Goal: Task Accomplishment & Management: Complete application form

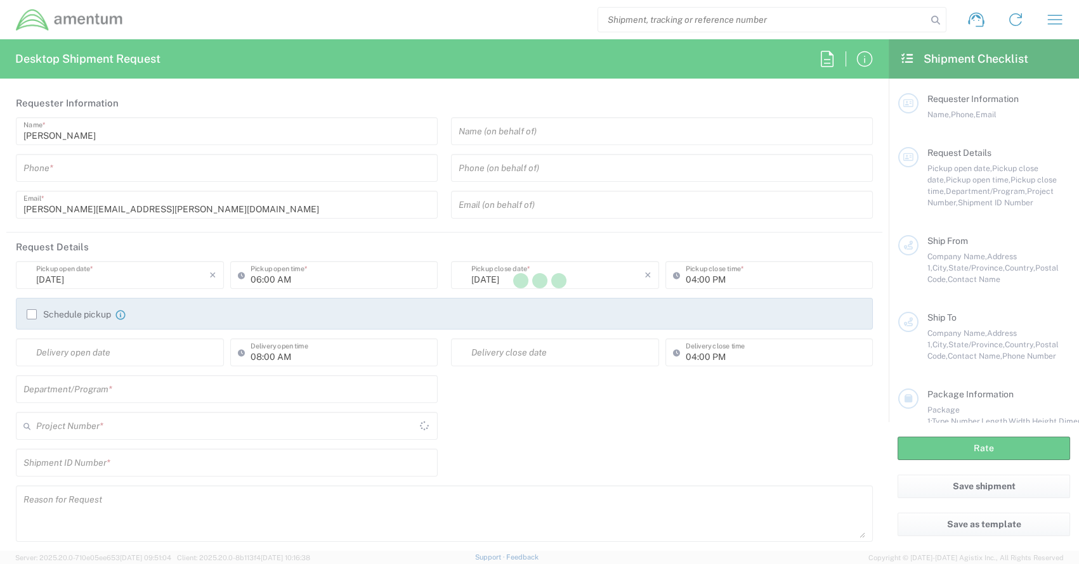
type input "[GEOGRAPHIC_DATA]"
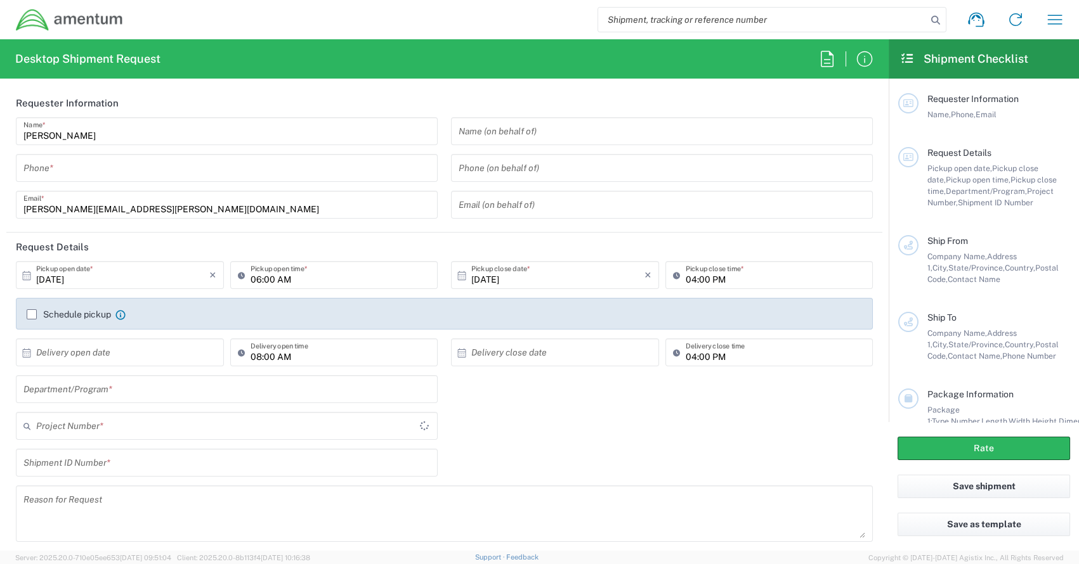
type input "CORP"
click at [84, 169] on input "tel" at bounding box center [226, 168] width 407 height 22
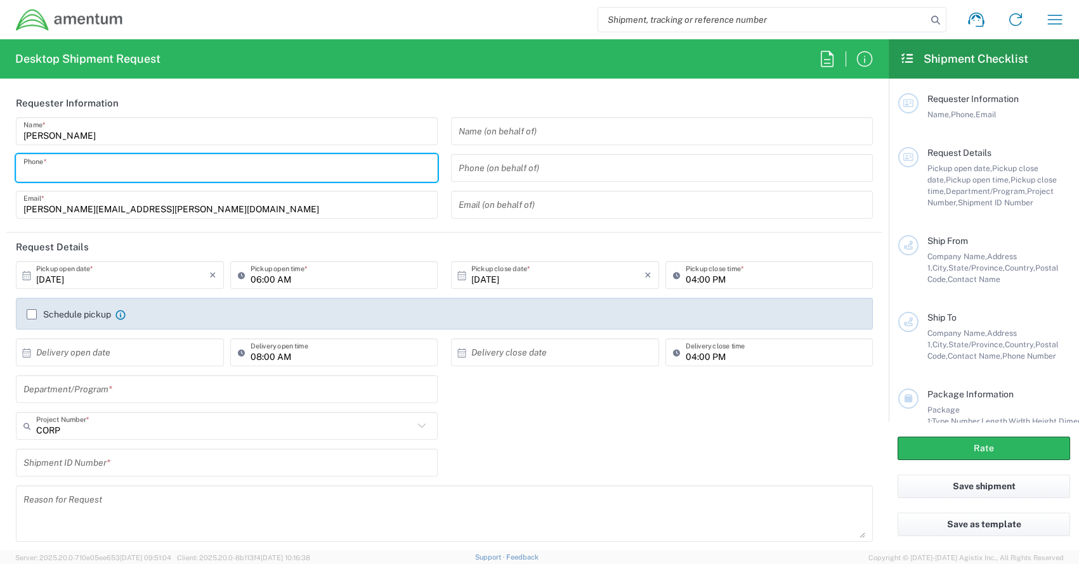
type input "3019443252"
type input "[PERSON_NAME][EMAIL_ADDRESS][PERSON_NAME][DOMAIN_NAME]"
type input "Amentum"
type input "[STREET_ADDRESS][PERSON_NAME]"
type input "Suite 200"
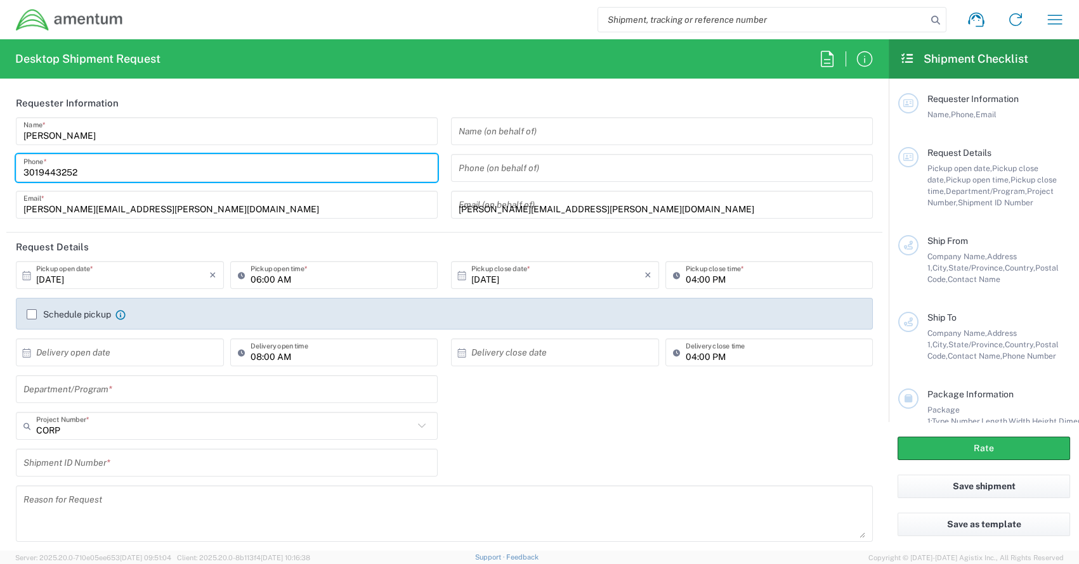
type input "[GEOGRAPHIC_DATA]"
type input "[US_STATE]"
type input "20876"
type input "3019443252"
type input "Spark Justice Law LLC"
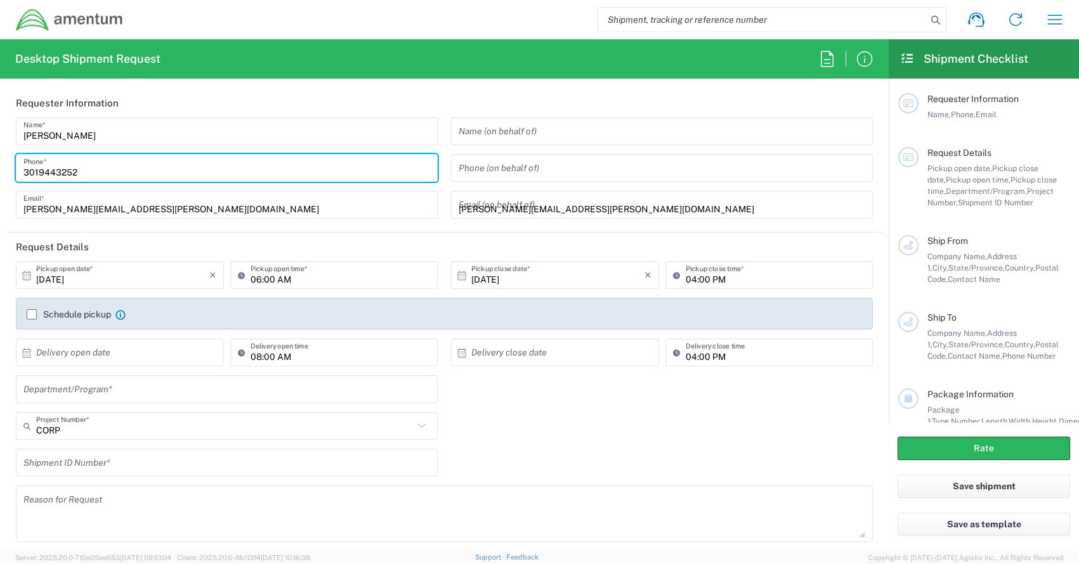
type input "[STREET_ADDRESS]"
type input "C-113"
type input "[GEOGRAPHIC_DATA]"
type input "[US_STATE]"
type input "80110"
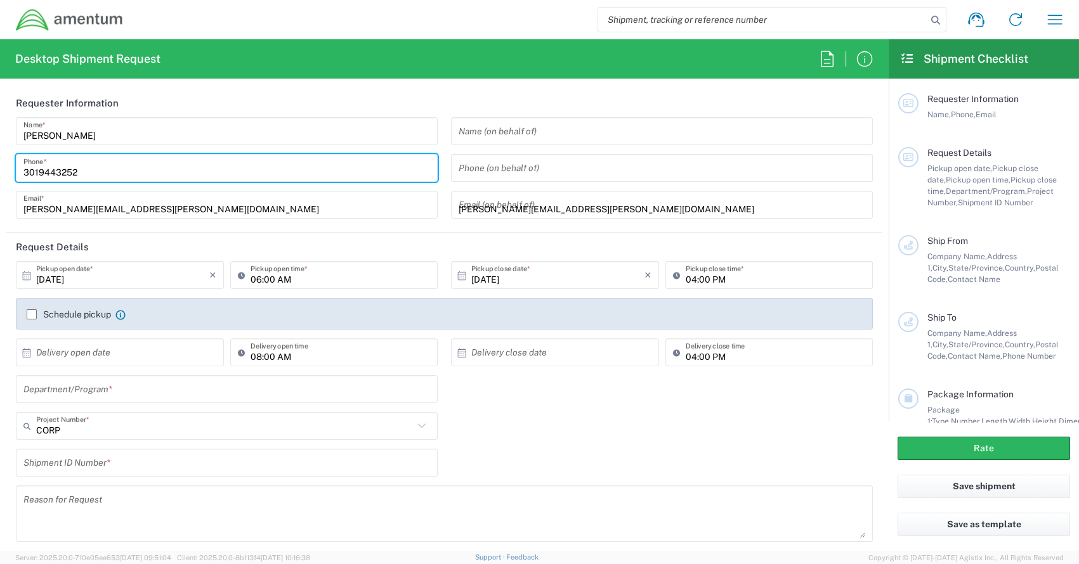
type input "3038025390"
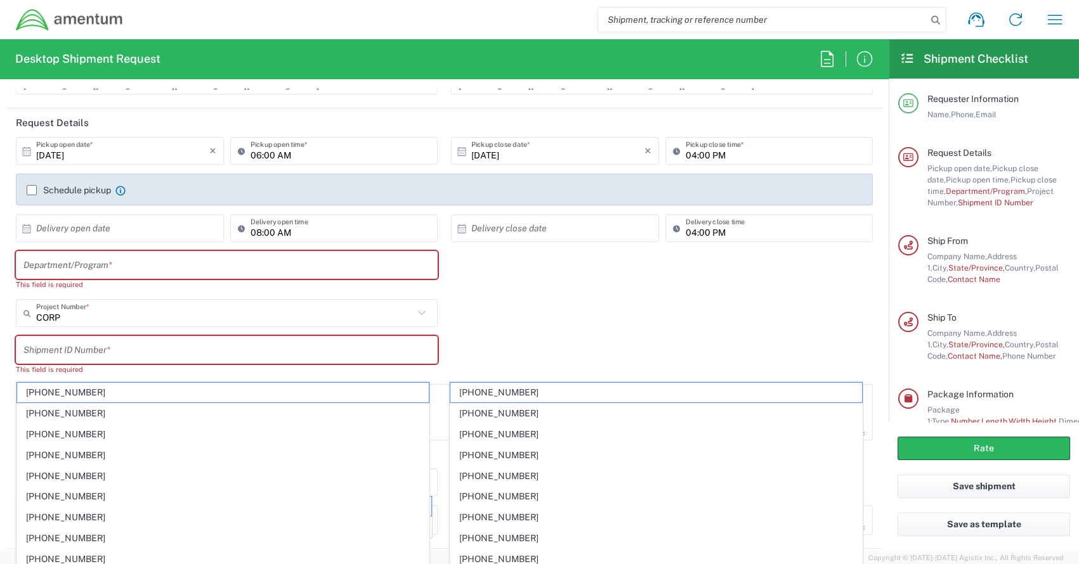
scroll to position [126, 0]
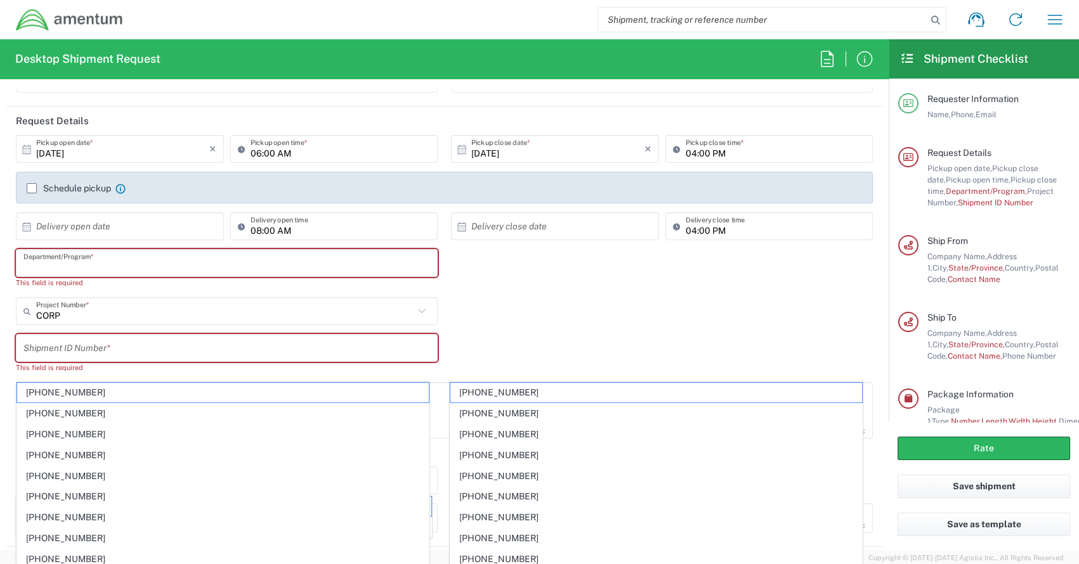
click at [107, 259] on input "text" at bounding box center [226, 263] width 407 height 22
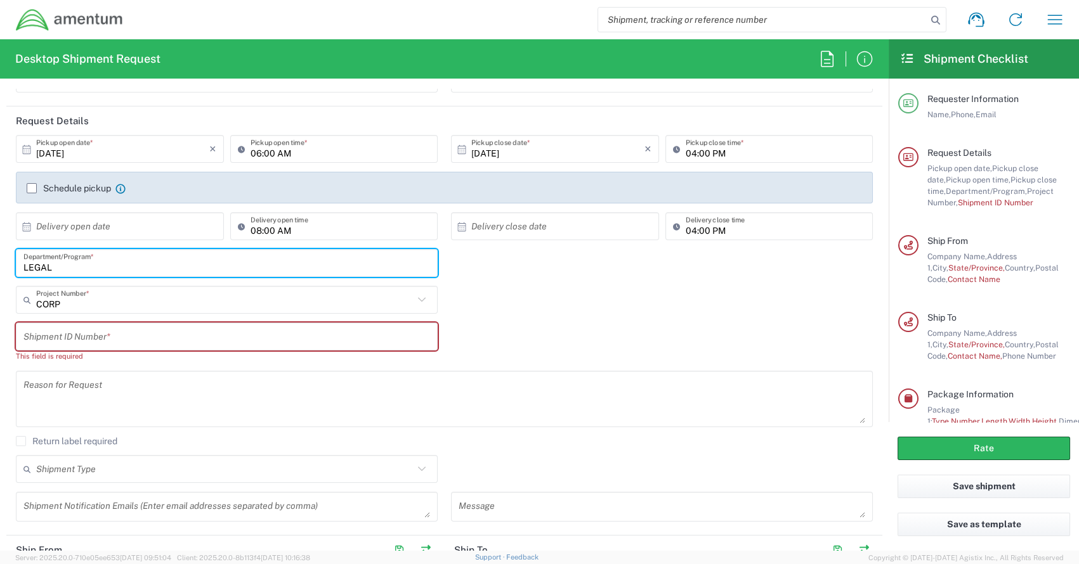
type input "LEGAL"
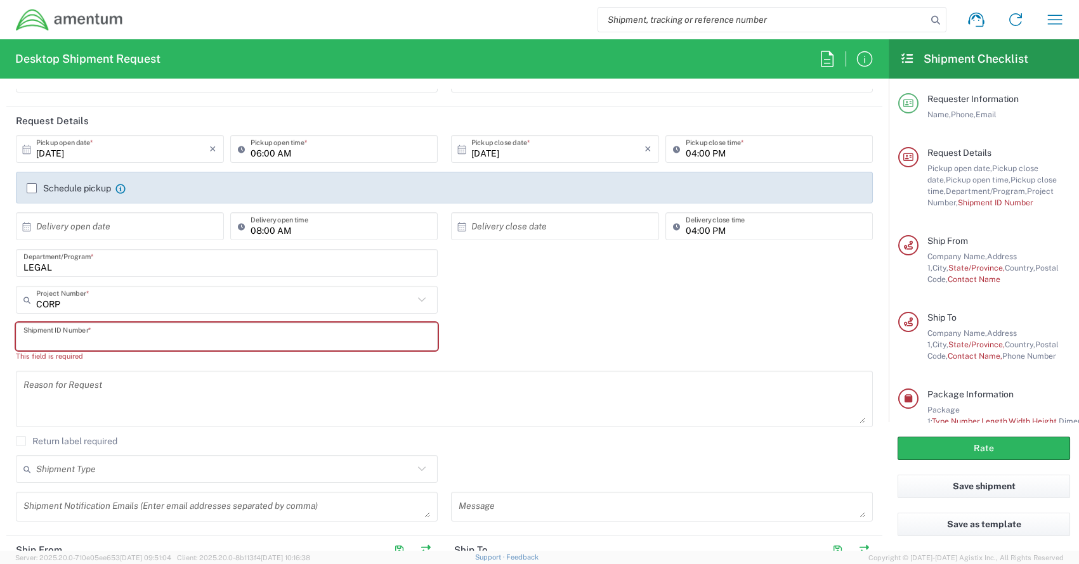
click at [60, 329] on input "text" at bounding box center [226, 337] width 407 height 22
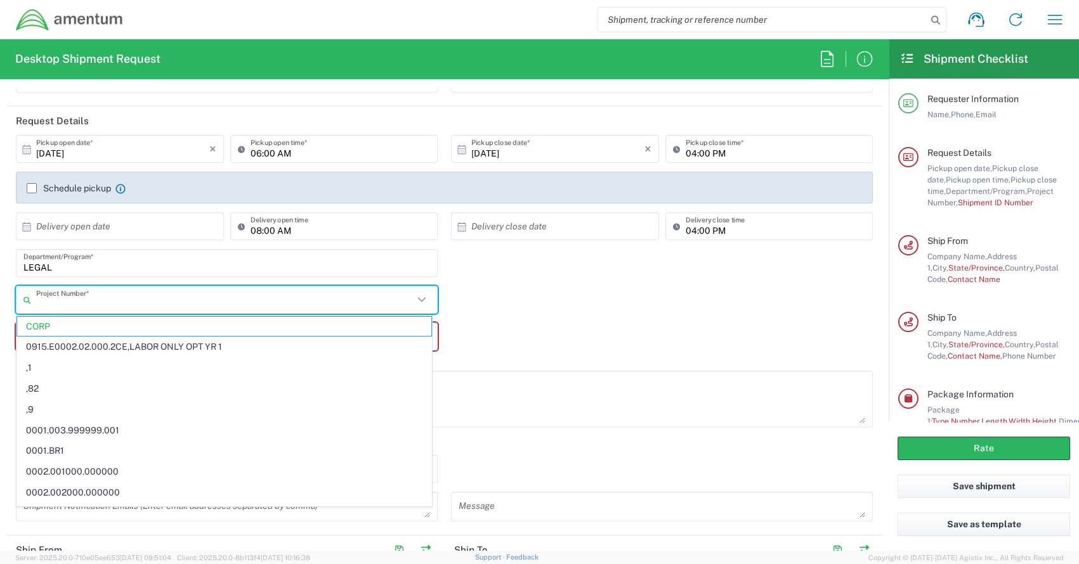
drag, startPoint x: 75, startPoint y: 304, endPoint x: 18, endPoint y: 297, distance: 58.1
click at [18, 297] on div "Project Number *" at bounding box center [227, 300] width 422 height 28
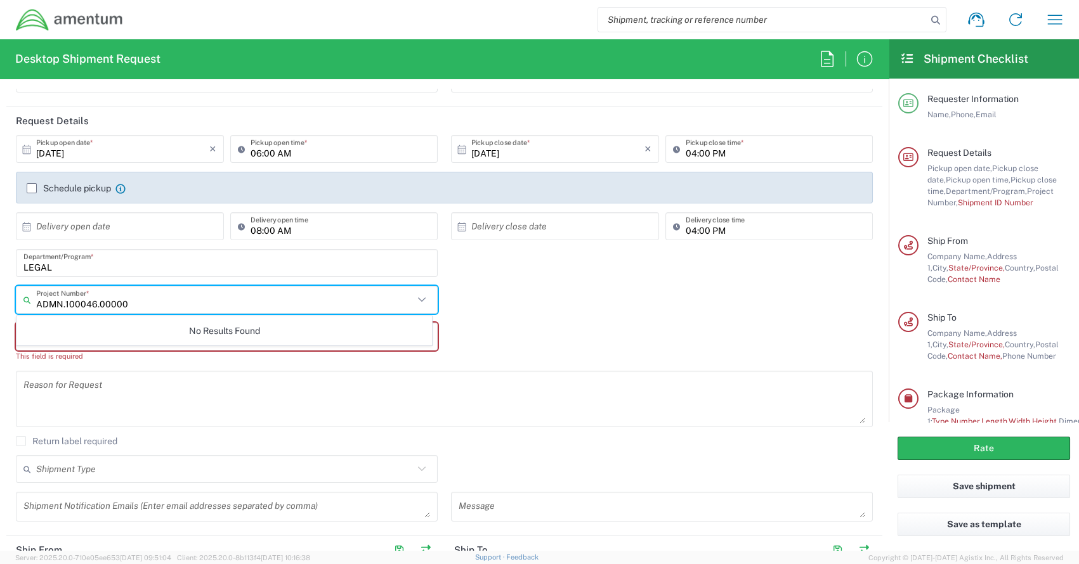
type input "ADMN.100046.00000"
drag, startPoint x: 189, startPoint y: 389, endPoint x: 185, endPoint y: 378, distance: 12.2
click at [185, 380] on textarea at bounding box center [444, 399] width 842 height 49
click at [122, 308] on input "text" at bounding box center [228, 300] width 384 height 22
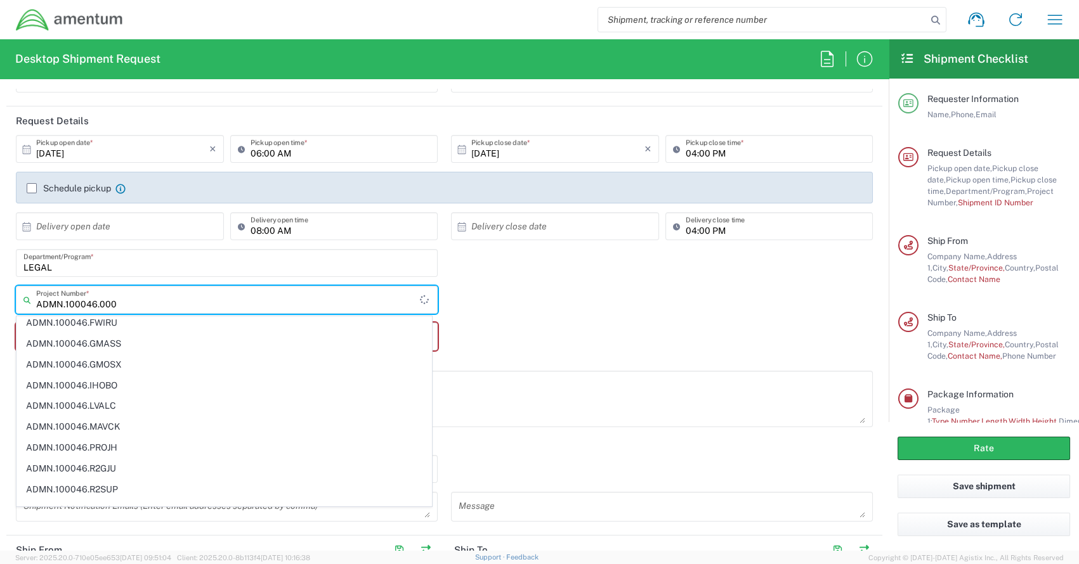
scroll to position [0, 0]
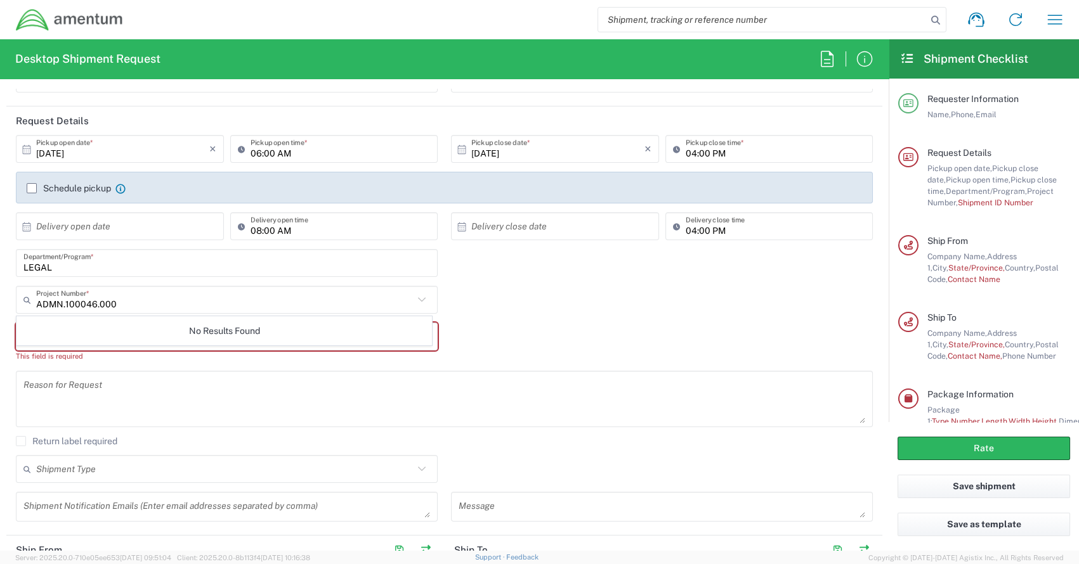
click at [420, 298] on icon at bounding box center [422, 300] width 16 height 16
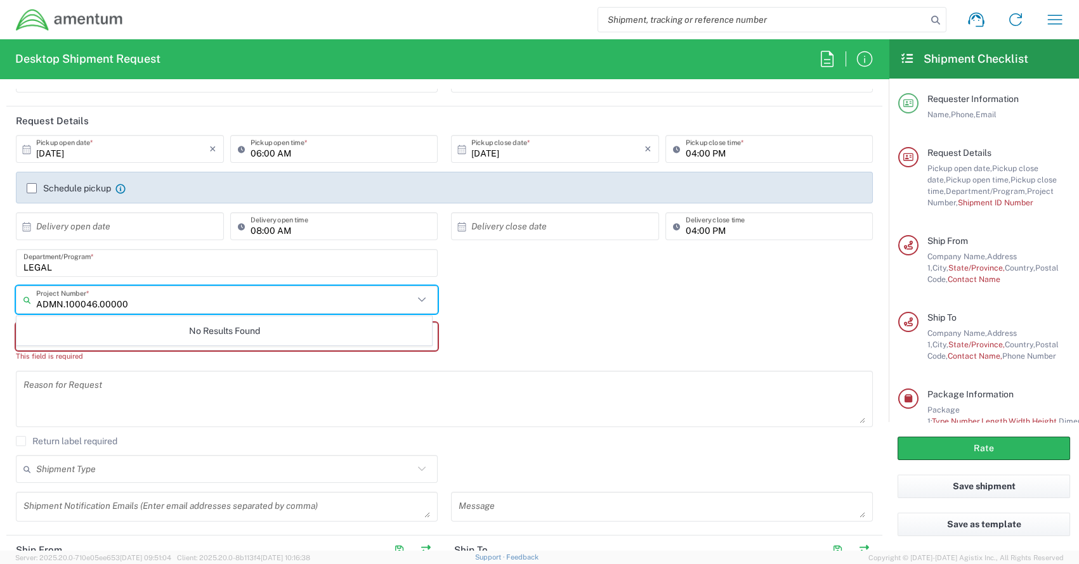
click at [118, 300] on input "ADMN.100046.00000" at bounding box center [224, 300] width 377 height 22
type input "ADMN.100046.00000"
click at [166, 364] on div "Shipment ID Number * This field is required" at bounding box center [227, 347] width 435 height 48
click at [80, 300] on input "text" at bounding box center [228, 300] width 384 height 22
type input "ADMN.100046.00000"
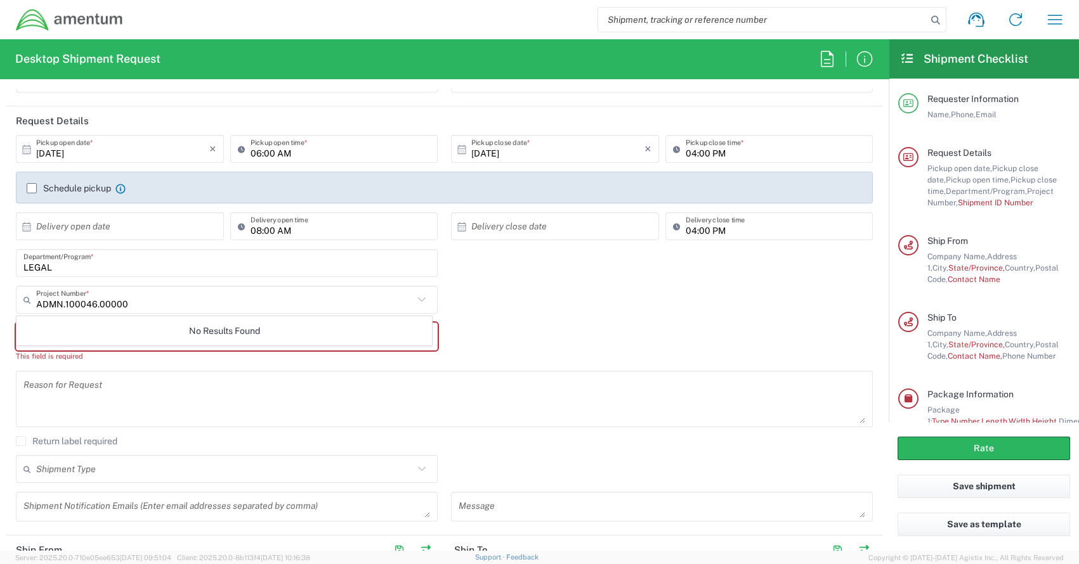
click at [557, 356] on div "Shipment ID Number * This field is required" at bounding box center [445, 347] width 870 height 48
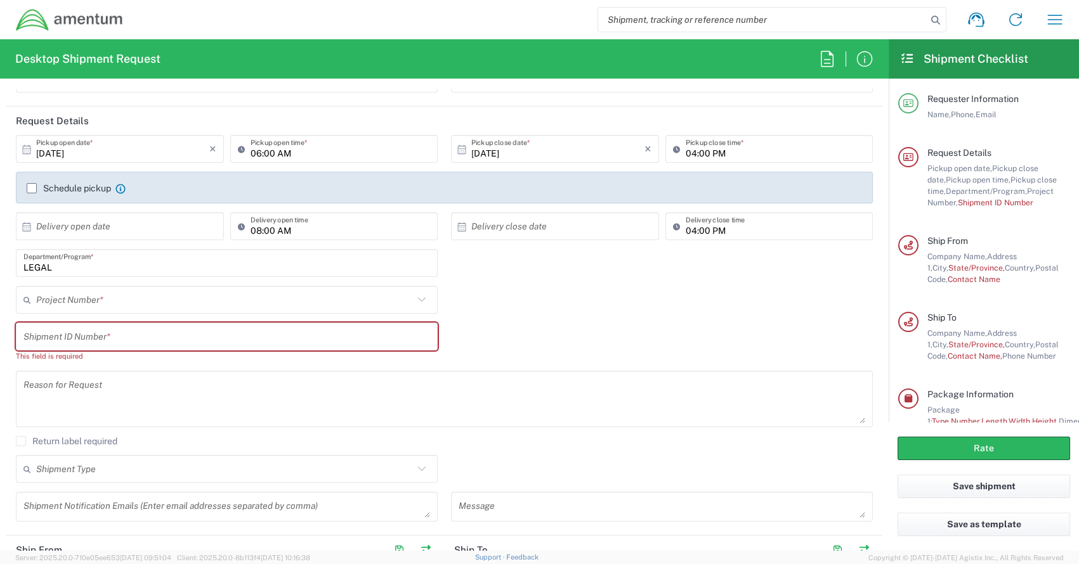
click at [152, 300] on input "text" at bounding box center [224, 300] width 377 height 22
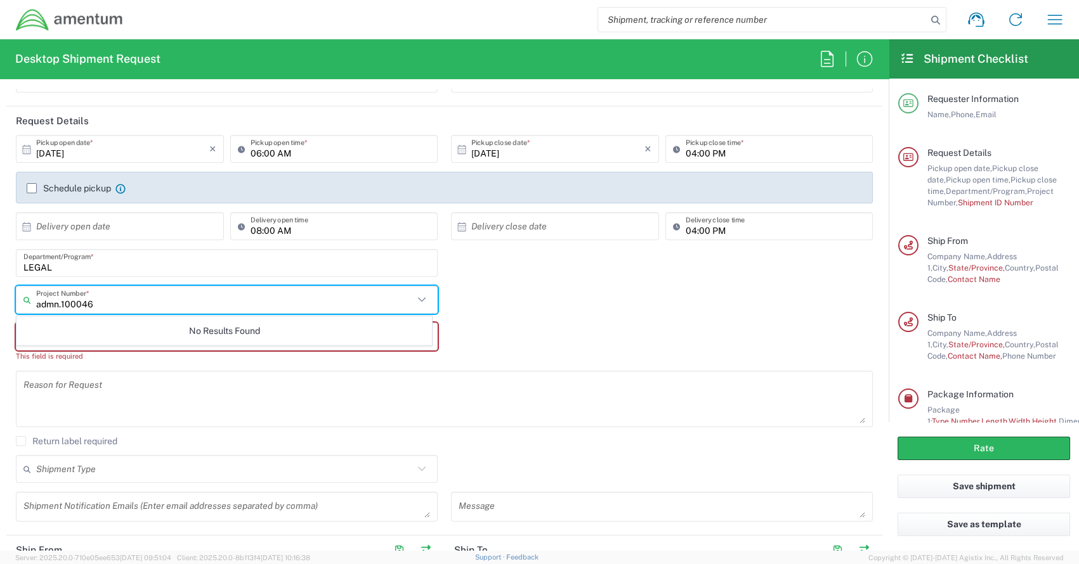
type input "admn.100046"
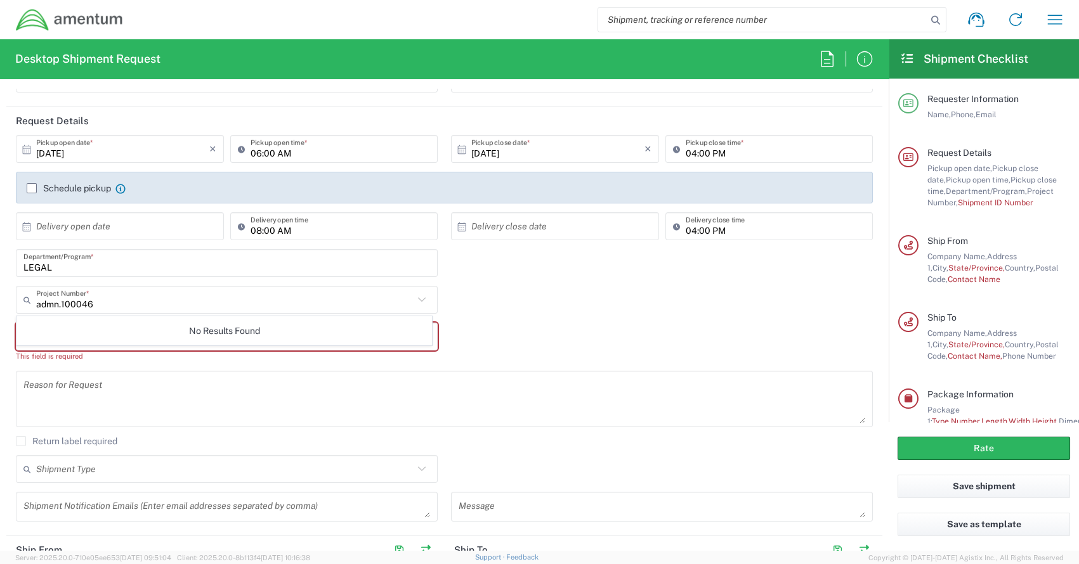
drag, startPoint x: 584, startPoint y: 360, endPoint x: 424, endPoint y: 355, distance: 159.9
click at [583, 359] on div "Shipment ID Number * This field is required" at bounding box center [445, 347] width 870 height 48
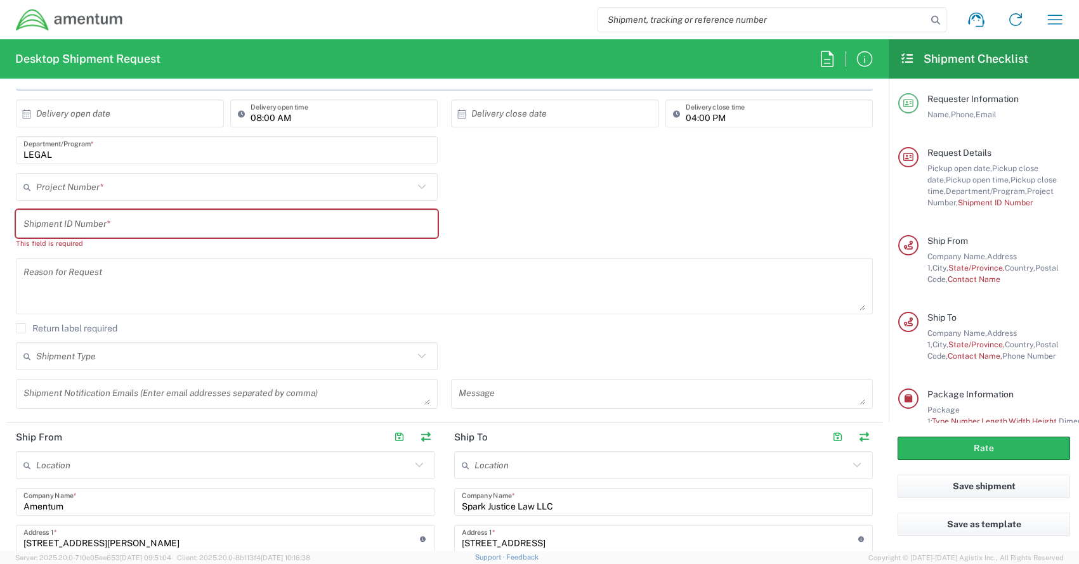
scroll to position [253, 0]
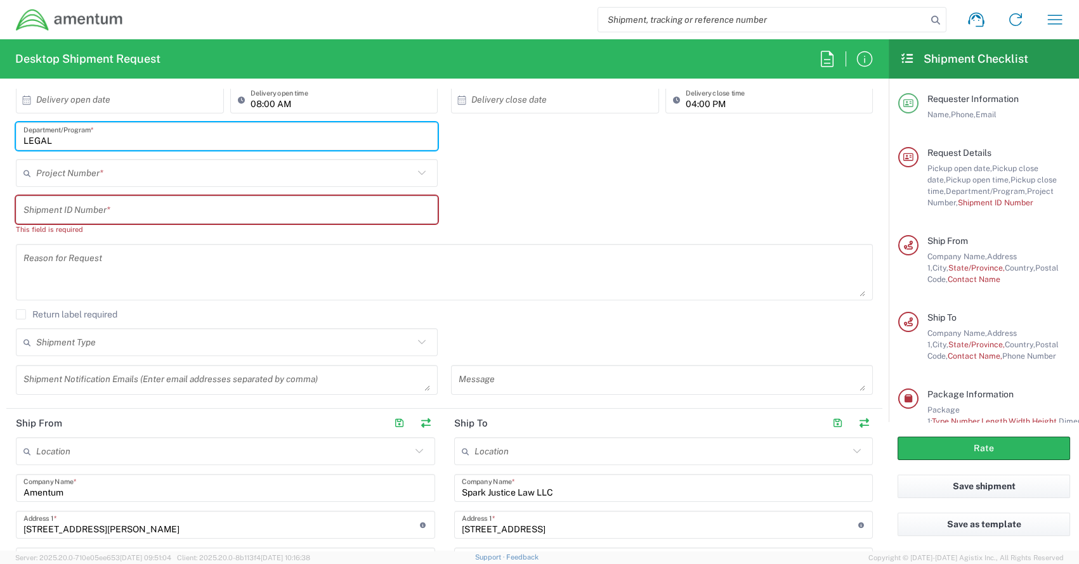
click at [128, 140] on input "LEGAL" at bounding box center [226, 137] width 407 height 22
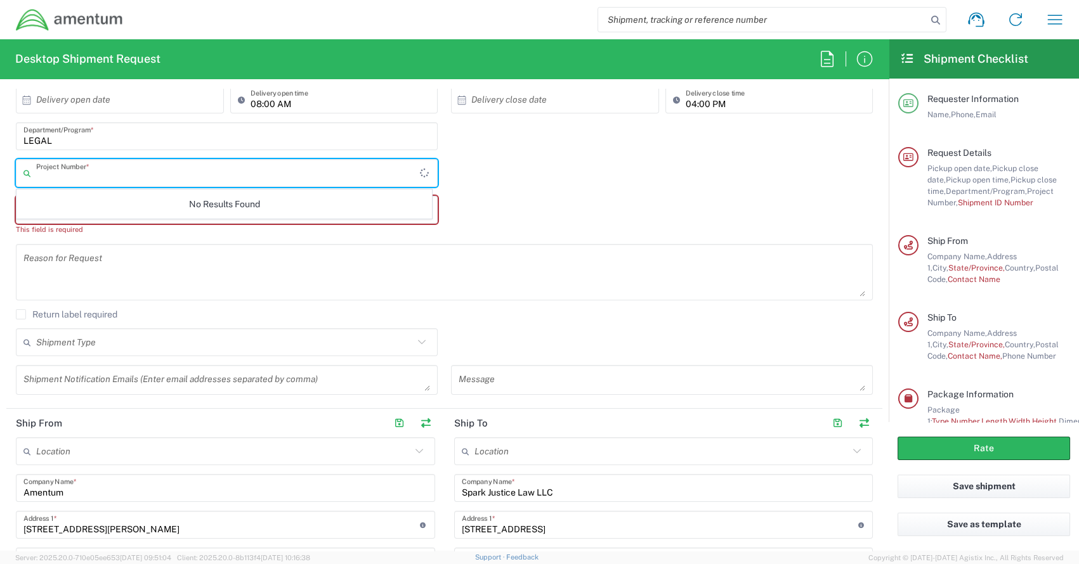
click at [103, 177] on input "text" at bounding box center [228, 173] width 384 height 22
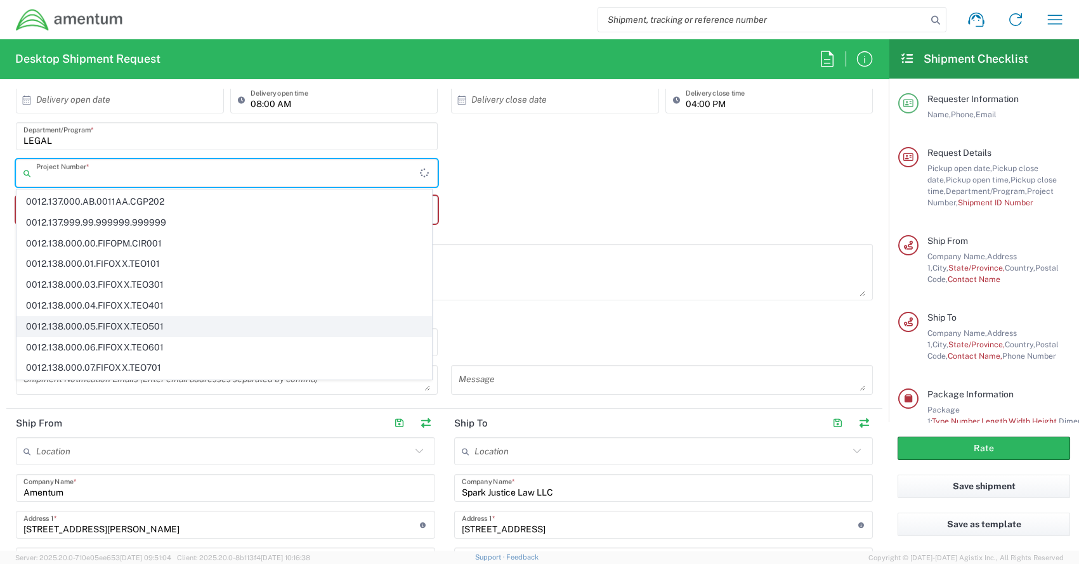
scroll to position [2938, 0]
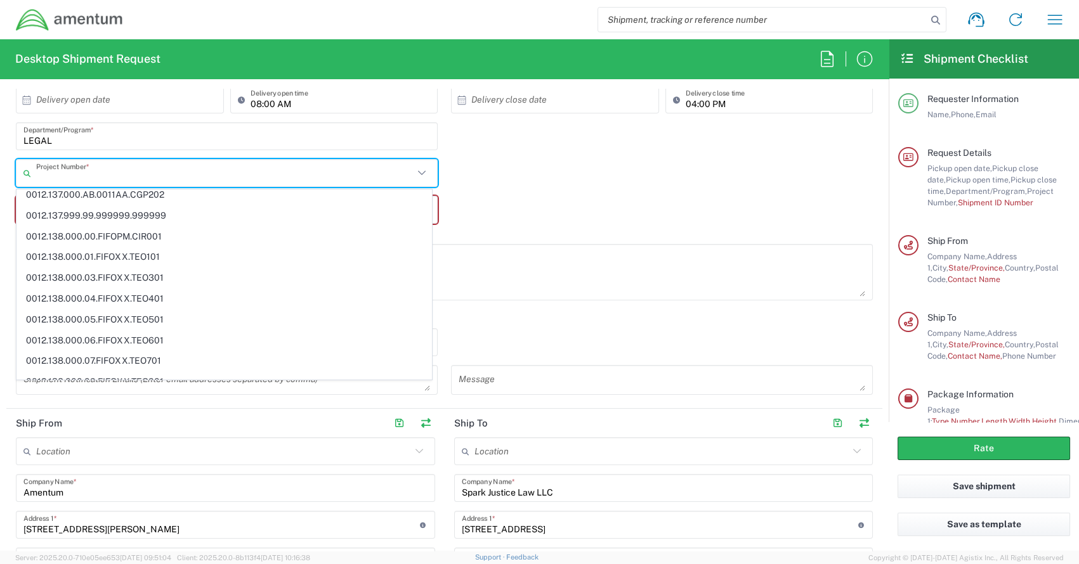
click at [80, 170] on input "text" at bounding box center [224, 173] width 377 height 22
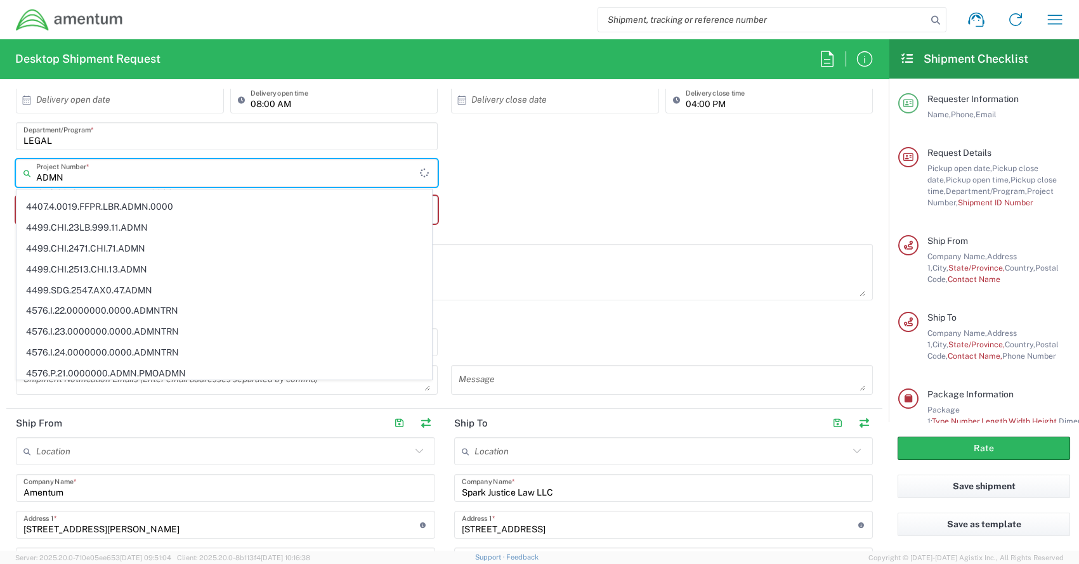
scroll to position [0, 0]
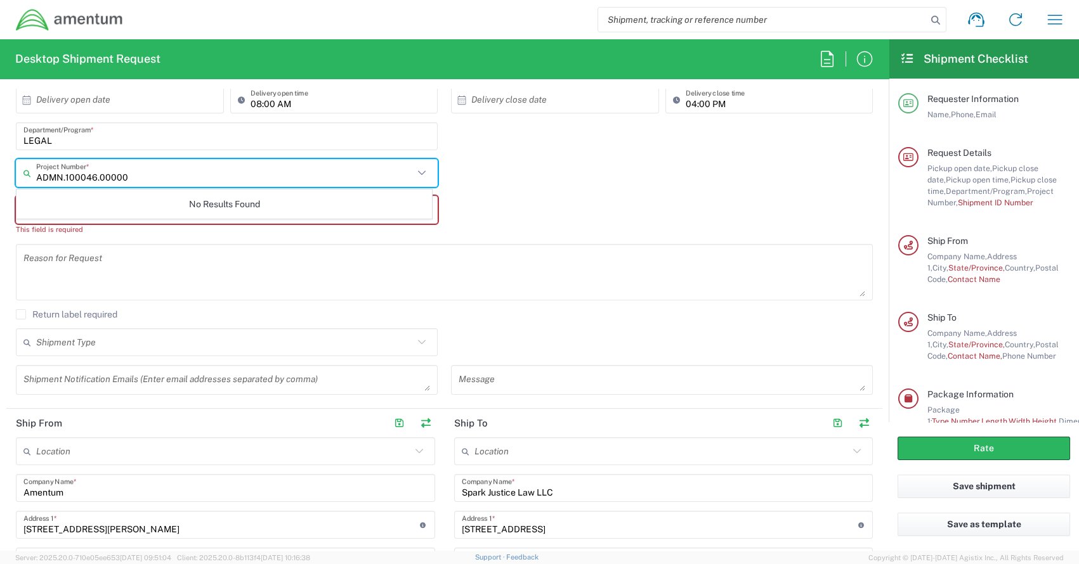
click at [160, 174] on input "ADMN.100046.00000" at bounding box center [224, 173] width 377 height 22
click at [159, 174] on input "ADMN.100046.00000" at bounding box center [224, 173] width 377 height 22
type input "ADMN.100046.00000"
click at [209, 206] on div "No Results Found" at bounding box center [224, 204] width 416 height 29
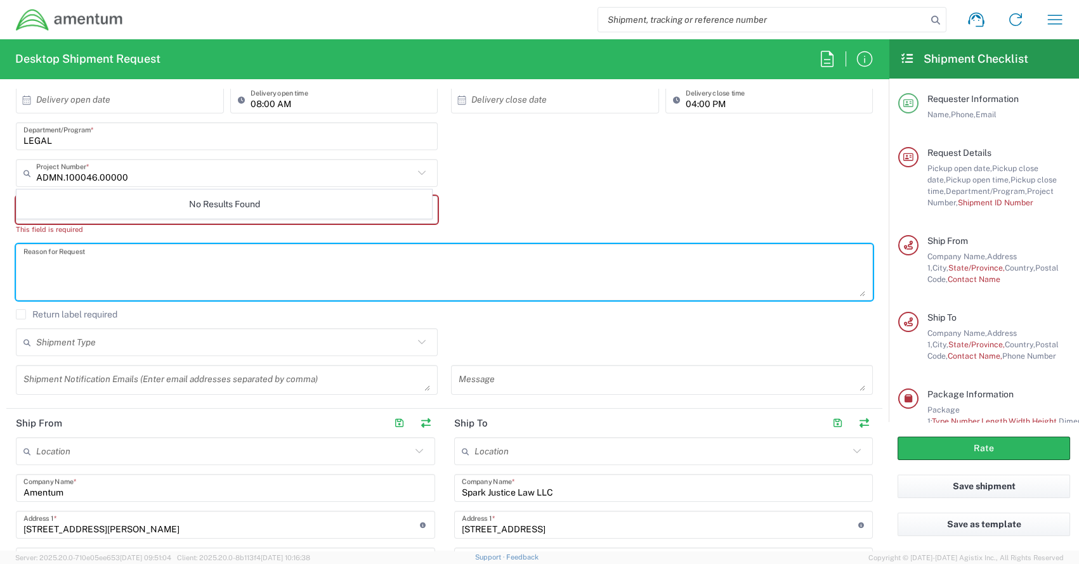
drag, startPoint x: 201, startPoint y: 249, endPoint x: 210, endPoint y: 249, distance: 8.9
click at [210, 250] on textarea at bounding box center [444, 272] width 842 height 49
click at [530, 216] on div "Shipment ID Number * This field is required" at bounding box center [445, 220] width 870 height 48
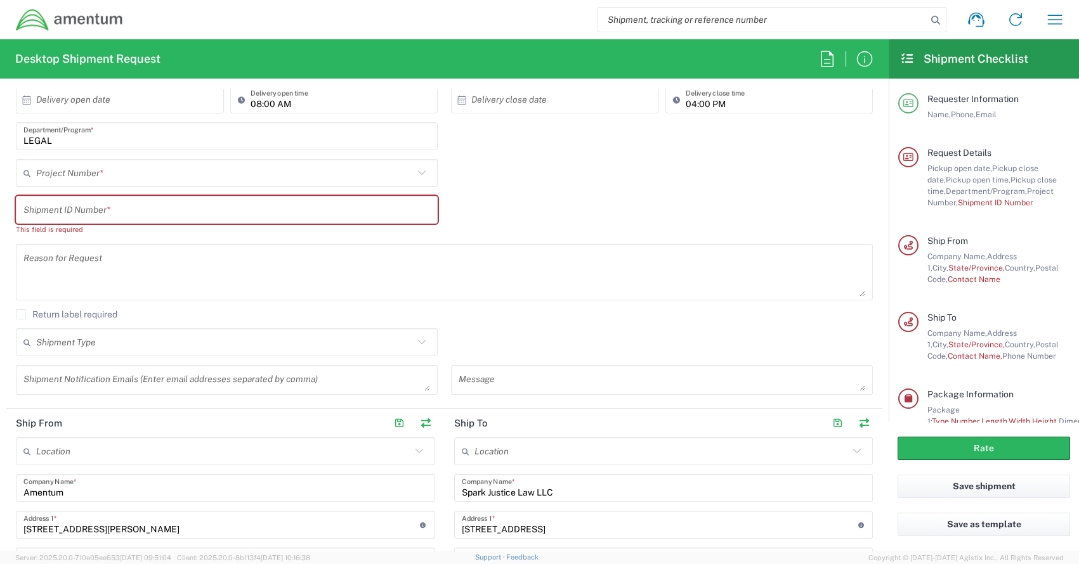
click at [147, 250] on textarea at bounding box center [444, 272] width 842 height 49
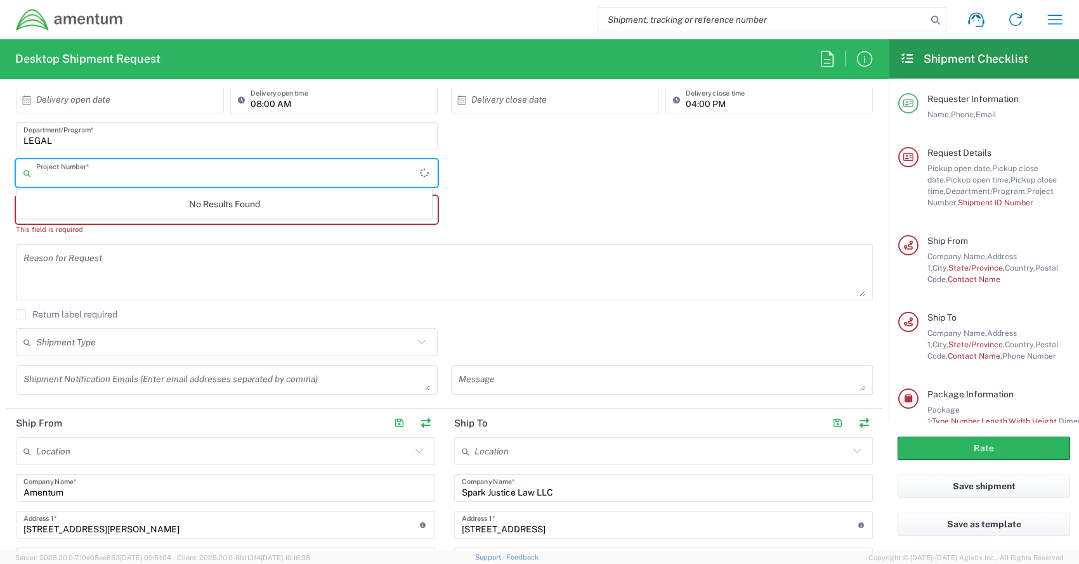
click at [120, 181] on input "text" at bounding box center [228, 173] width 384 height 22
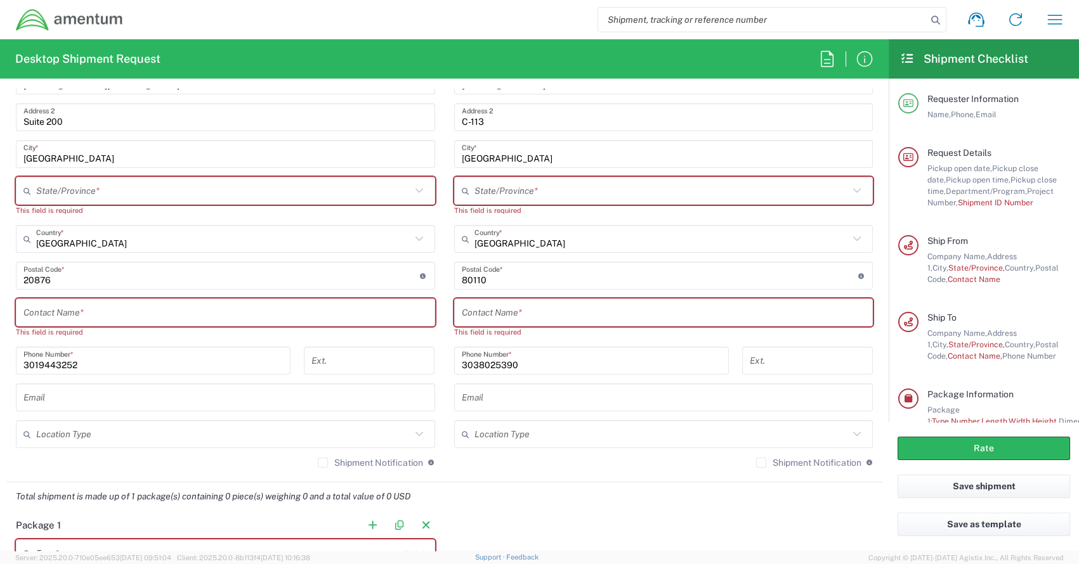
scroll to position [634, 0]
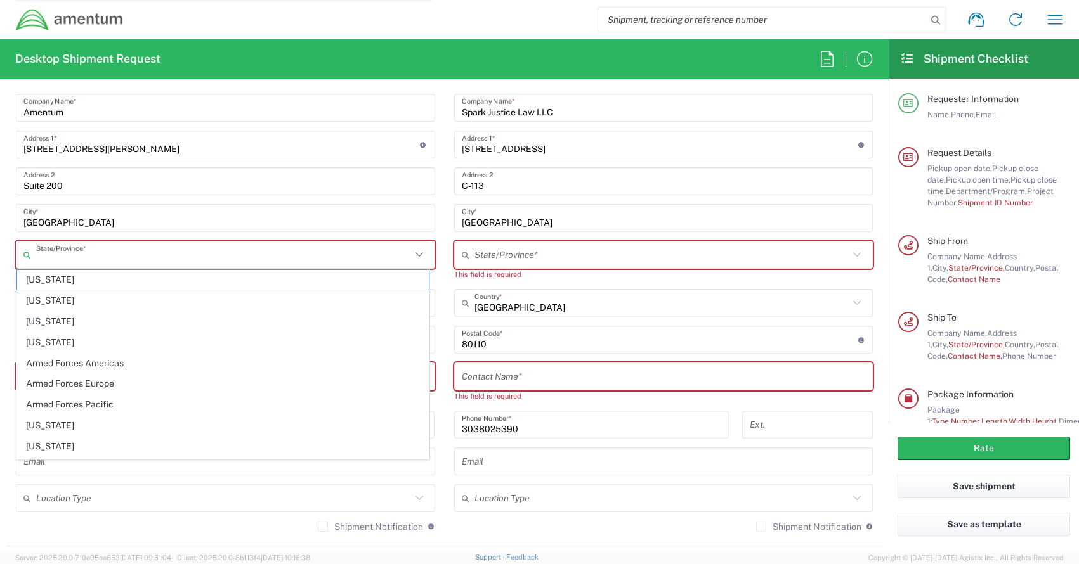
click at [117, 251] on input "text" at bounding box center [223, 255] width 375 height 22
type input "CORP"
type input "[US_STATE]"
type input "[PERSON_NAME][EMAIL_ADDRESS][PERSON_NAME][DOMAIN_NAME]"
type input "[US_STATE]"
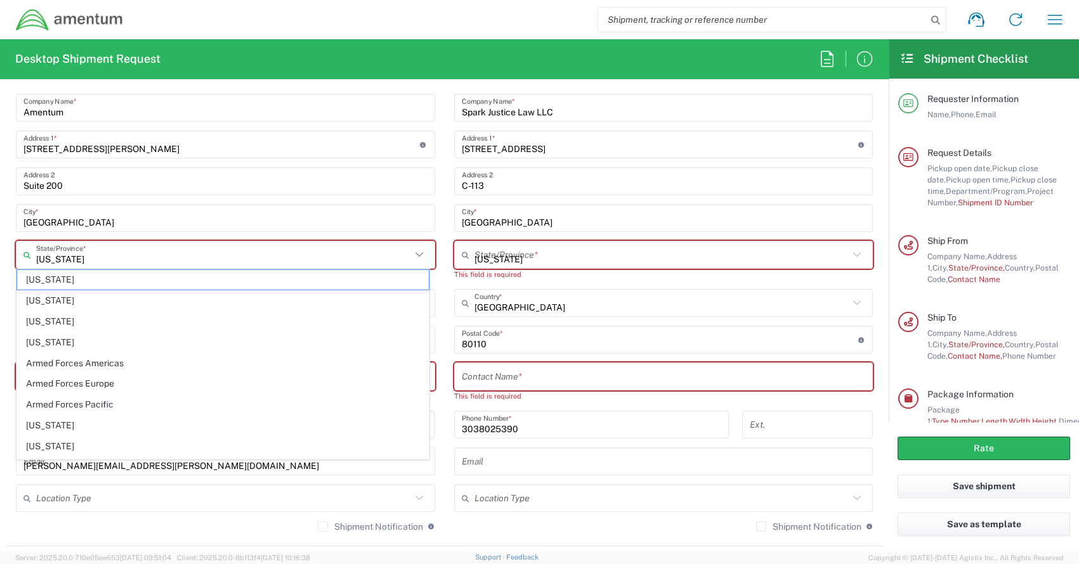
type input "[PERSON_NAME][EMAIL_ADDRESS][PERSON_NAME][DOMAIN_NAME]"
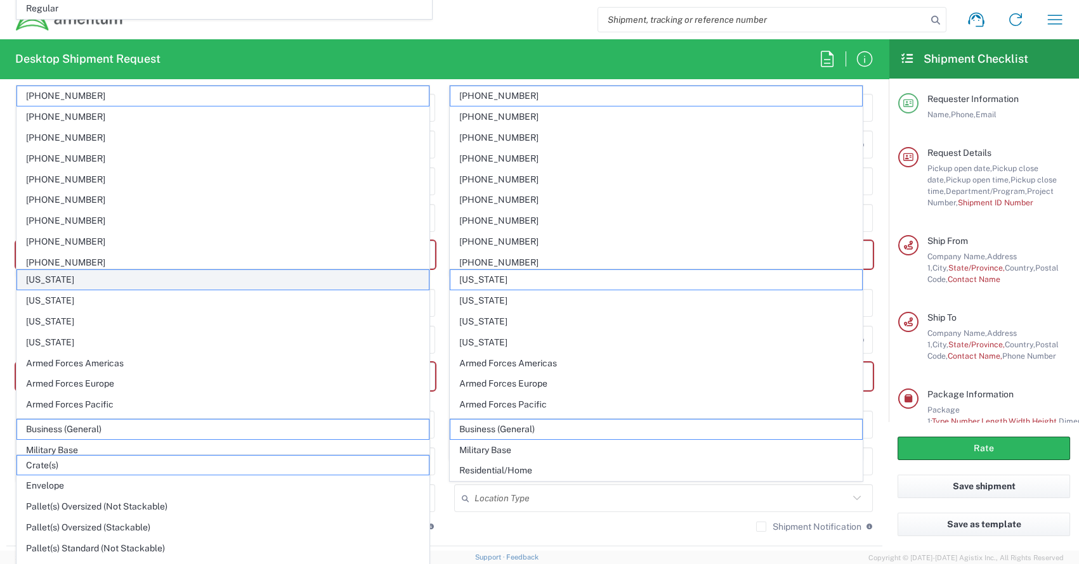
click at [260, 281] on span "[US_STATE]" at bounding box center [223, 280] width 412 height 20
type input "[US_STATE]"
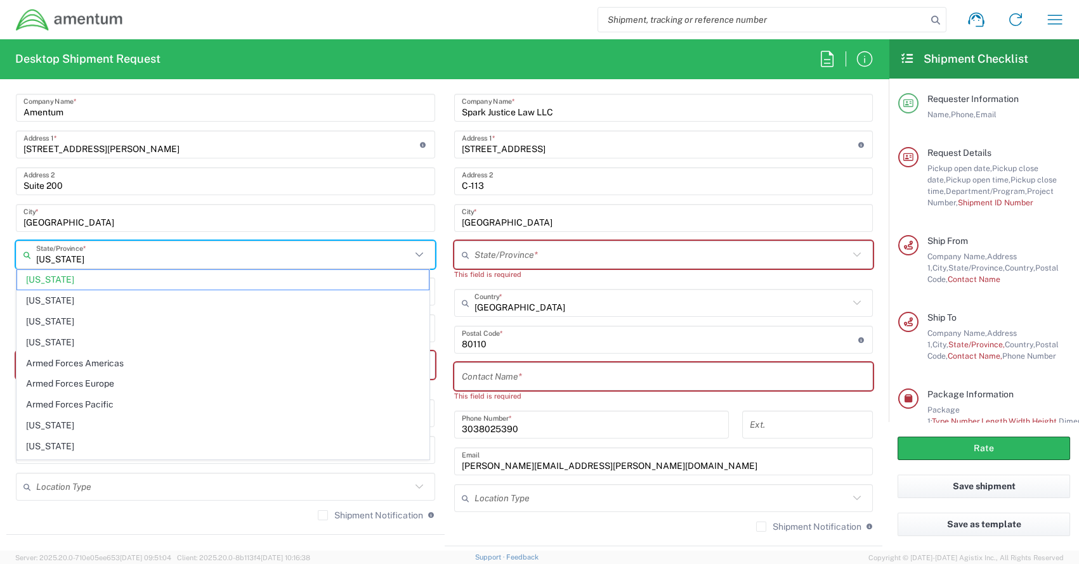
click at [101, 257] on input "[US_STATE]" at bounding box center [223, 255] width 375 height 22
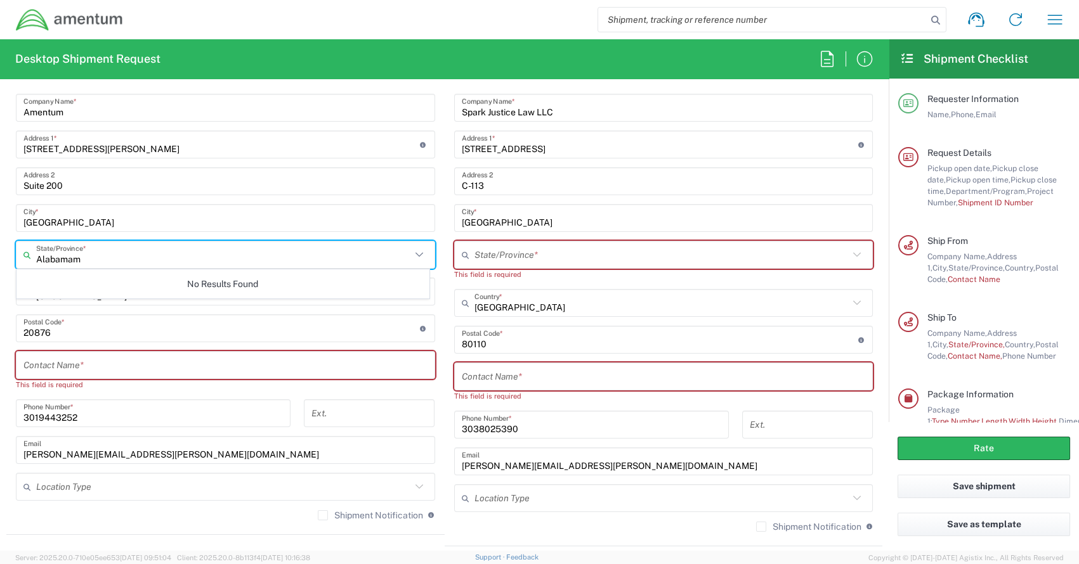
type input "Alabamam"
drag, startPoint x: 100, startPoint y: 264, endPoint x: 124, endPoint y: 262, distance: 24.9
click at [0, 263] on html "Shipment request Shipment tracking Shipment estimator Desktop shipment request …" at bounding box center [539, 282] width 1079 height 564
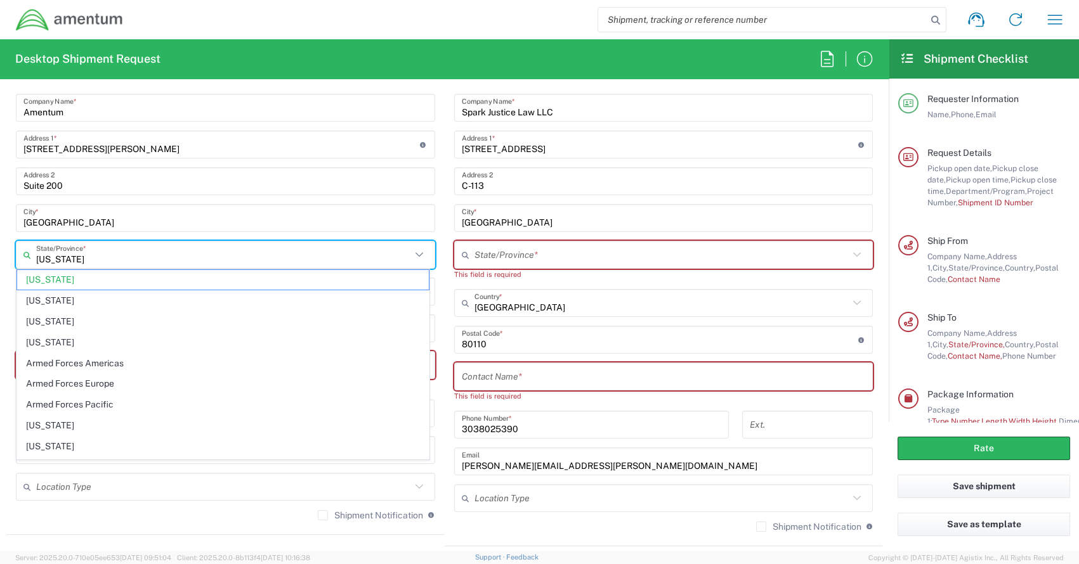
click at [99, 262] on input "[US_STATE]" at bounding box center [223, 255] width 375 height 22
drag, startPoint x: 80, startPoint y: 254, endPoint x: 3, endPoint y: 256, distance: 76.8
click at [3, 256] on form "Requester Information [PERSON_NAME] Name * [PHONE_NUMBER] Phone * [PERSON_NAME]…" at bounding box center [444, 320] width 889 height 462
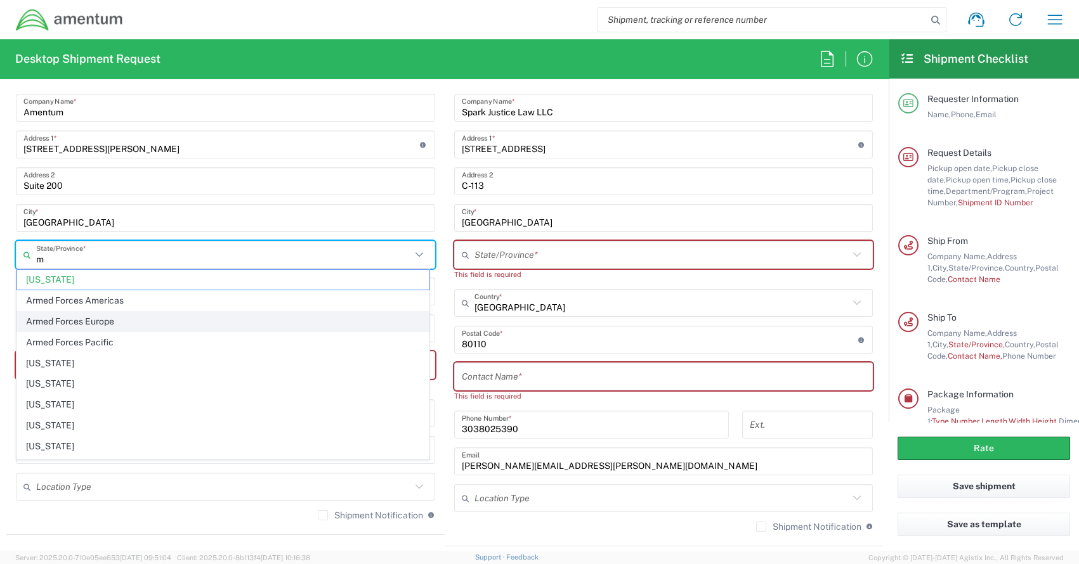
type input "[US_STATE]"
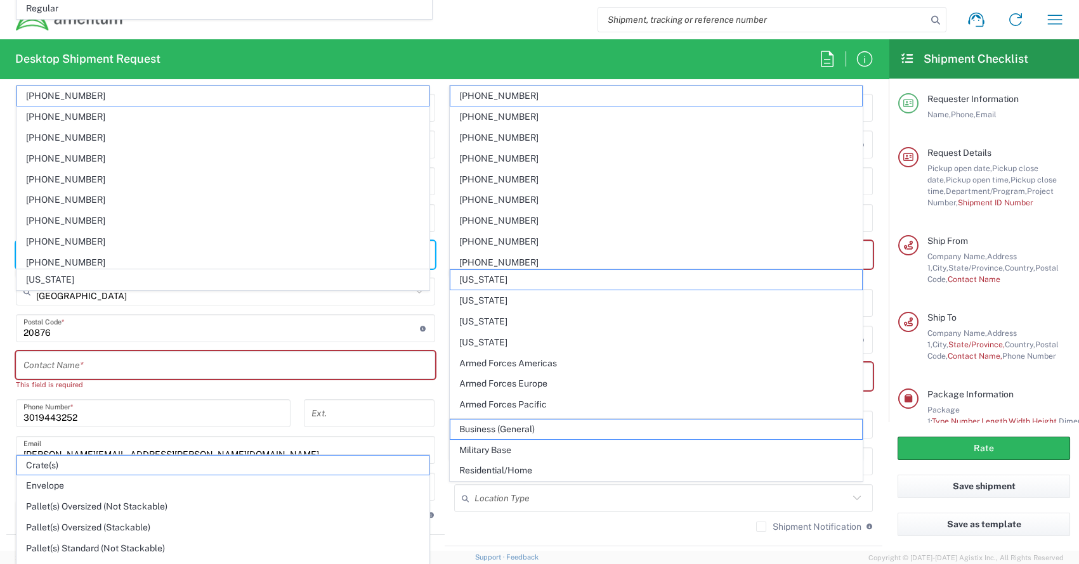
click at [62, 485] on span "Envelope" at bounding box center [223, 486] width 412 height 20
type input "Envelope"
type input "1"
type input "9.5"
type input "12.5"
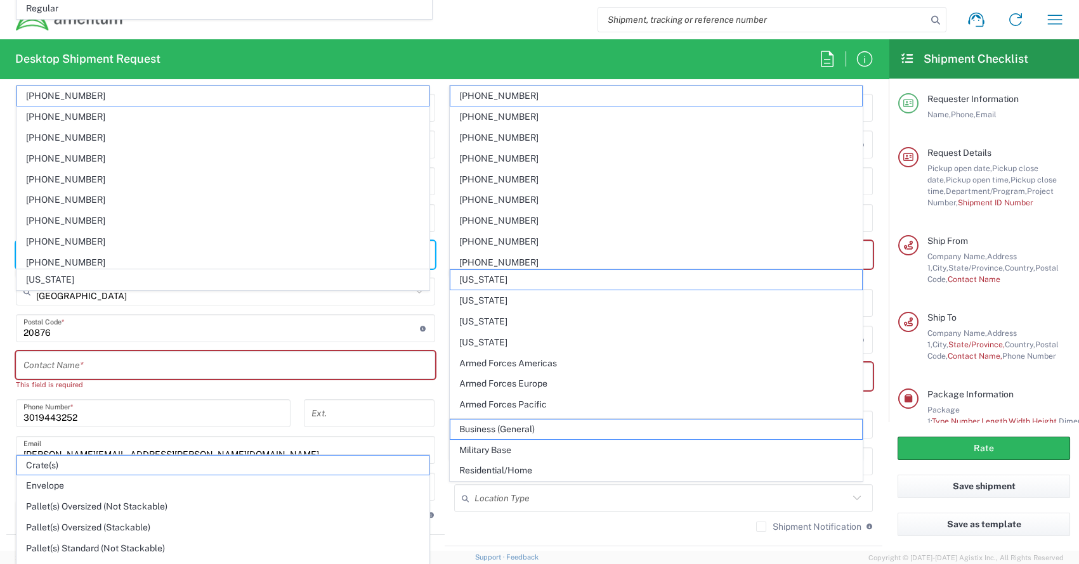
type input "0.25"
type input "1"
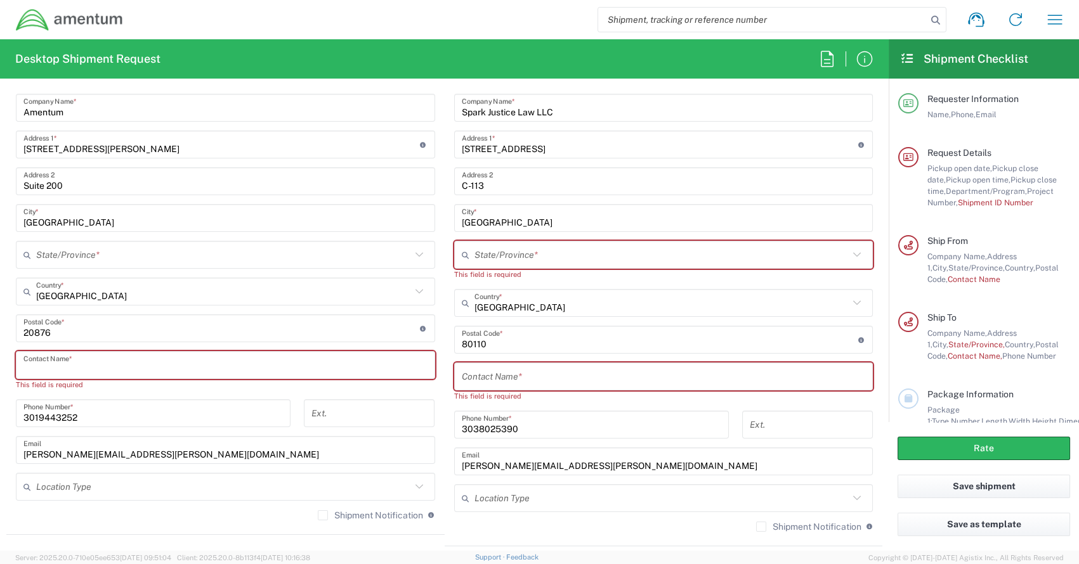
click at [127, 363] on input "text" at bounding box center [225, 366] width 404 height 22
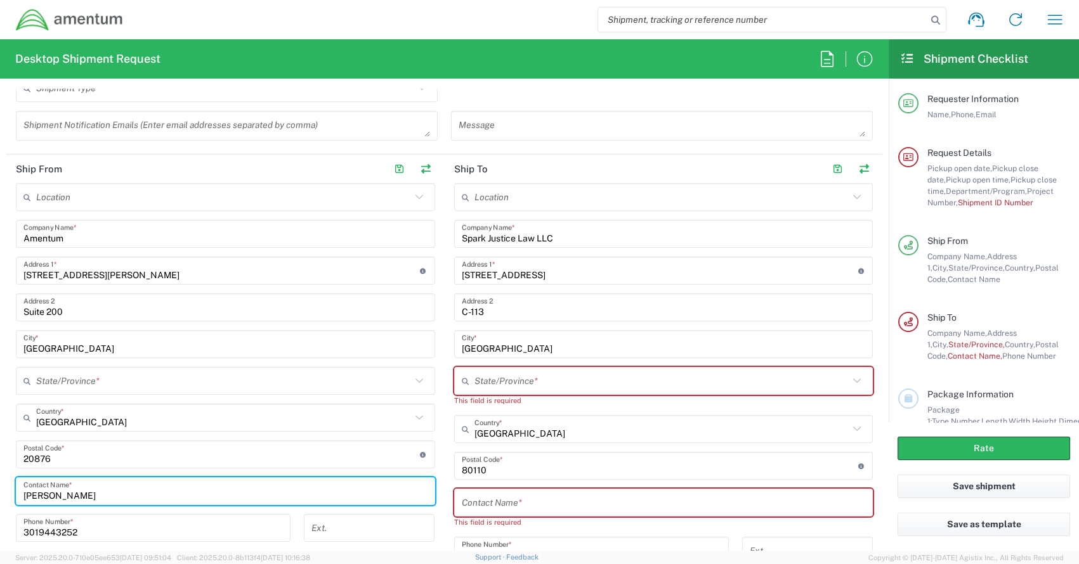
scroll to position [507, 0]
type input "[PERSON_NAME]"
type input "[US_STATE]"
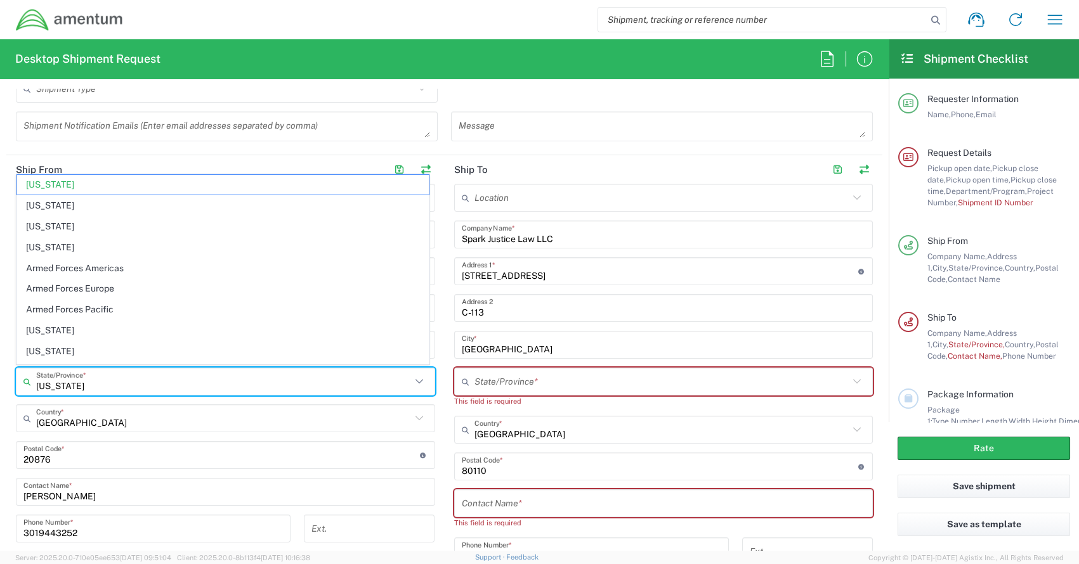
click at [68, 381] on input "[US_STATE]" at bounding box center [223, 382] width 375 height 22
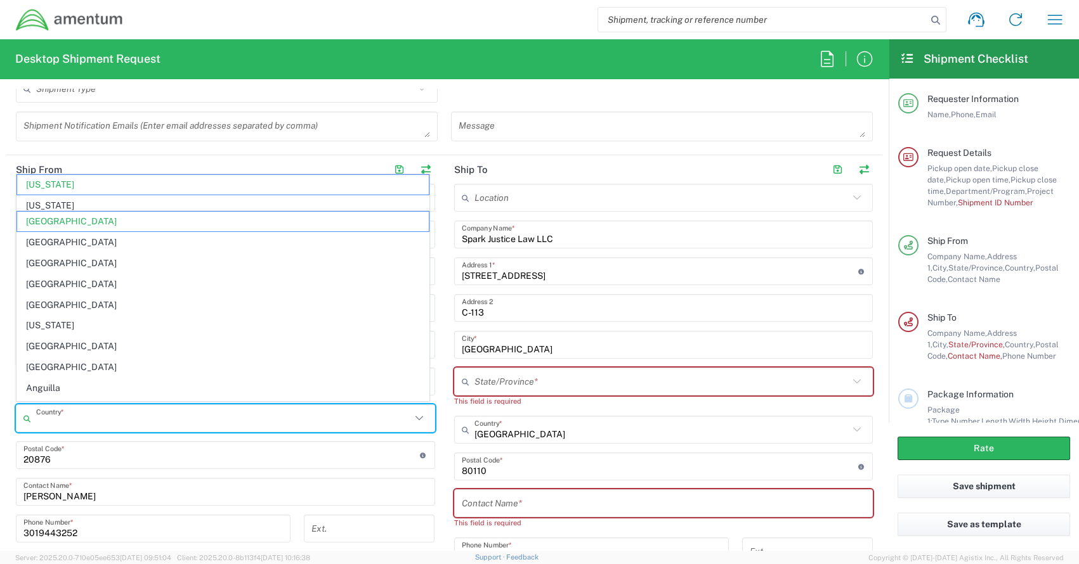
click at [294, 409] on input "text" at bounding box center [223, 419] width 375 height 22
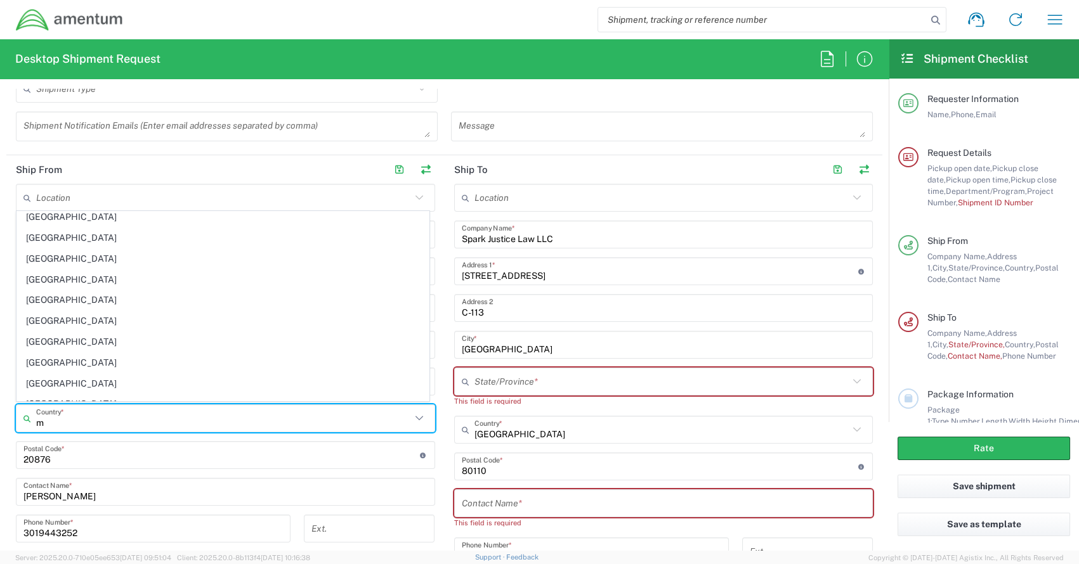
scroll to position [6, 0]
click at [64, 409] on input "m" at bounding box center [223, 419] width 375 height 22
drag, startPoint x: 58, startPoint y: 417, endPoint x: 20, endPoint y: 416, distance: 37.4
click at [20, 416] on div "m Country *" at bounding box center [225, 419] width 419 height 28
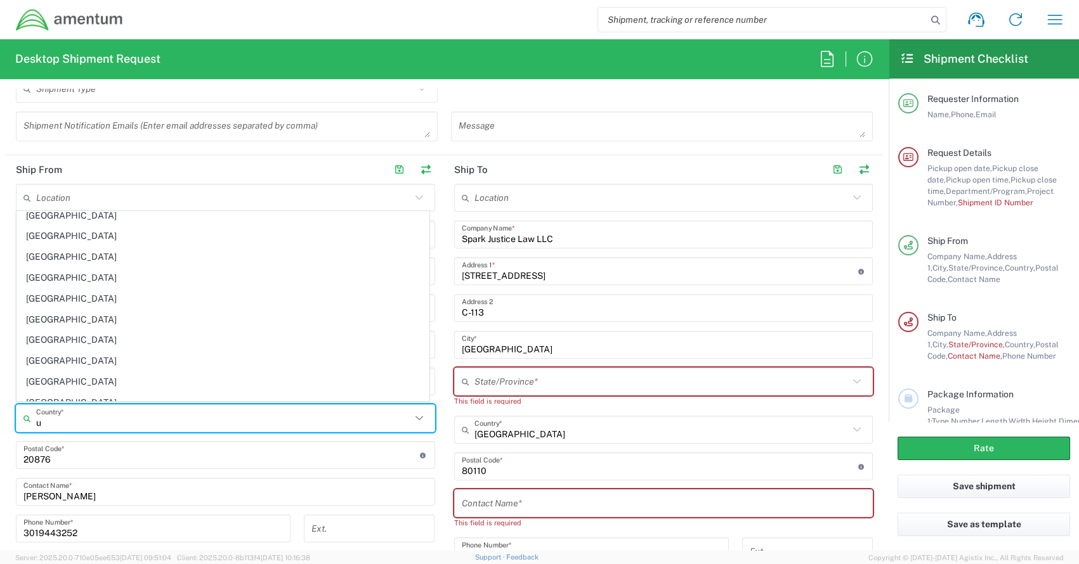
type input "[GEOGRAPHIC_DATA]"
type input "[US_STATE]"
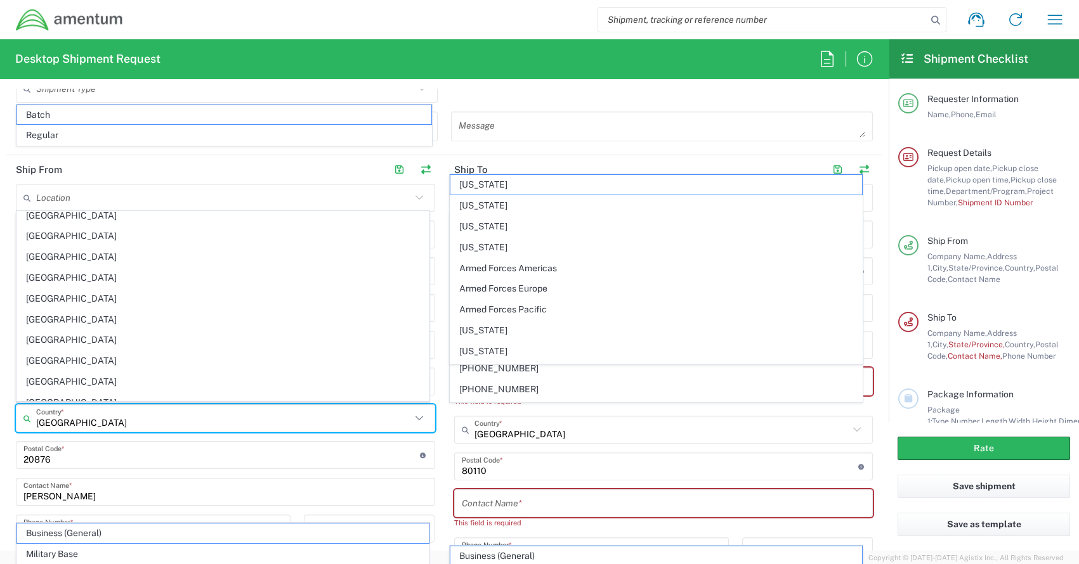
scroll to position [0, 0]
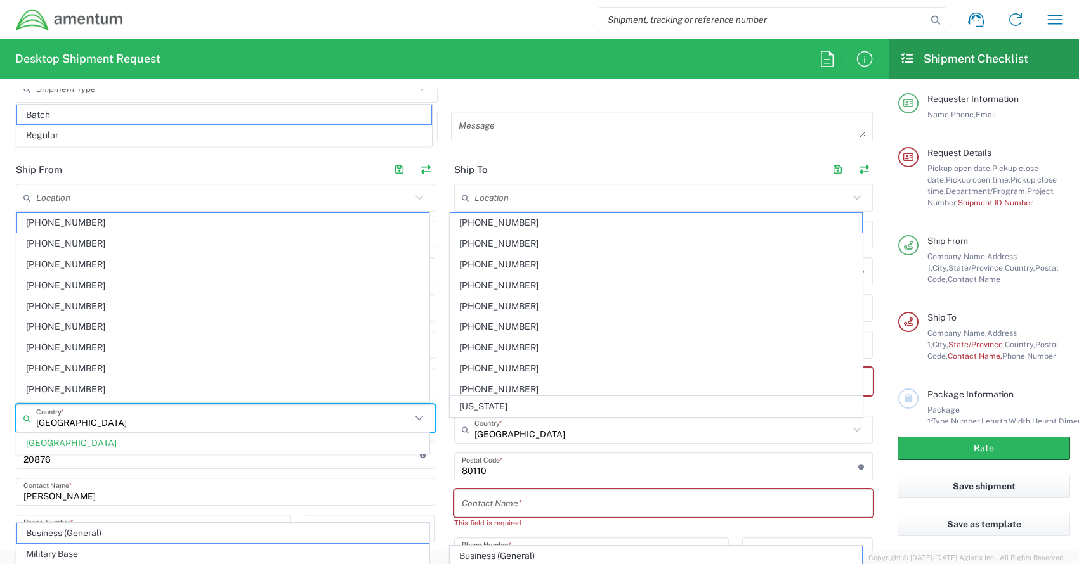
click at [223, 445] on span "[GEOGRAPHIC_DATA]" at bounding box center [223, 444] width 412 height 20
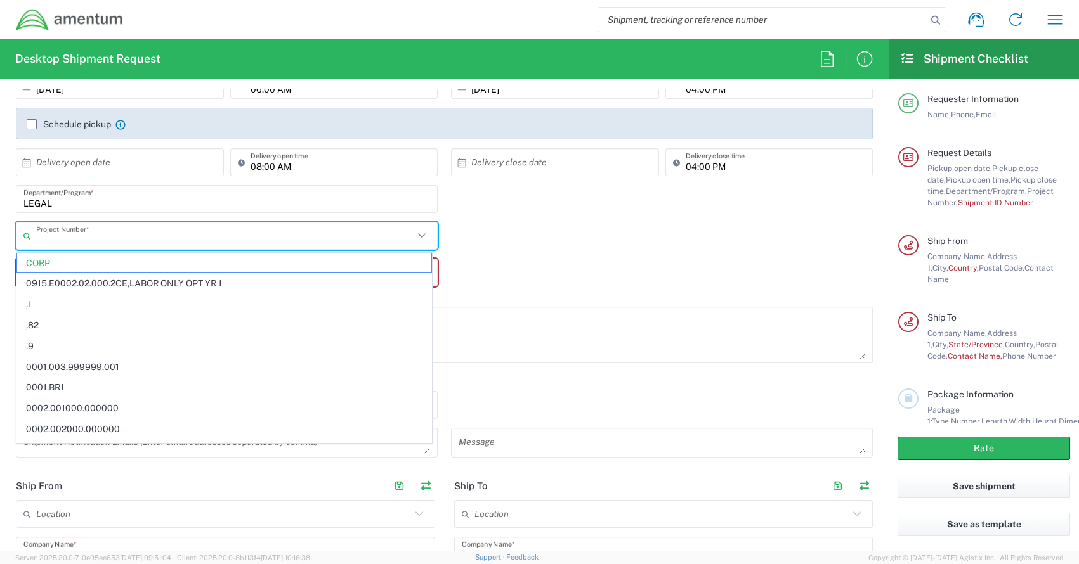
drag, startPoint x: 111, startPoint y: 234, endPoint x: 76, endPoint y: 234, distance: 34.9
click at [78, 234] on input "text" at bounding box center [224, 236] width 377 height 22
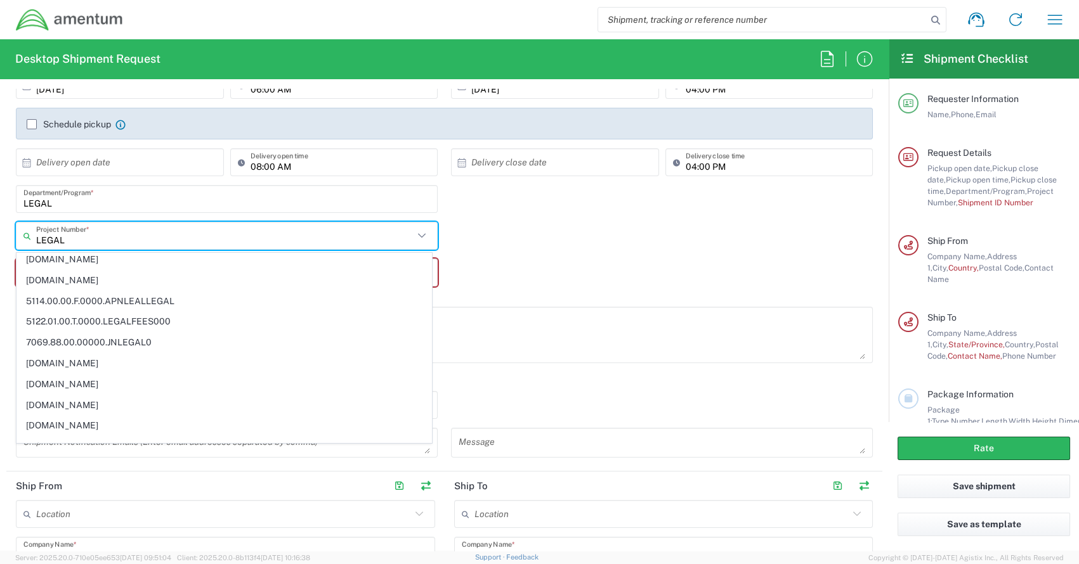
scroll to position [286, 0]
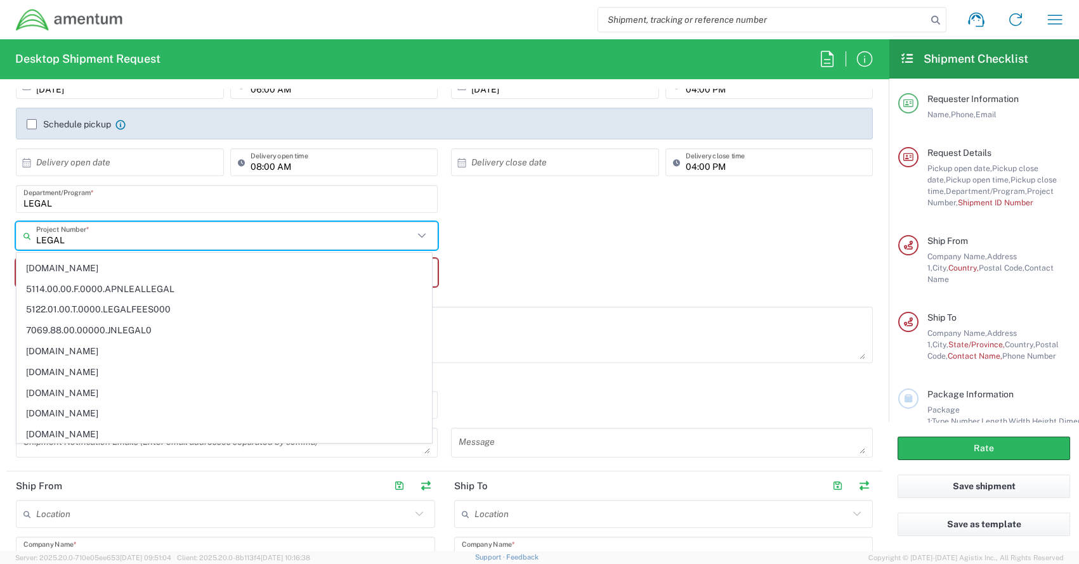
type input "LEGAL"
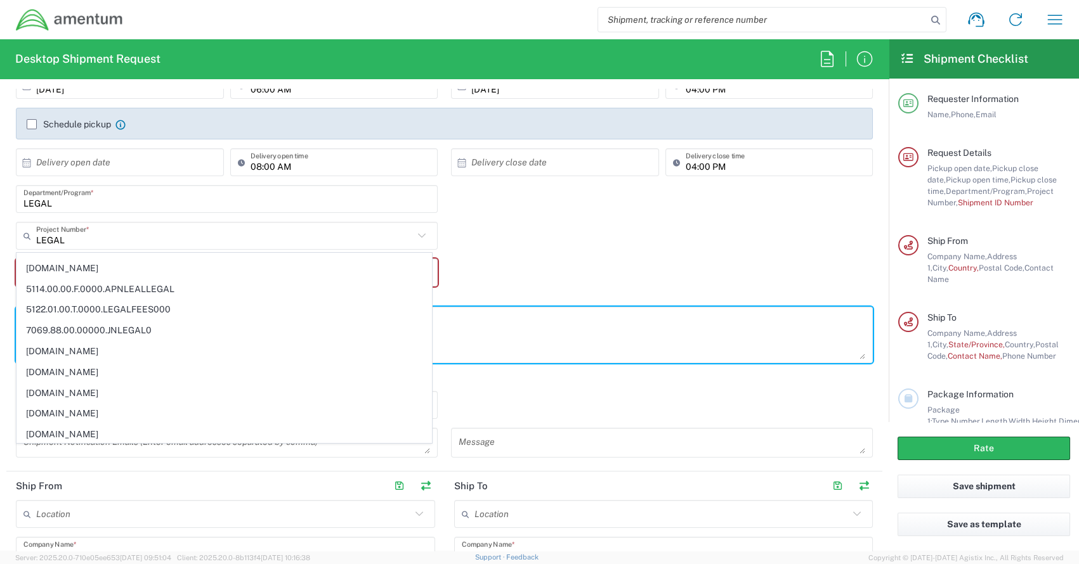
drag, startPoint x: 529, startPoint y: 316, endPoint x: 499, endPoint y: 308, distance: 31.1
click at [529, 316] on textarea at bounding box center [444, 335] width 842 height 49
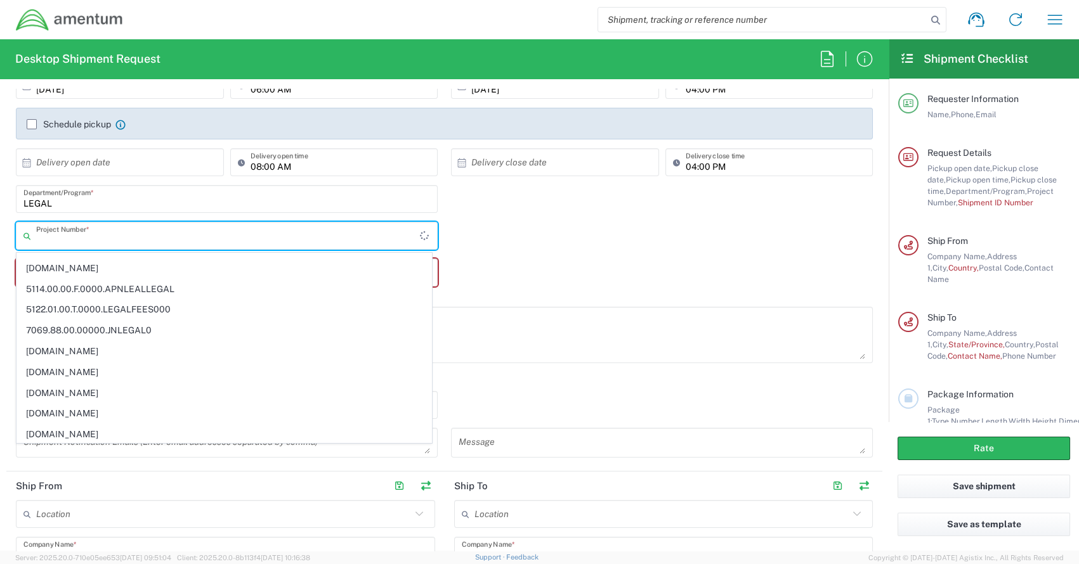
scroll to position [0, 0]
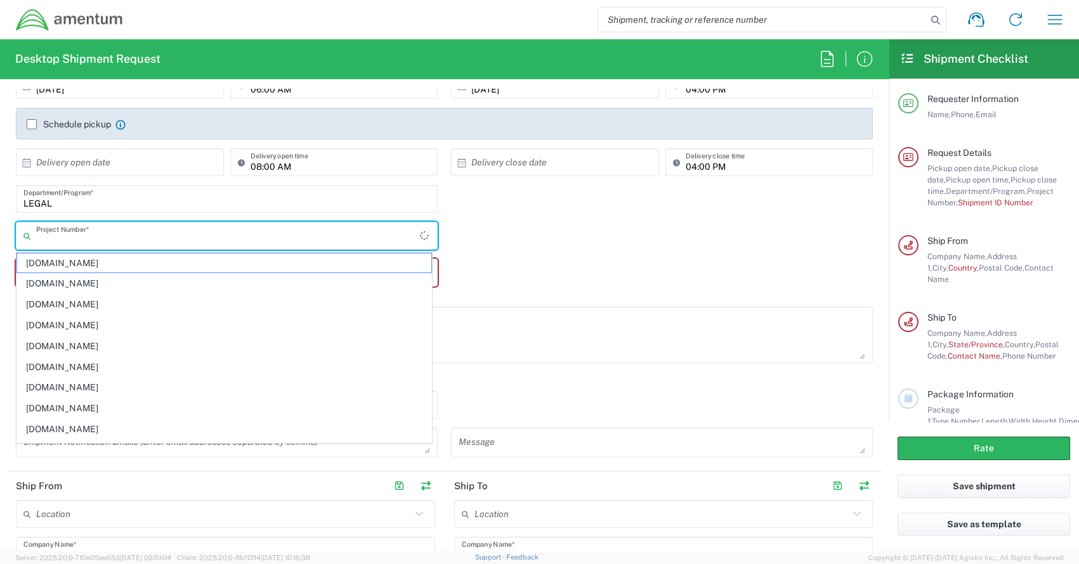
click at [70, 238] on input "text" at bounding box center [228, 236] width 384 height 22
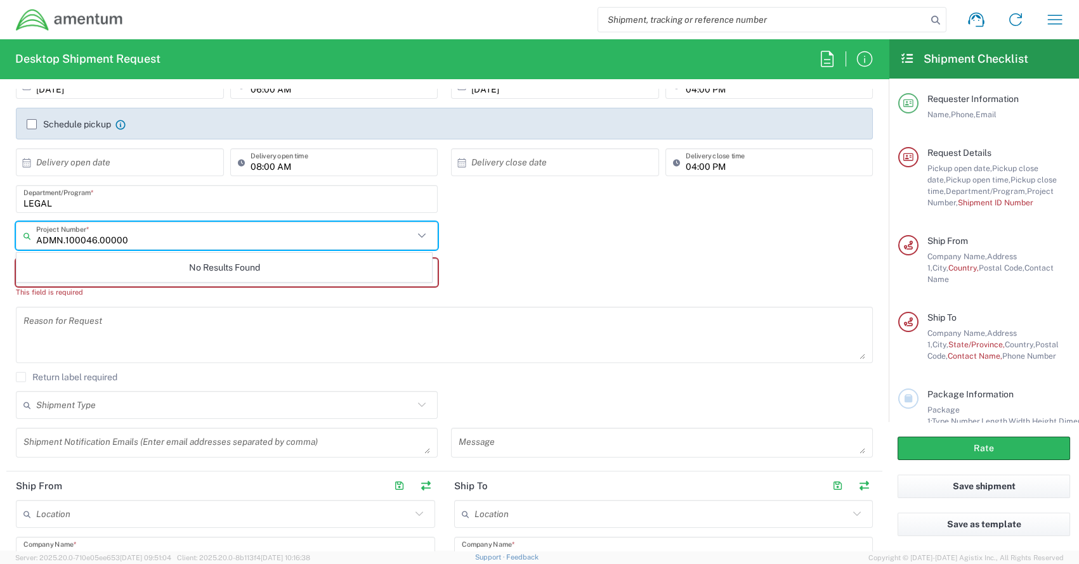
type input "ADMN.100046.00000"
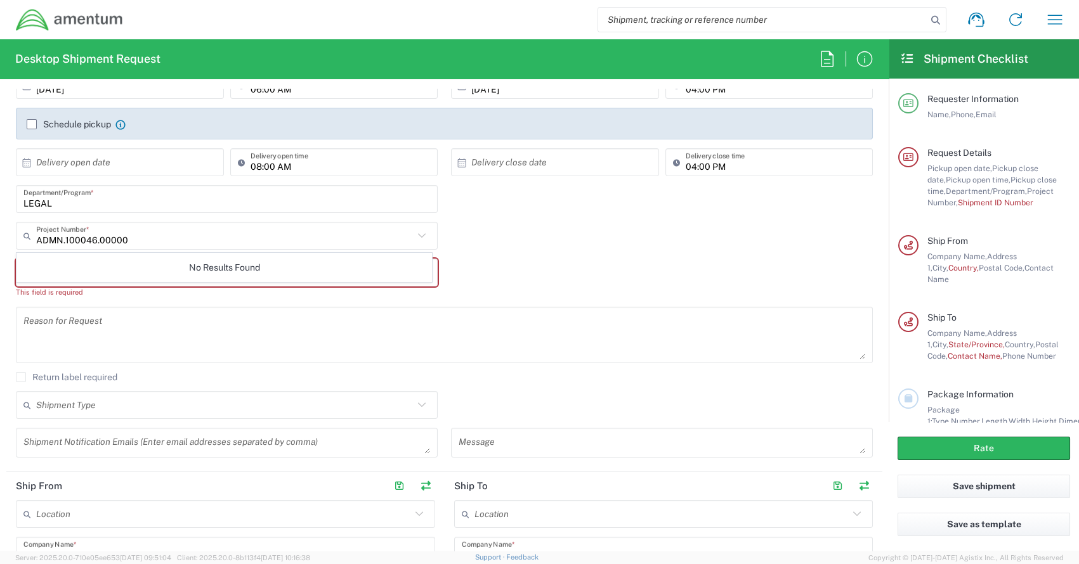
click at [349, 259] on div "No Results Found" at bounding box center [224, 267] width 416 height 29
click at [208, 313] on textarea at bounding box center [444, 335] width 842 height 49
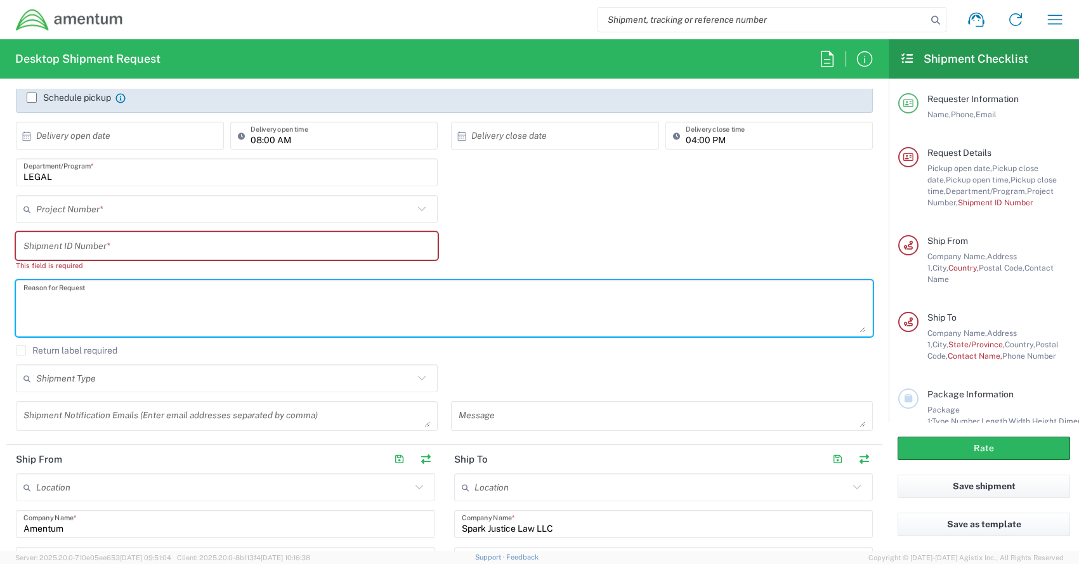
scroll to position [253, 0]
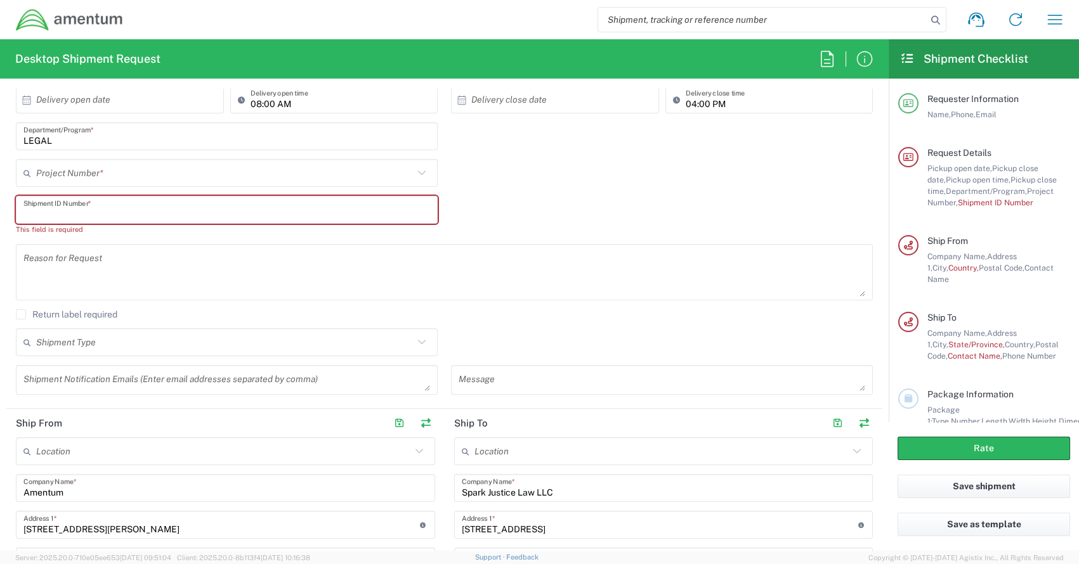
click at [138, 207] on input "text" at bounding box center [226, 210] width 407 height 22
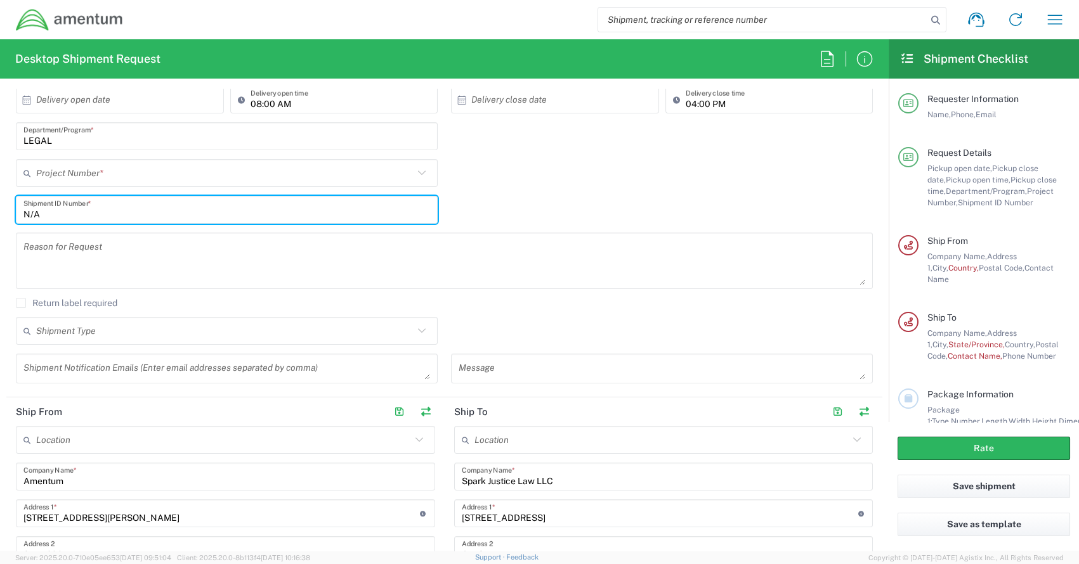
type input "N/A"
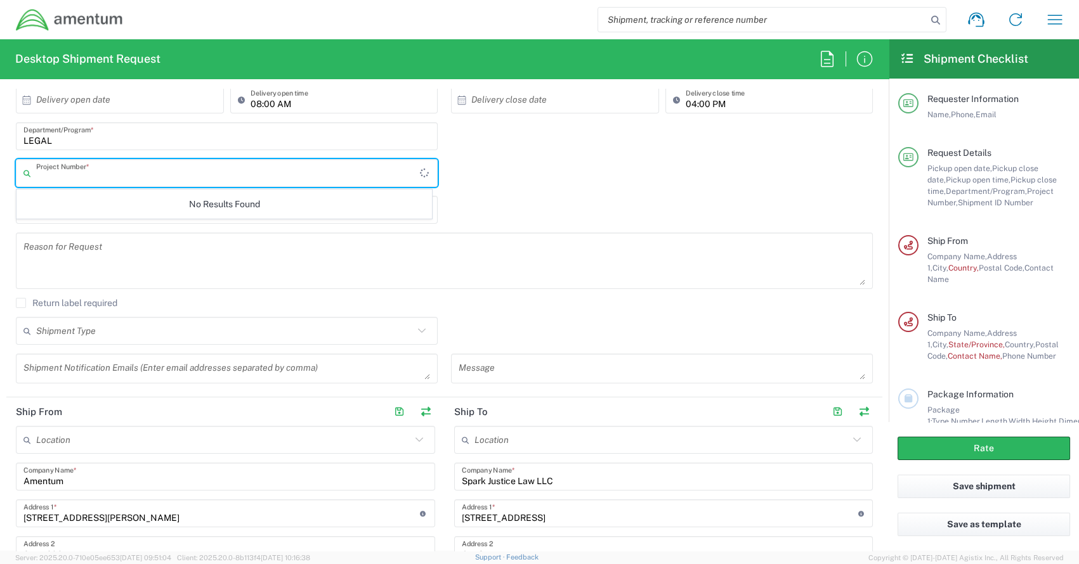
click at [247, 167] on input "text" at bounding box center [228, 173] width 384 height 22
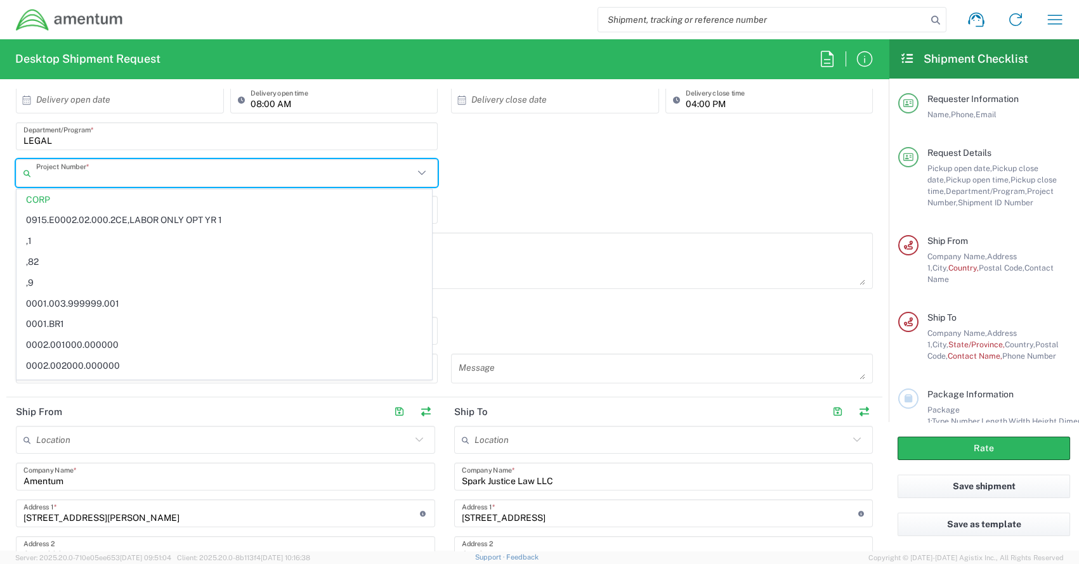
click at [58, 174] on input "text" at bounding box center [224, 173] width 377 height 22
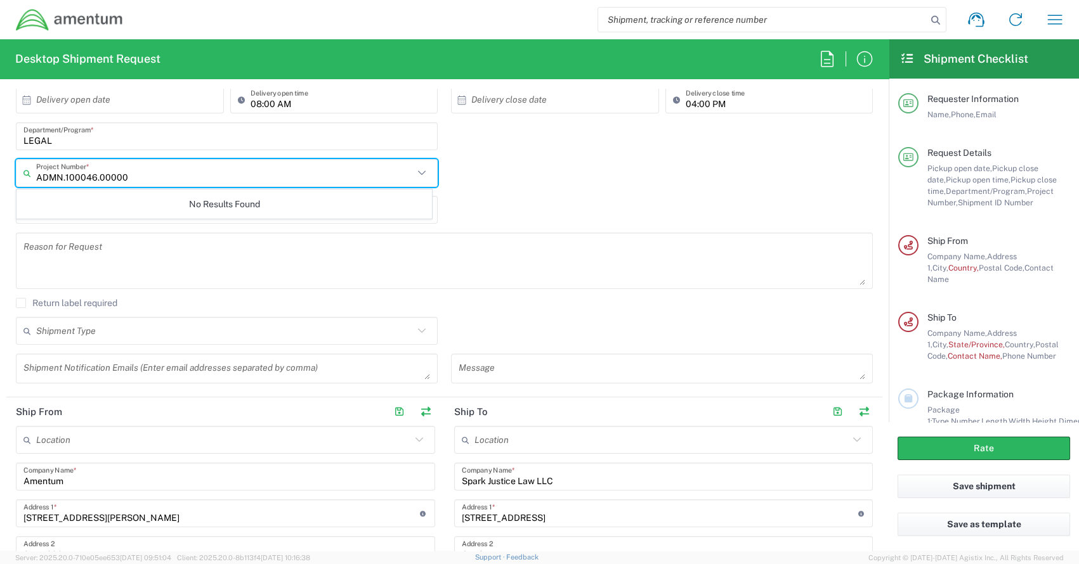
type input "ADMN.100046.00000"
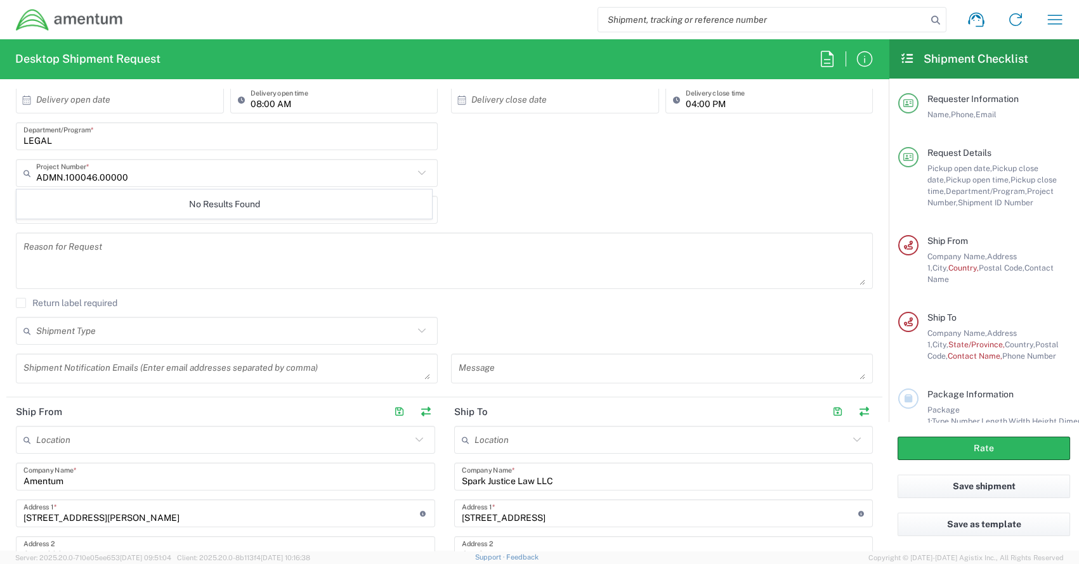
click at [516, 190] on div "ADMN.100046.00000 Project Number * No Results Found" at bounding box center [445, 177] width 870 height 37
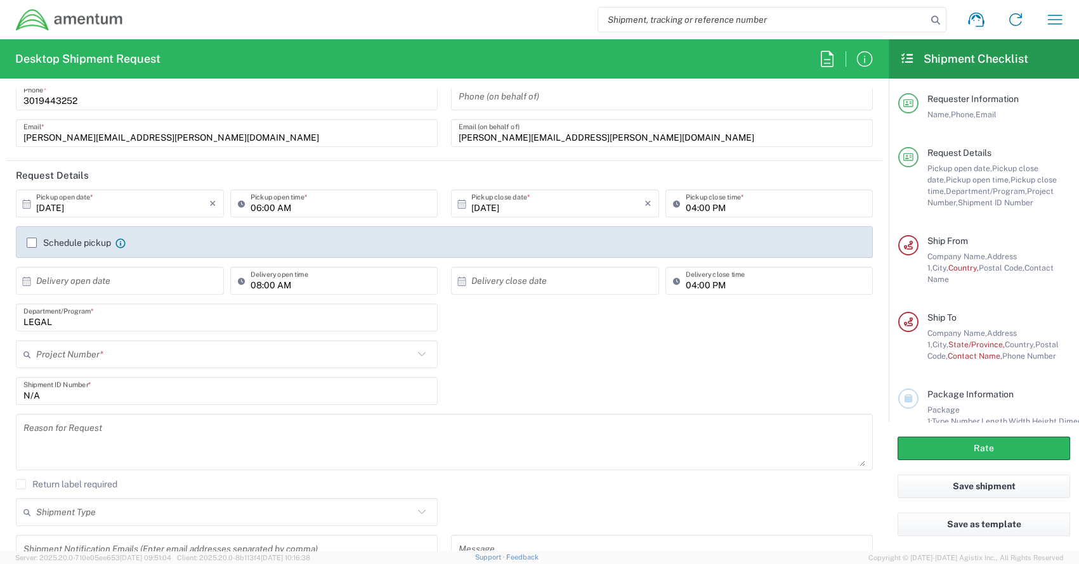
scroll to position [63, 0]
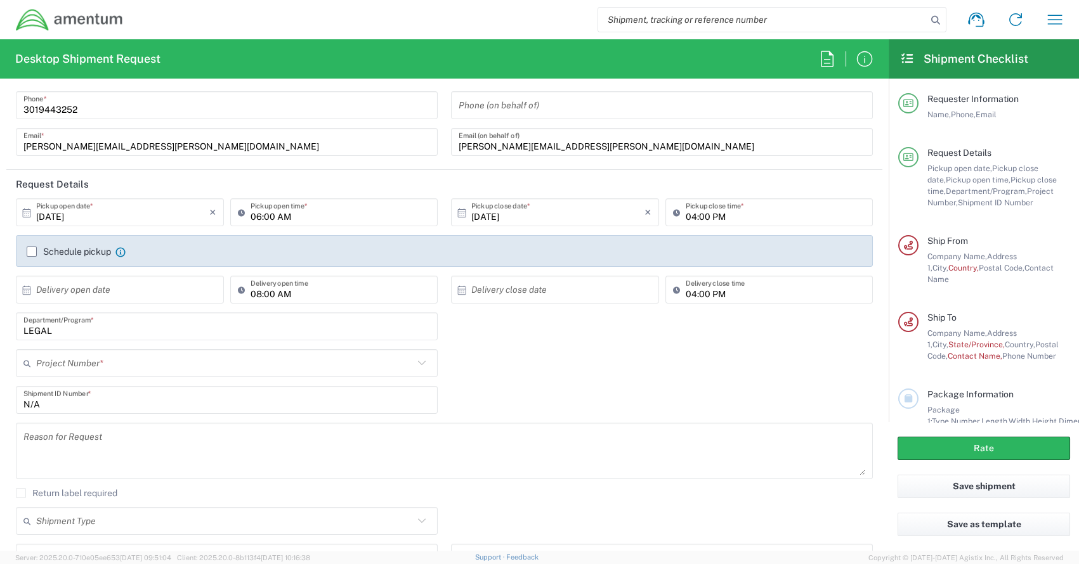
drag, startPoint x: 291, startPoint y: 336, endPoint x: 290, endPoint y: 330, distance: 6.5
click at [291, 336] on div "LEGAL Department/Program *" at bounding box center [227, 327] width 422 height 28
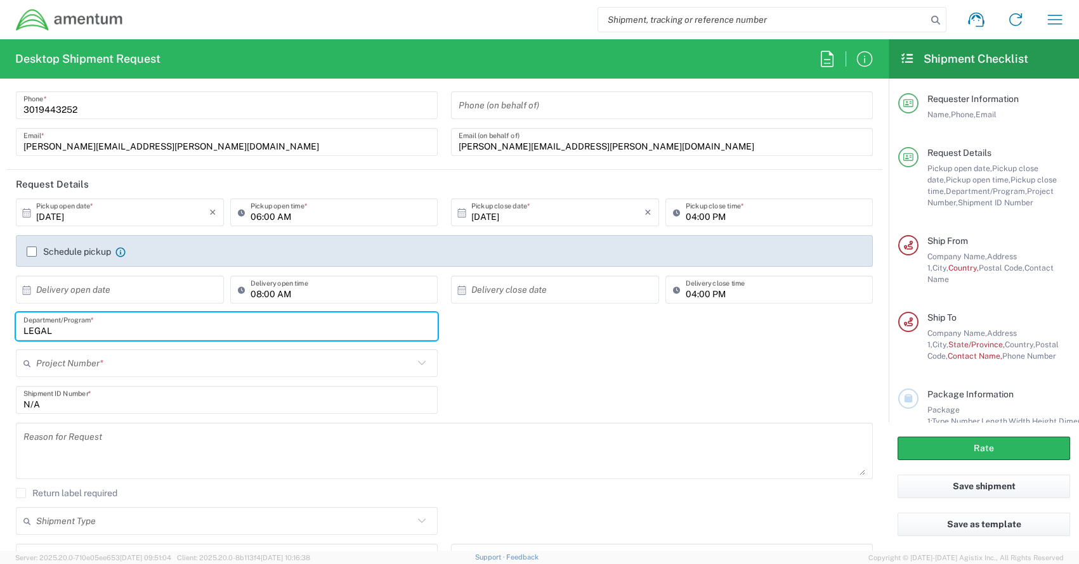
click at [288, 329] on input "LEGAL" at bounding box center [226, 327] width 407 height 22
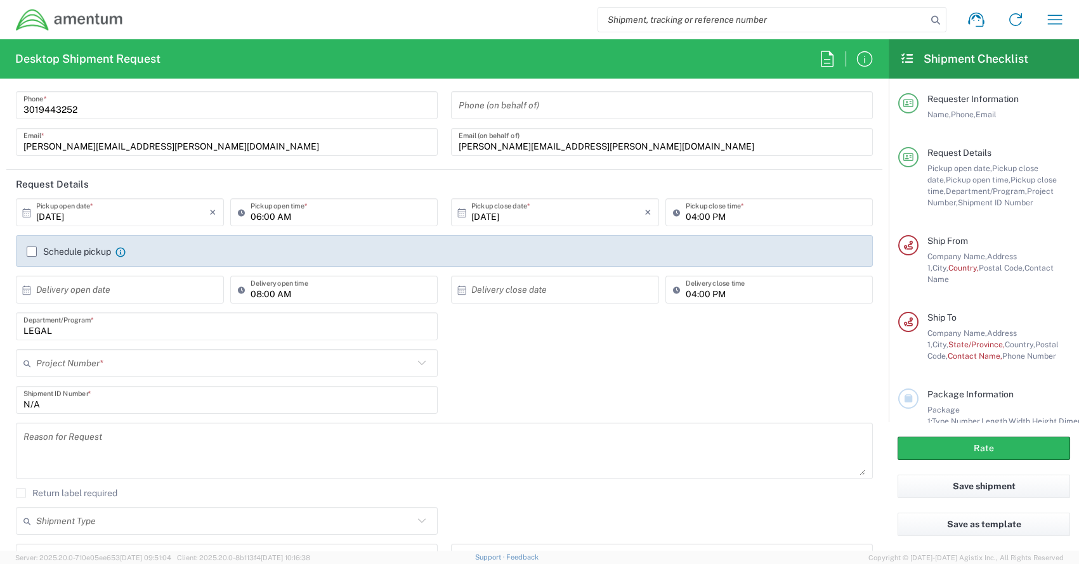
click at [26, 362] on icon at bounding box center [29, 363] width 13 height 20
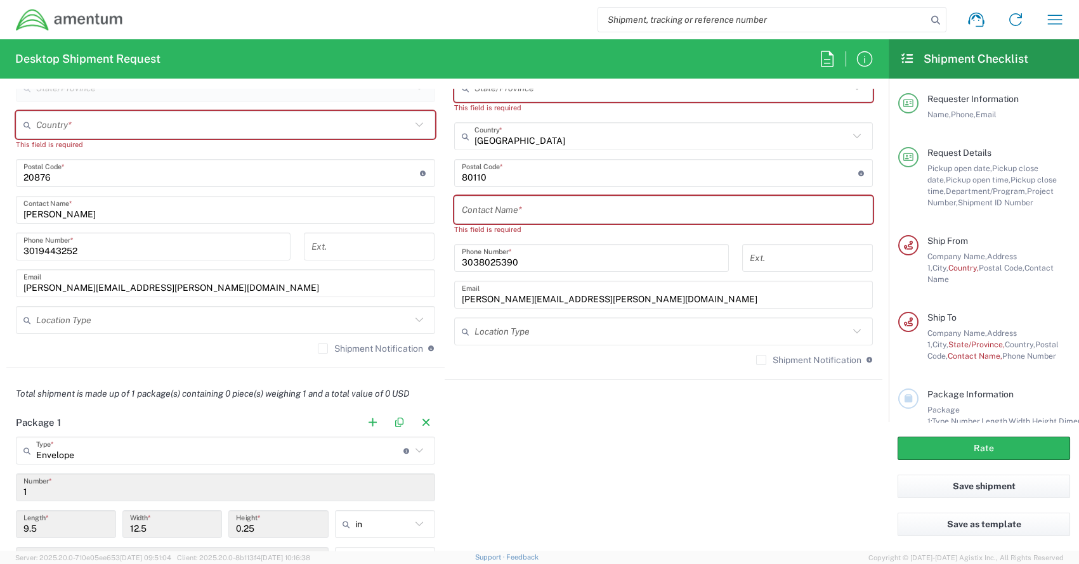
scroll to position [634, 0]
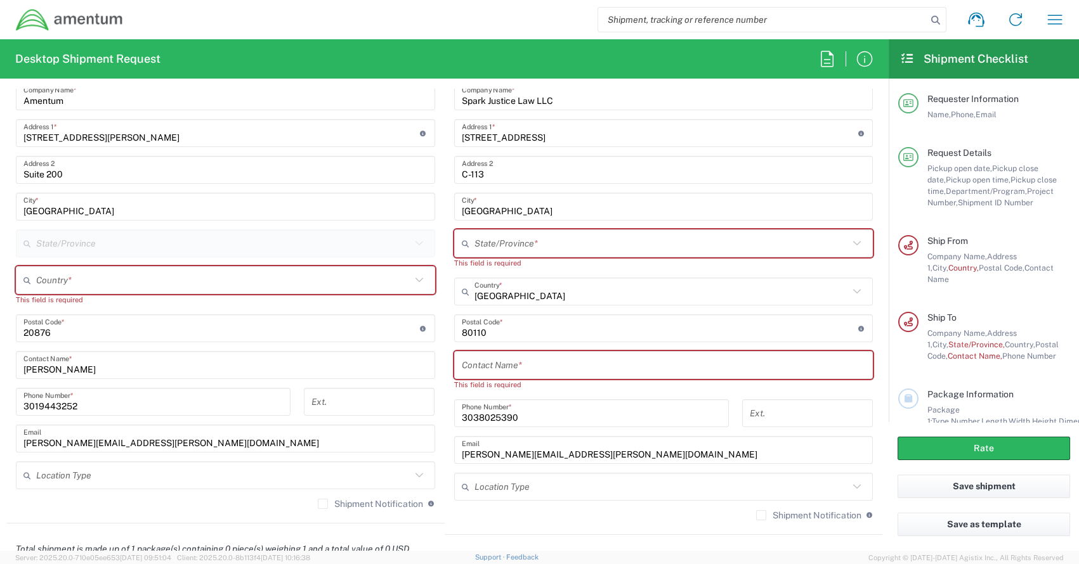
type input "ADMN.100046"
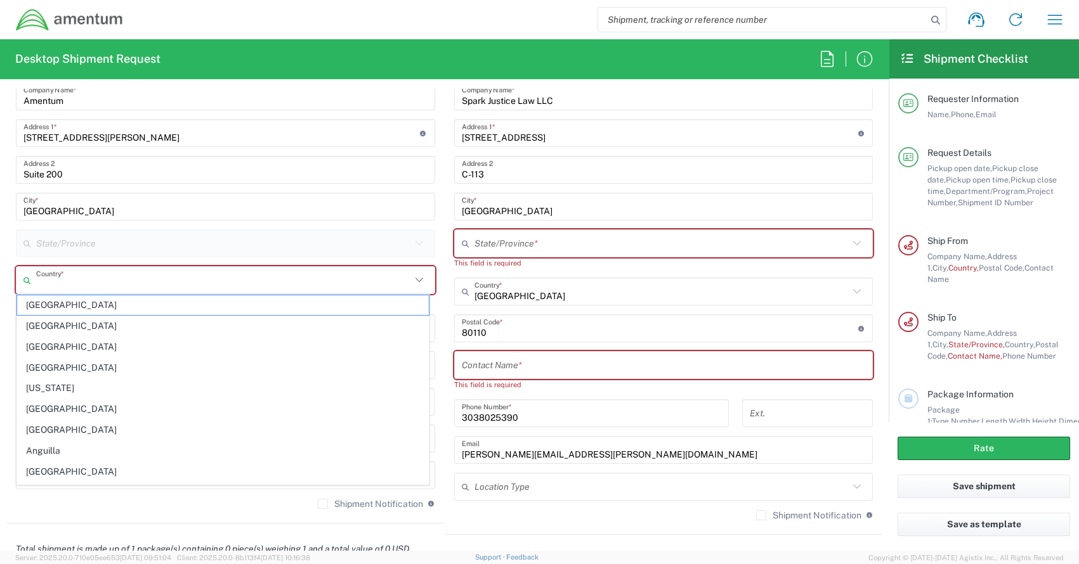
click at [91, 278] on input "text" at bounding box center [223, 281] width 375 height 22
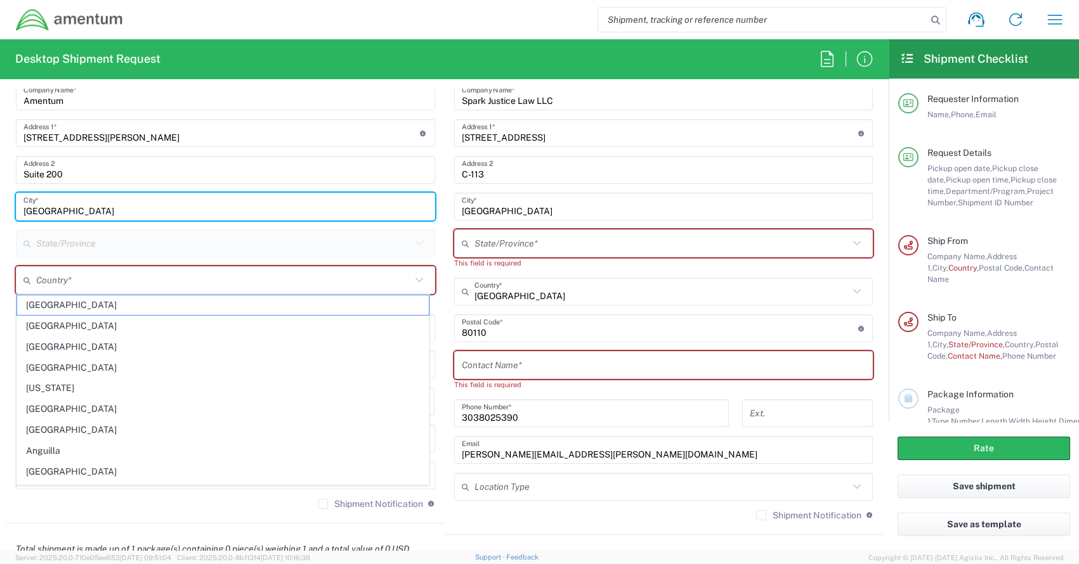
drag, startPoint x: 87, startPoint y: 208, endPoint x: 91, endPoint y: 214, distance: 7.2
click at [88, 208] on input "[GEOGRAPHIC_DATA]" at bounding box center [225, 207] width 404 height 22
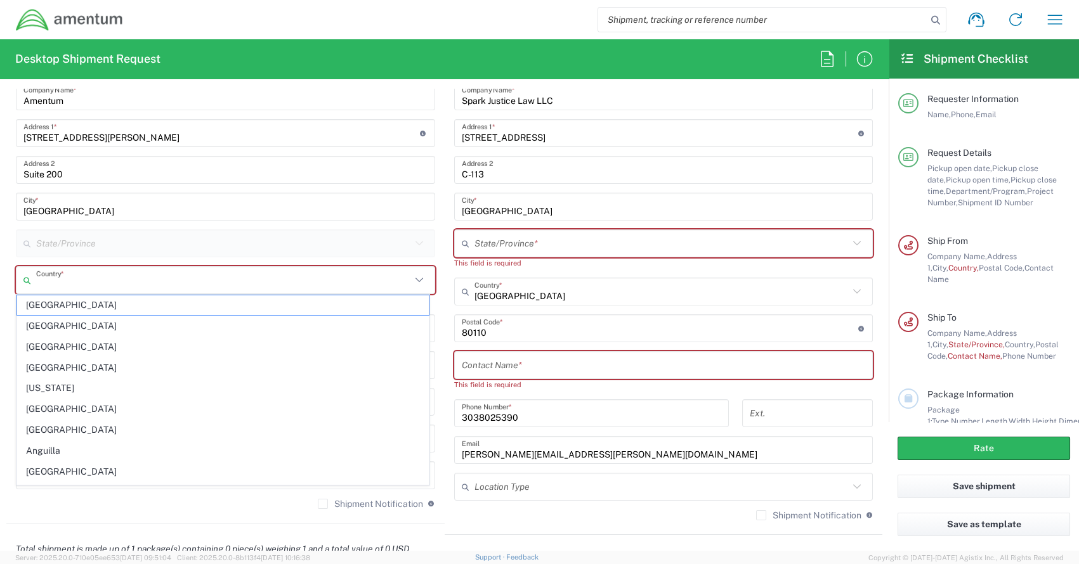
click at [81, 278] on input "text" at bounding box center [223, 281] width 375 height 22
type input "[GEOGRAPHIC_DATA]"
type input "[US_STATE]"
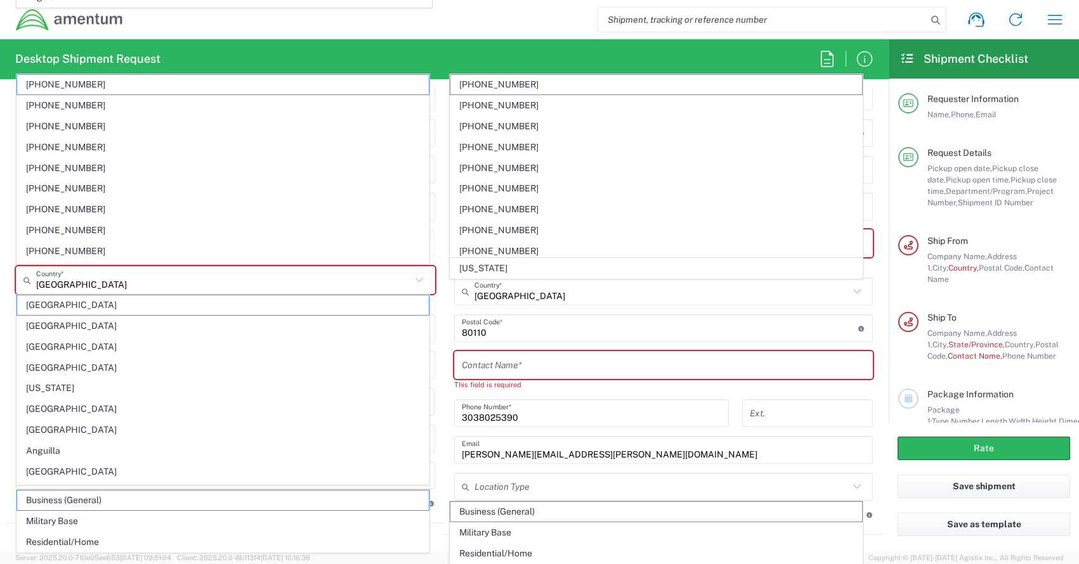
click at [114, 294] on agx-dropdown-content "[GEOGRAPHIC_DATA] [GEOGRAPHIC_DATA] [GEOGRAPHIC_DATA] [GEOGRAPHIC_DATA] [US_STA…" at bounding box center [223, 390] width 414 height 192
type input "CORP"
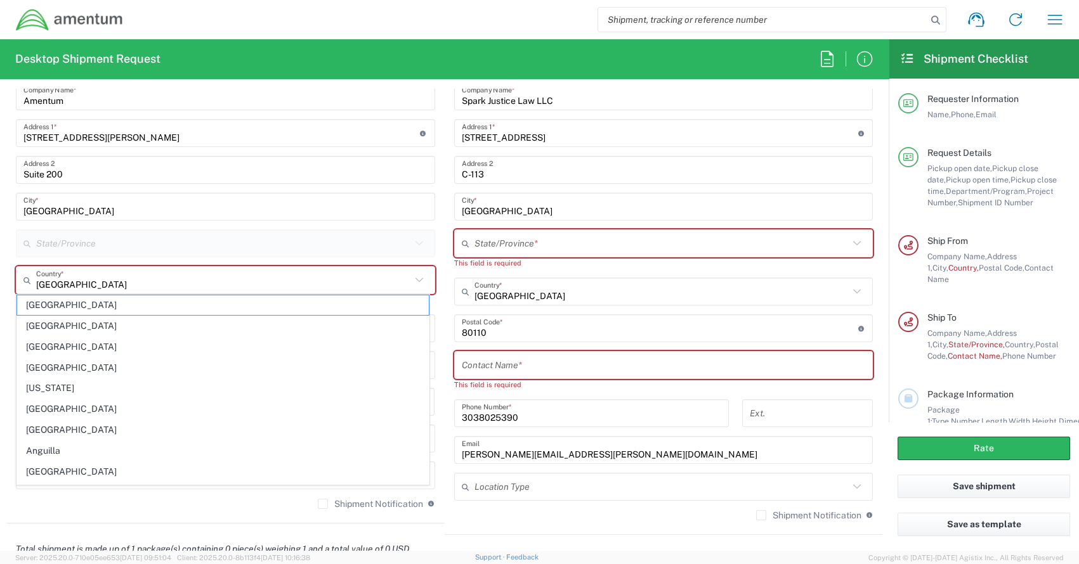
click at [225, 230] on div "State/Province" at bounding box center [225, 244] width 419 height 28
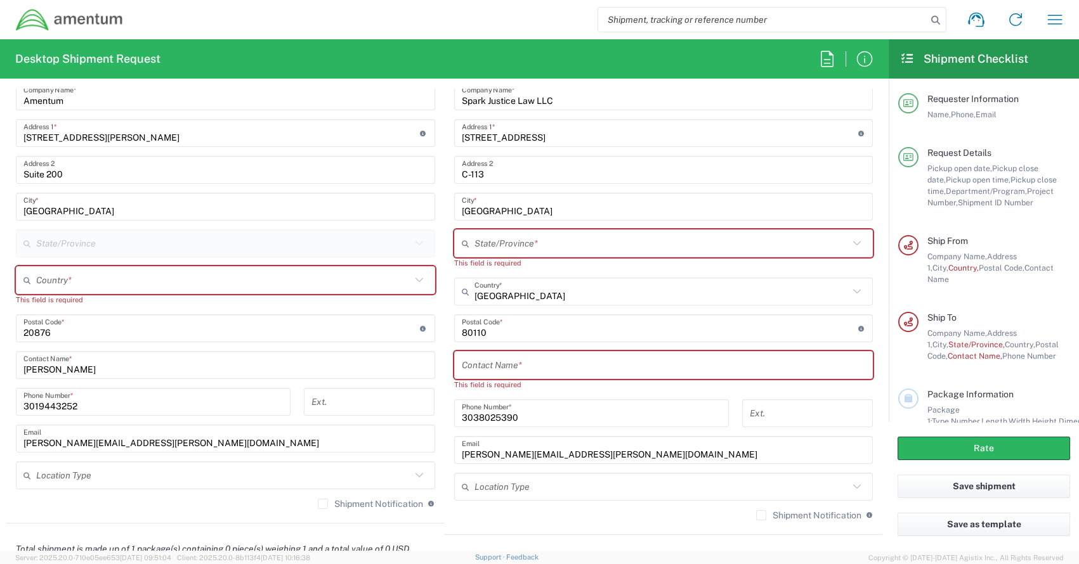
click at [123, 271] on input "text" at bounding box center [223, 281] width 375 height 22
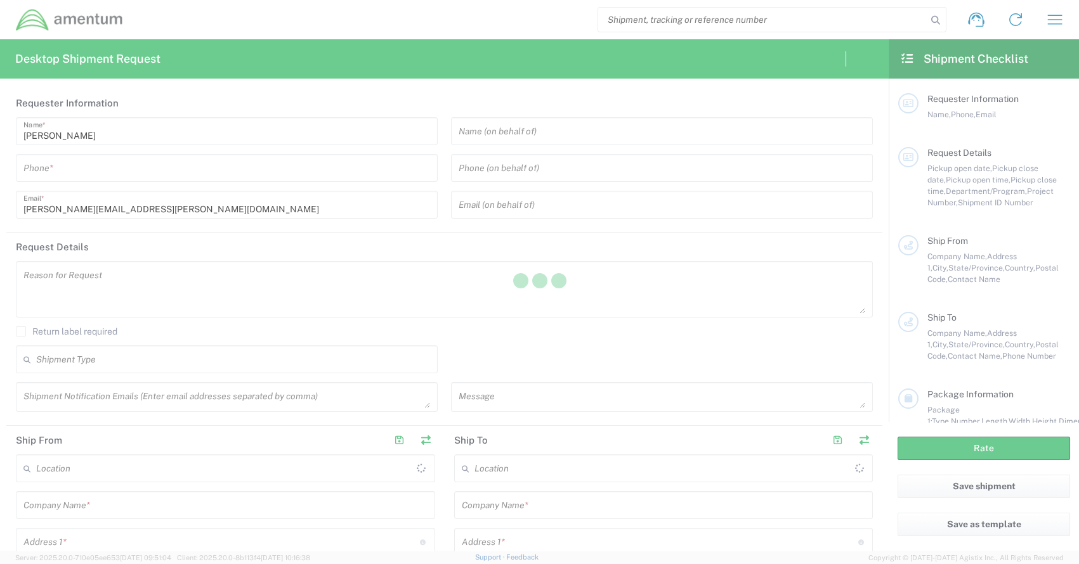
type input "[GEOGRAPHIC_DATA]"
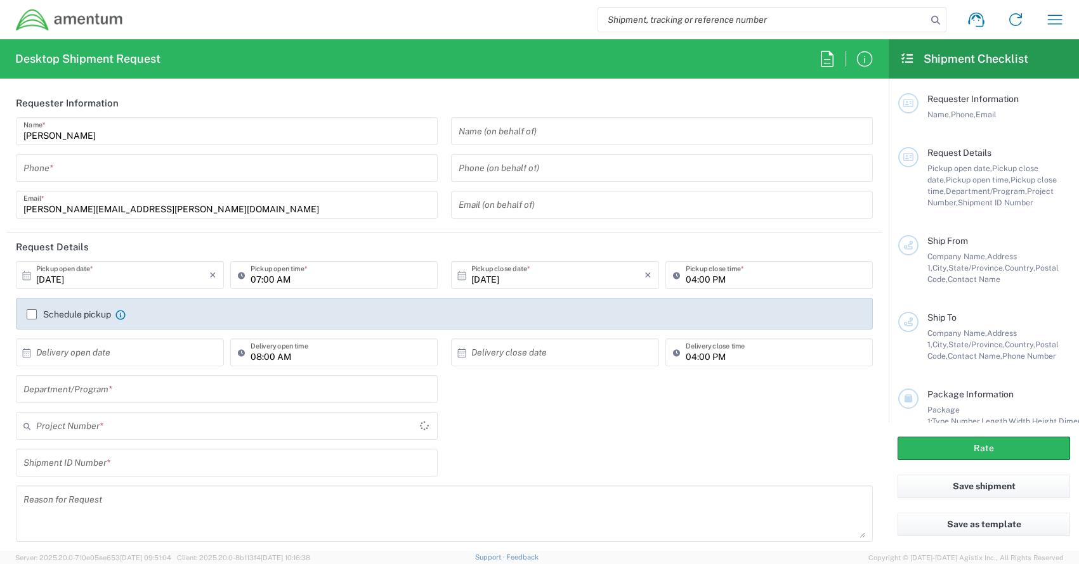
type input "CORP"
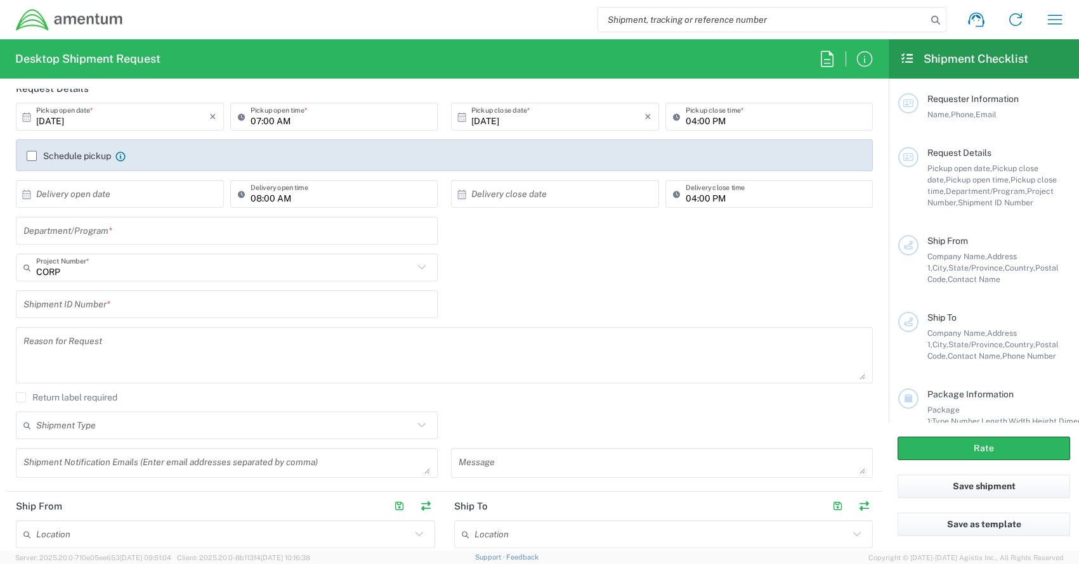
scroll to position [190, 0]
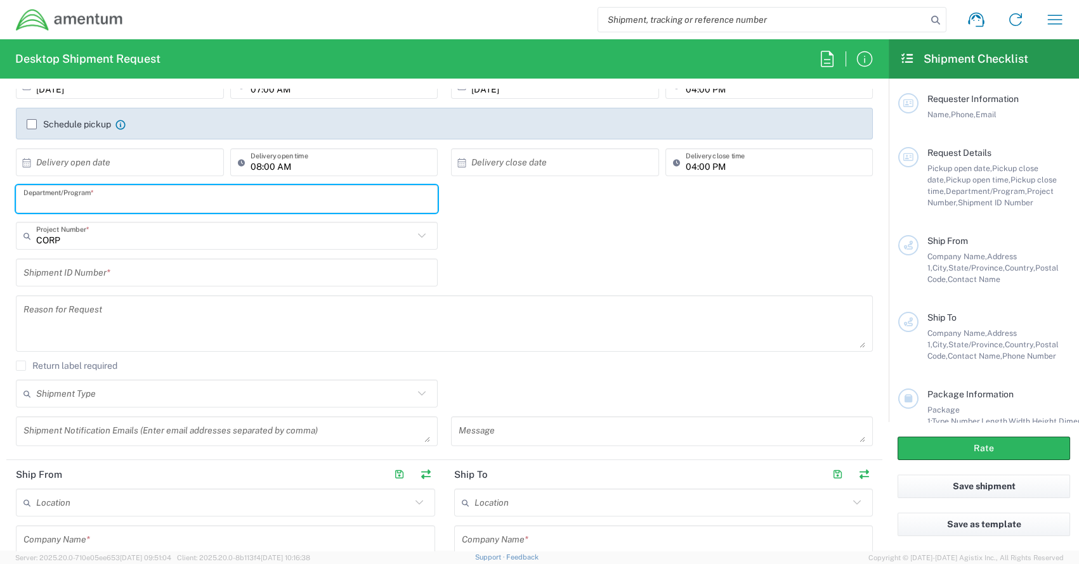
click at [100, 200] on input "text" at bounding box center [226, 199] width 407 height 22
type input "LEGAL"
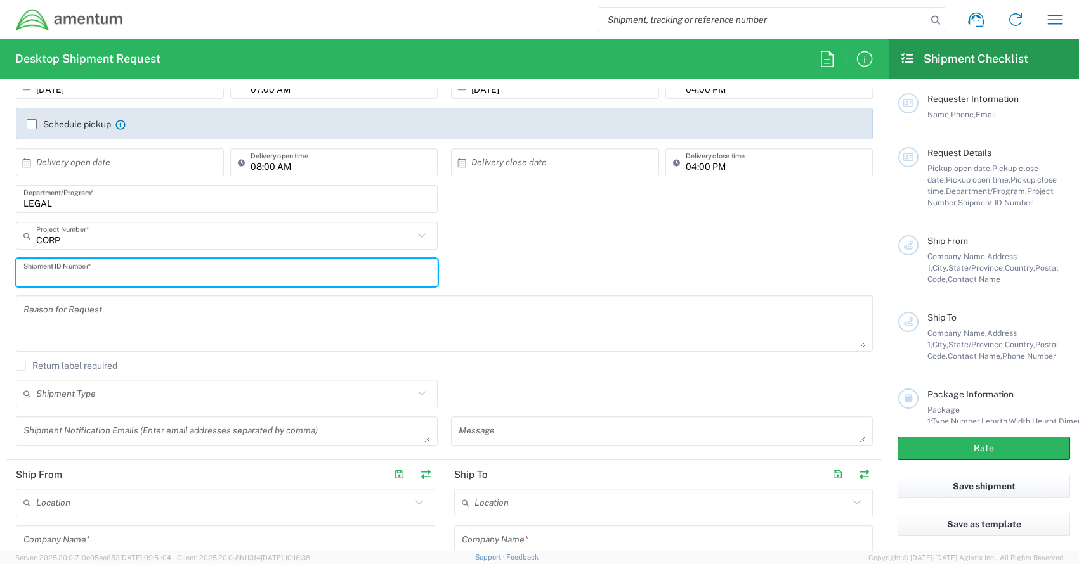
click at [131, 276] on input "text" at bounding box center [226, 273] width 407 height 22
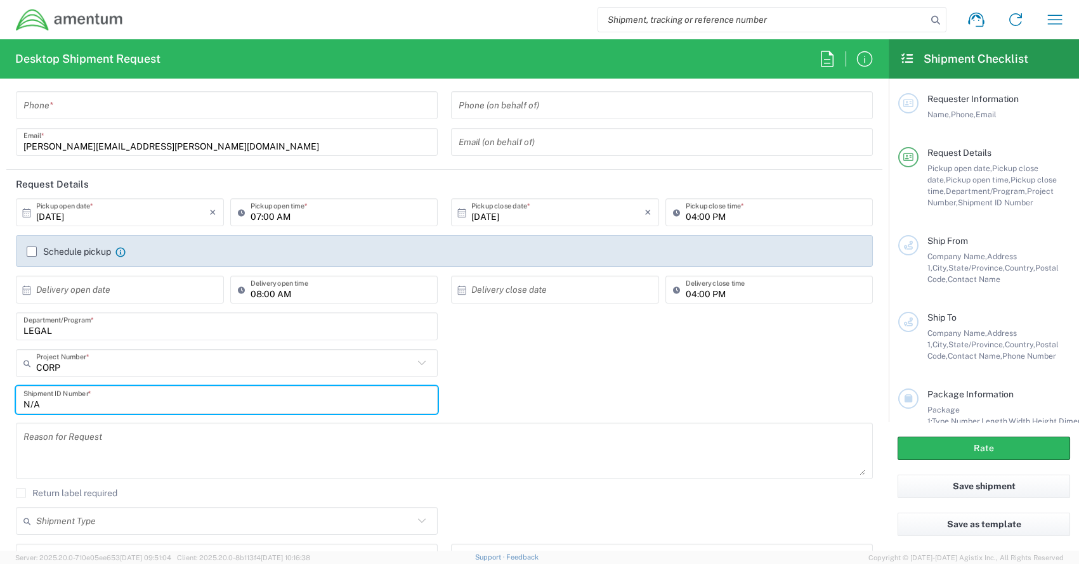
scroll to position [0, 0]
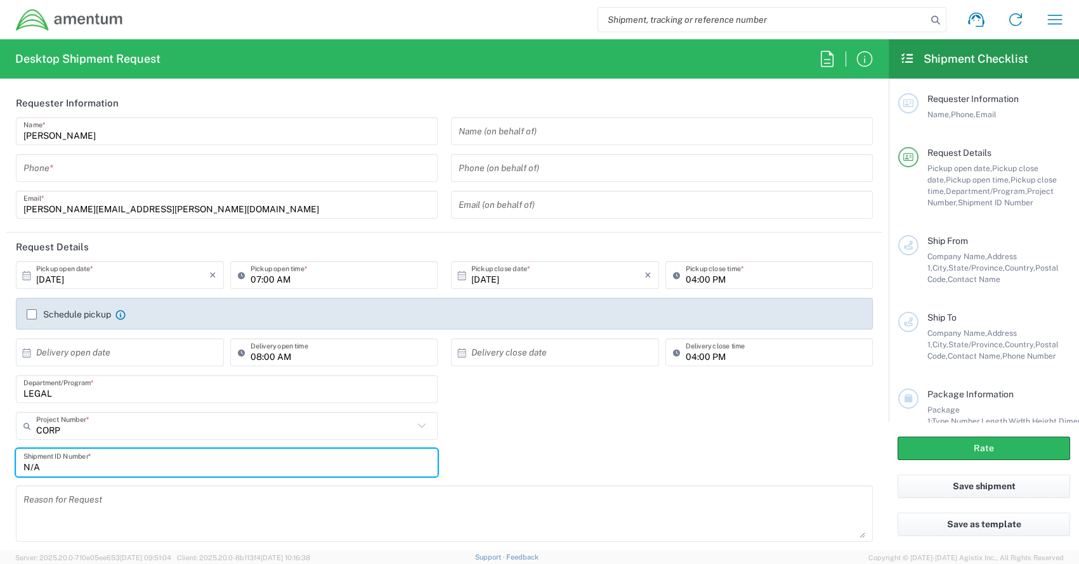
type input "N/A"
click at [76, 166] on input "tel" at bounding box center [226, 168] width 407 height 22
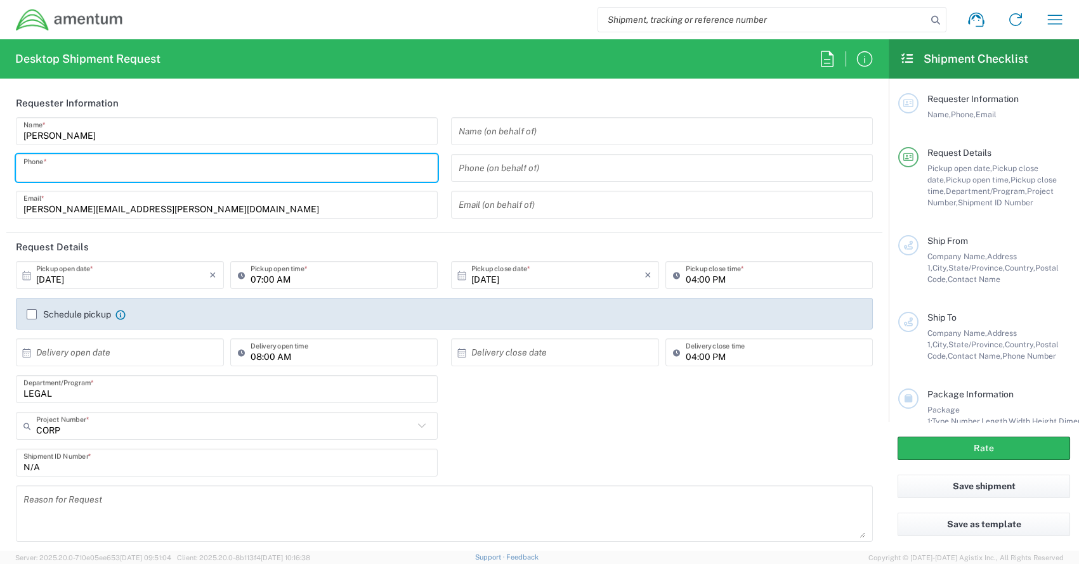
type input "3019443252"
type input "[PERSON_NAME][EMAIL_ADDRESS][PERSON_NAME][DOMAIN_NAME]"
type input "Amentum"
type input "[STREET_ADDRESS][PERSON_NAME]"
type input "Suite 200"
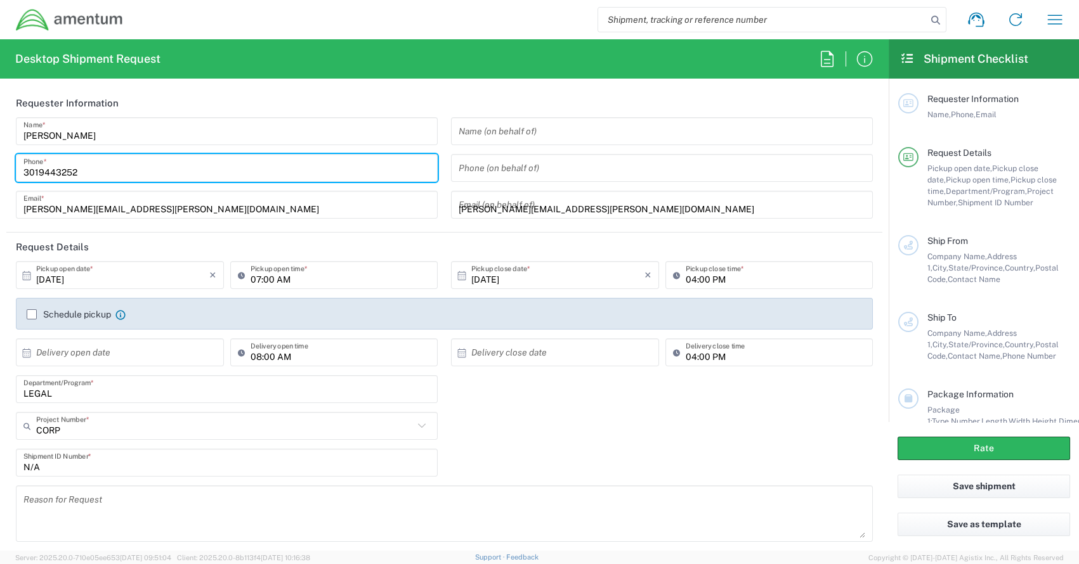
type input "[GEOGRAPHIC_DATA]"
type input "[US_STATE]"
type input "20876"
type input "3019443252"
type input "[PERSON_NAME][EMAIL_ADDRESS][PERSON_NAME][DOMAIN_NAME]"
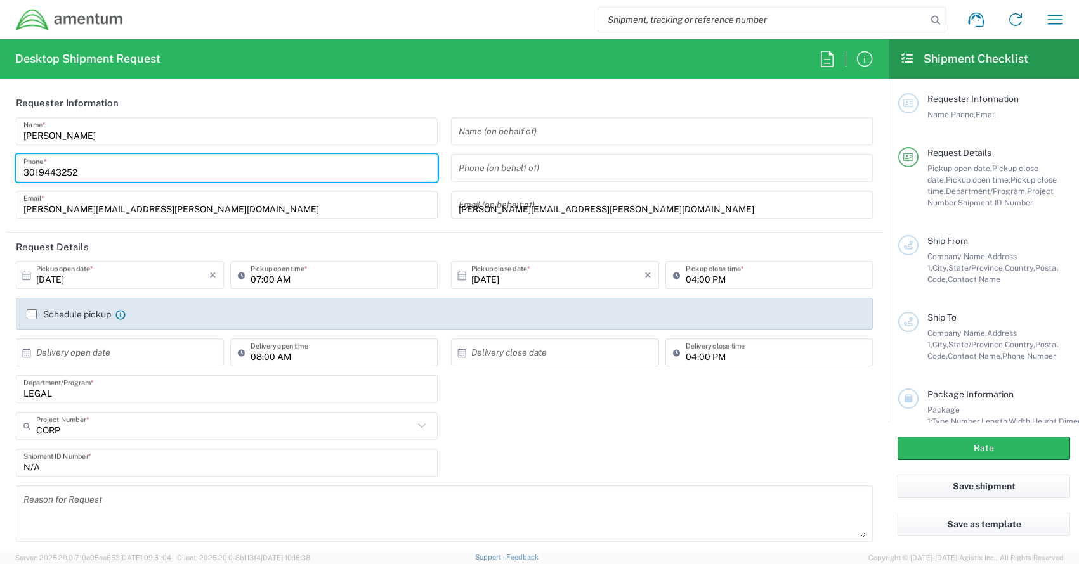
type input "Amentum"
type input "[STREET_ADDRESS][PERSON_NAME]"
type input "Suite 200"
type input "[GEOGRAPHIC_DATA]"
type input "[US_STATE]"
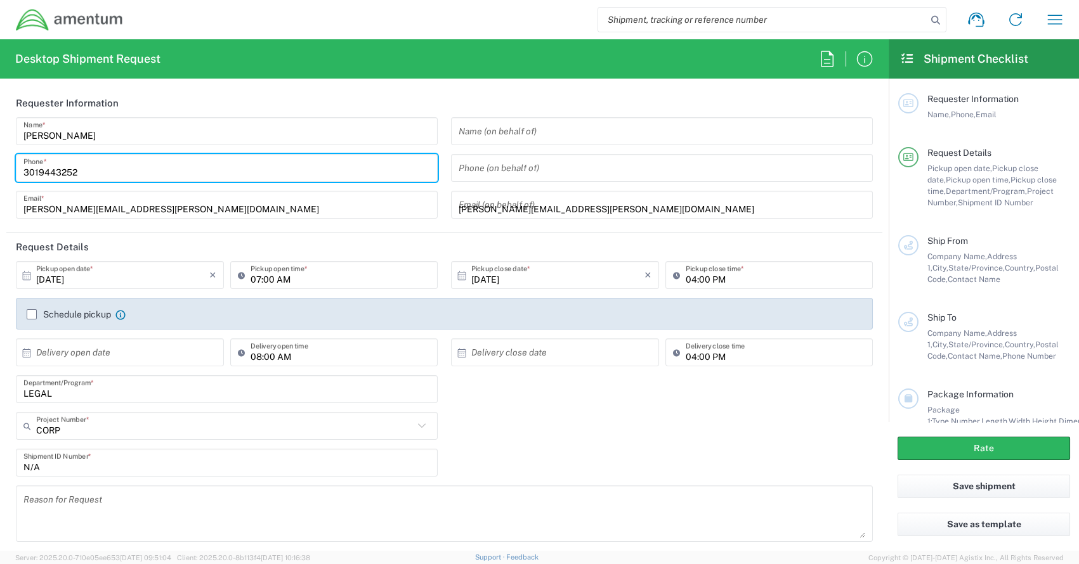
type input "20876"
type input "3019443252"
type input "[PERSON_NAME][EMAIL_ADDRESS][PERSON_NAME][DOMAIN_NAME]"
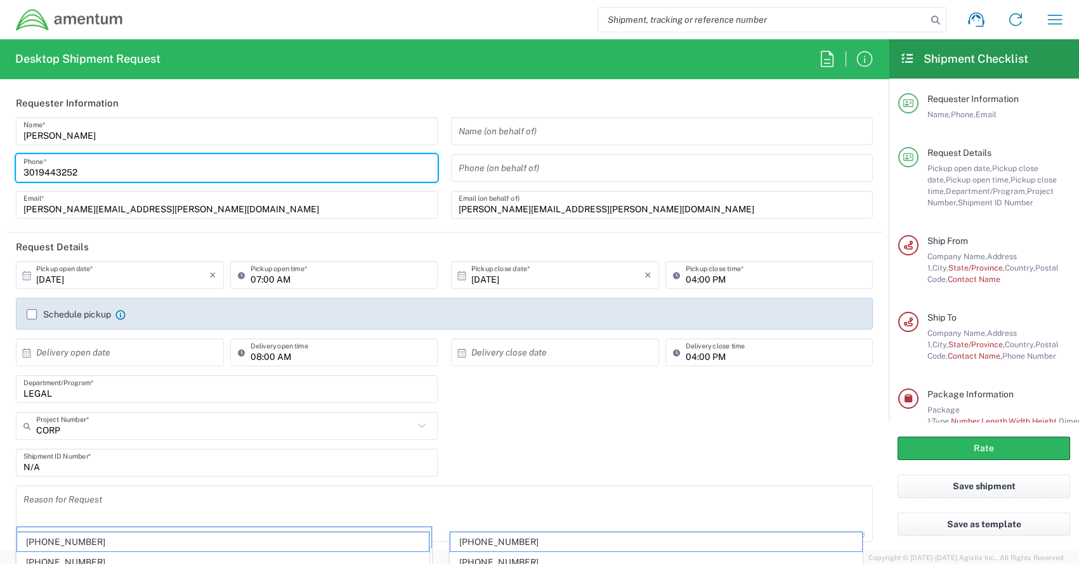
click at [179, 193] on div "stanley.harper@amentum.com Email *" at bounding box center [227, 205] width 422 height 28
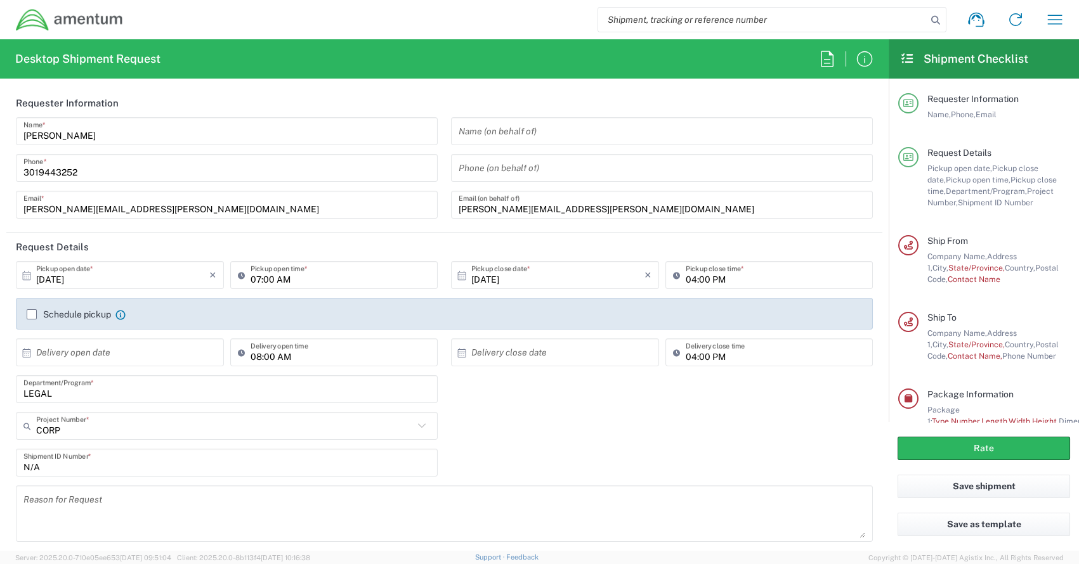
click at [153, 146] on div "Stanley Harper Name * 3019443252 Phone * stanley.harper@amentum.com Email *" at bounding box center [227, 172] width 435 height 110
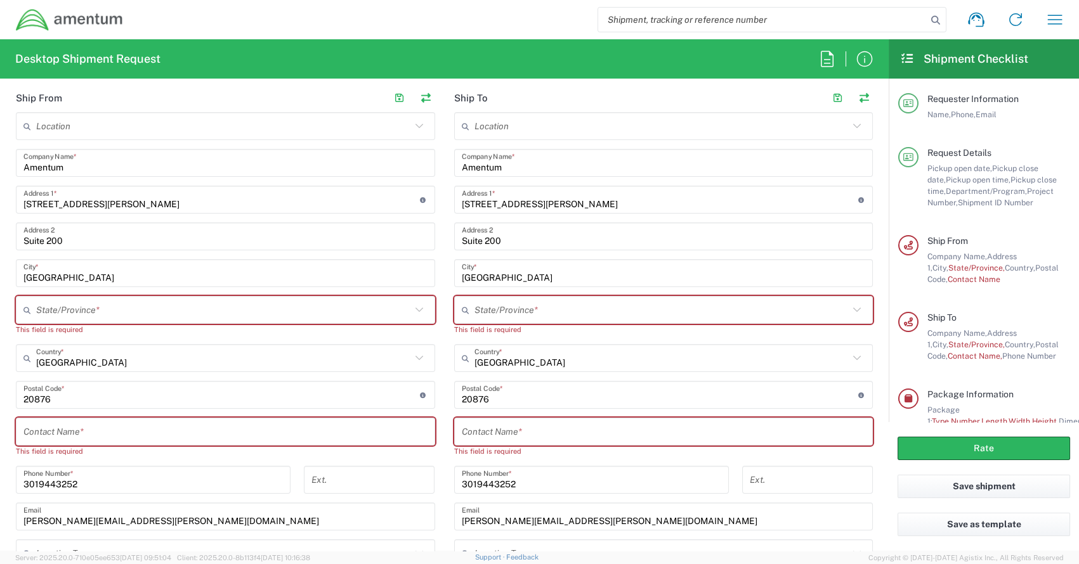
scroll to position [570, 0]
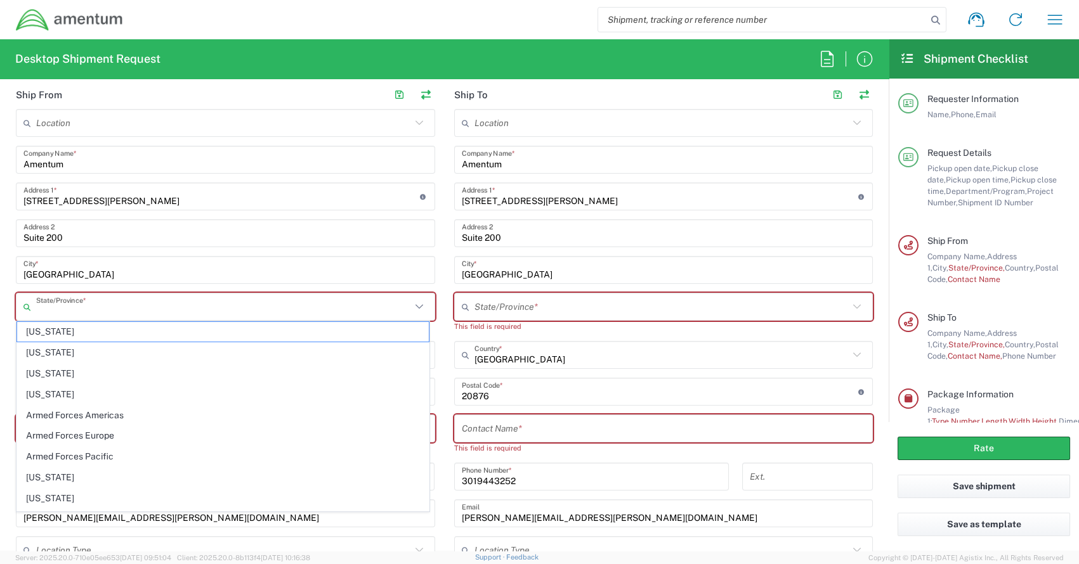
click at [82, 304] on input "text" at bounding box center [223, 307] width 375 height 22
type input "[US_STATE]"
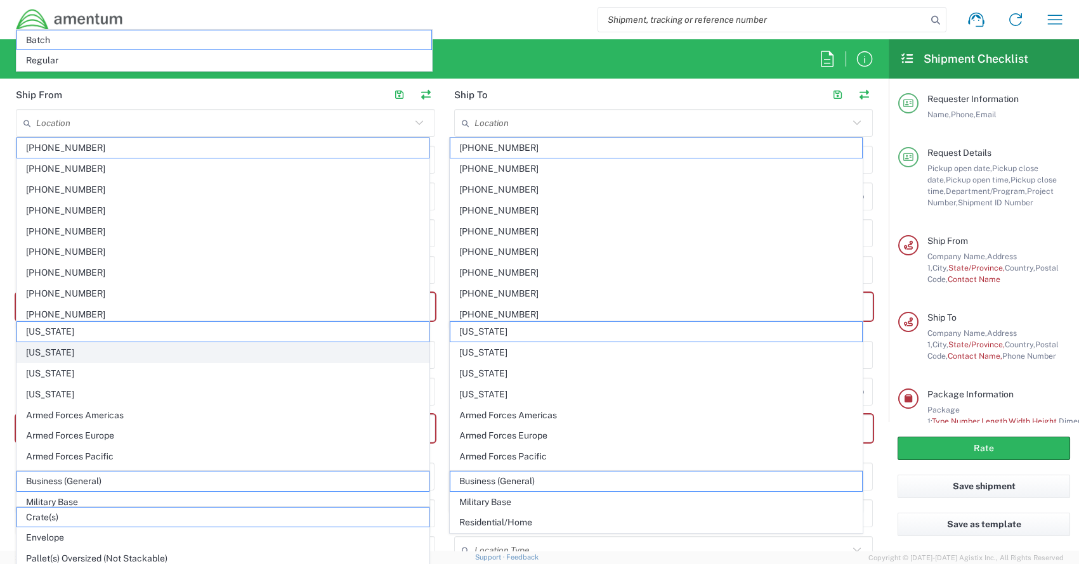
click at [145, 358] on span "[US_STATE]" at bounding box center [223, 353] width 412 height 20
type input "[US_STATE]"
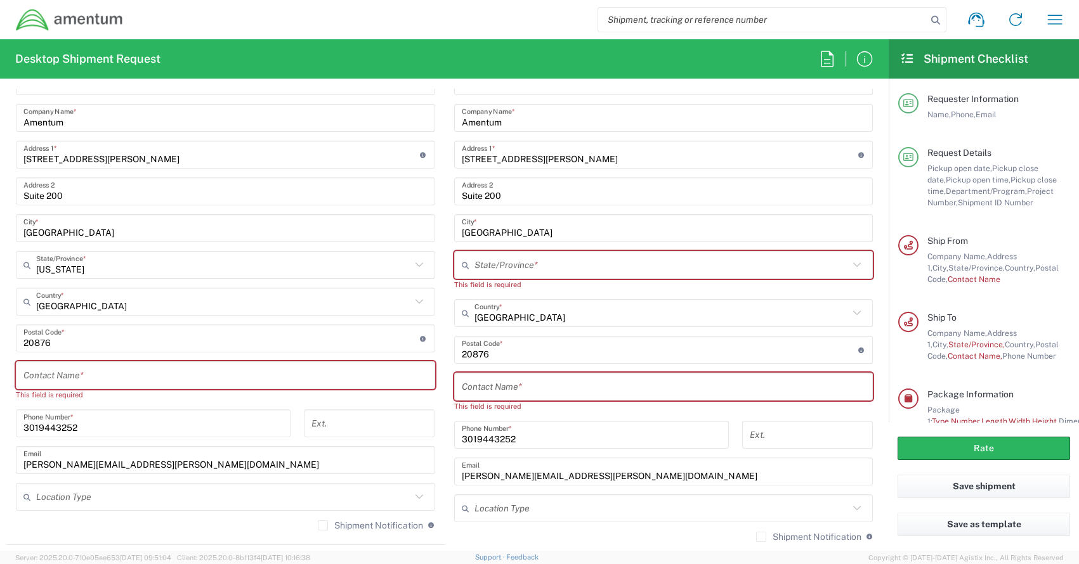
scroll to position [634, 0]
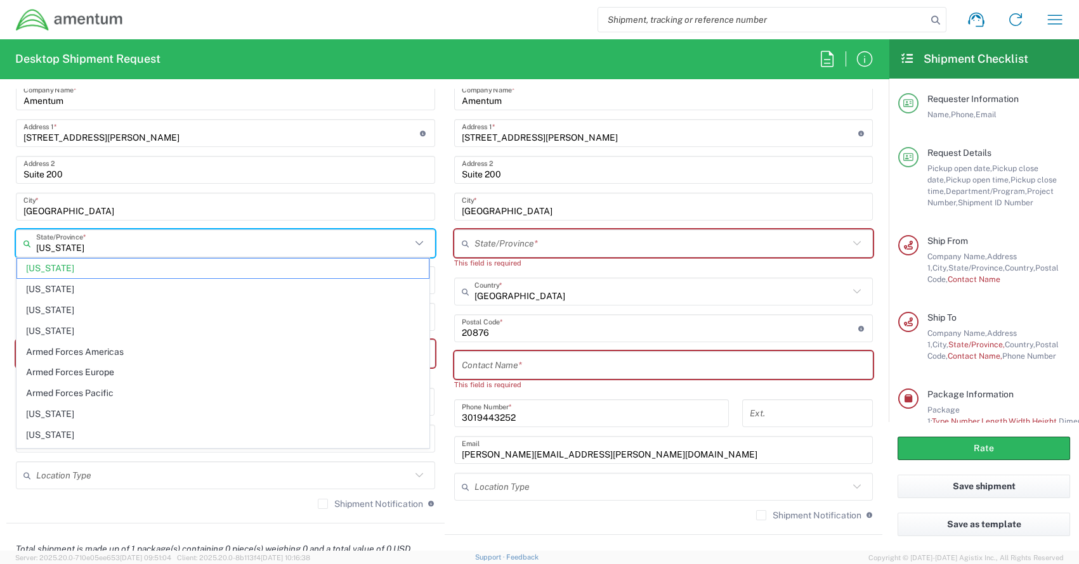
click at [94, 245] on input "[US_STATE]" at bounding box center [223, 244] width 375 height 22
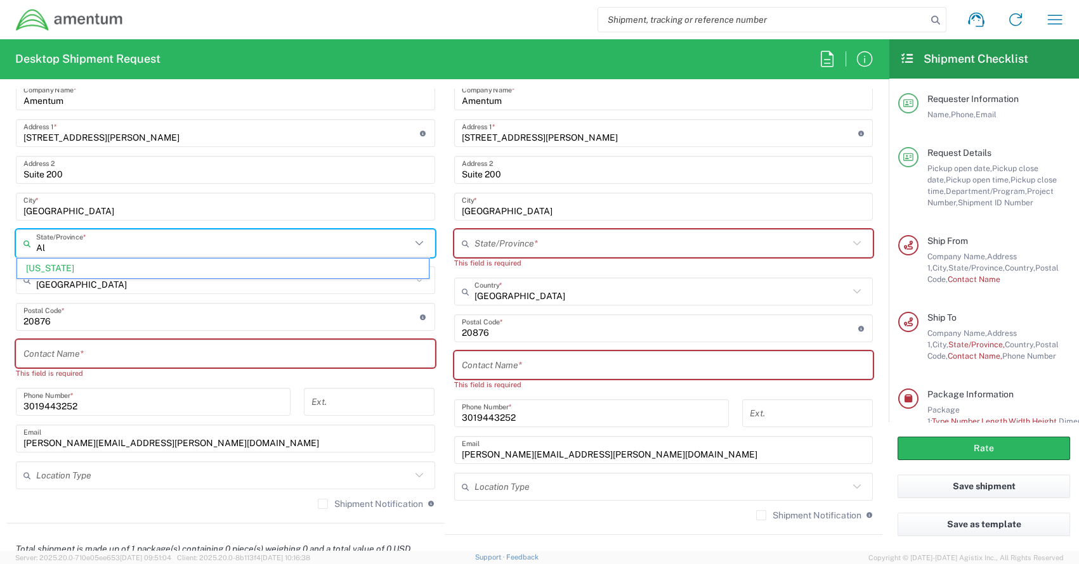
type input "A"
type input "[US_STATE]"
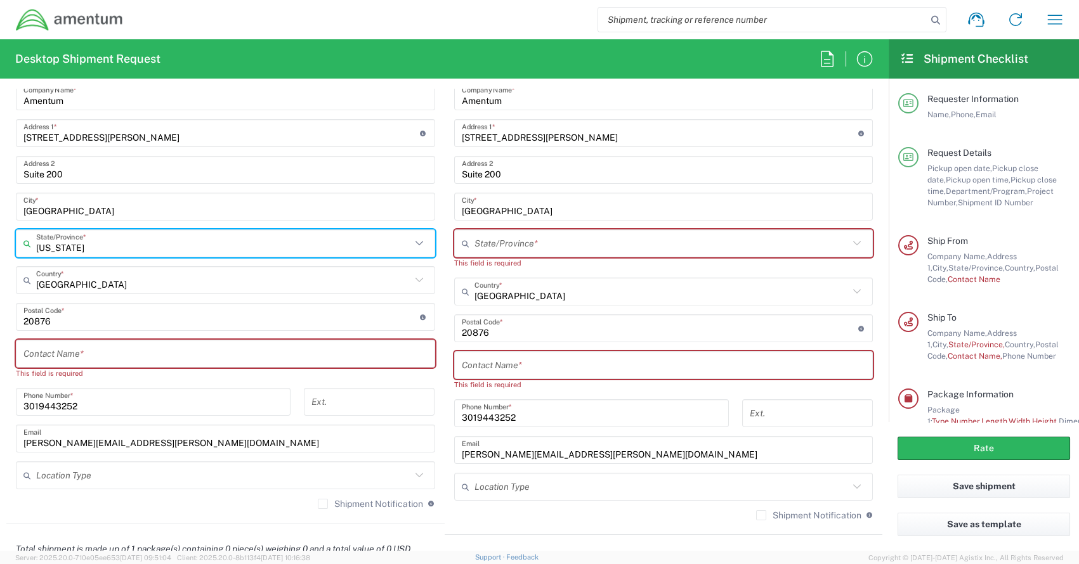
type input "[US_STATE]"
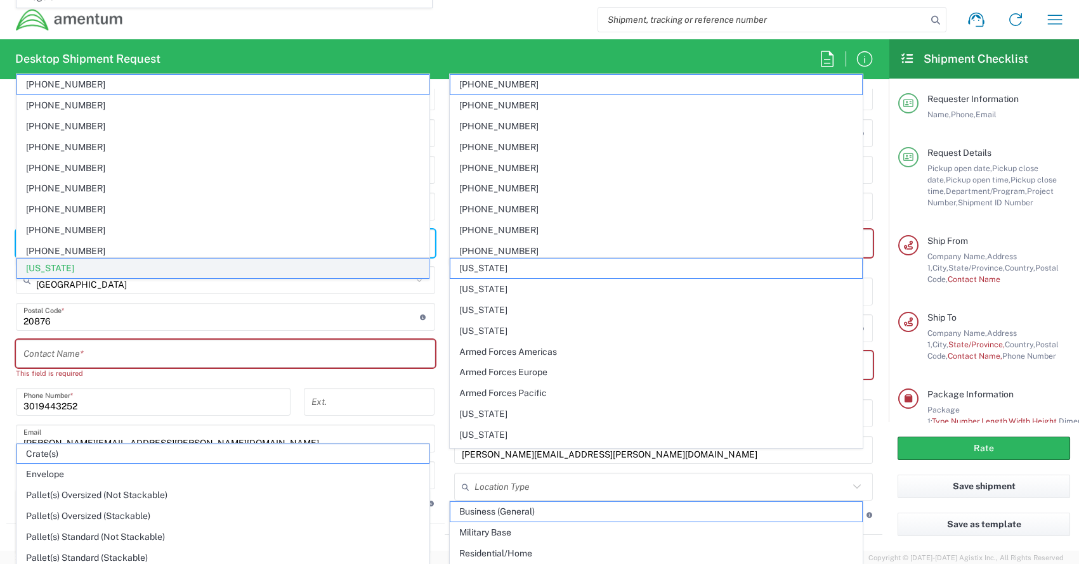
type input "[US_STATE]"
click at [61, 269] on span "[US_STATE]" at bounding box center [223, 269] width 412 height 20
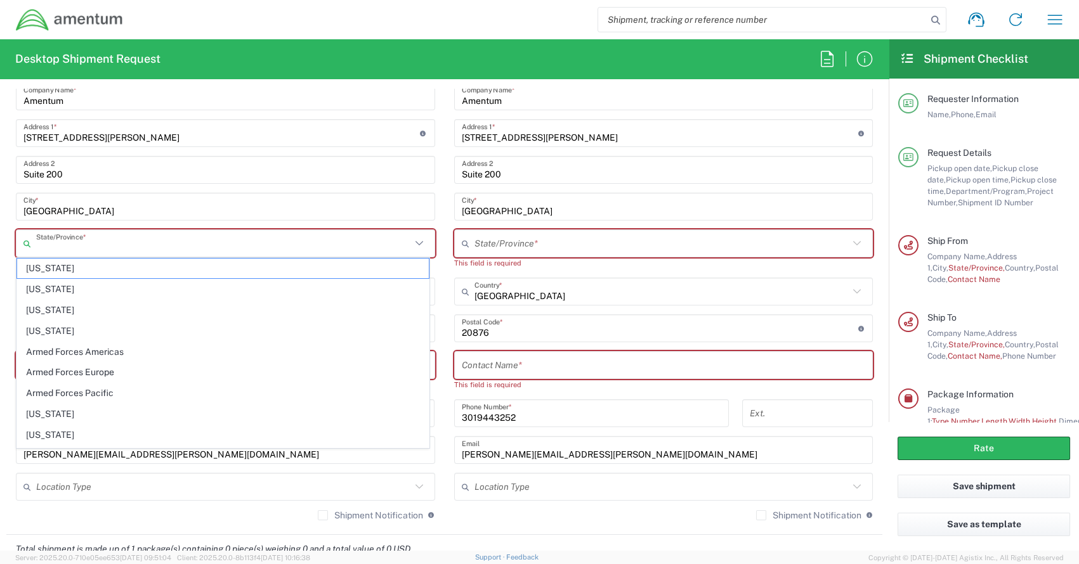
click at [106, 246] on input "text" at bounding box center [223, 244] width 375 height 22
type input "[US_STATE]"
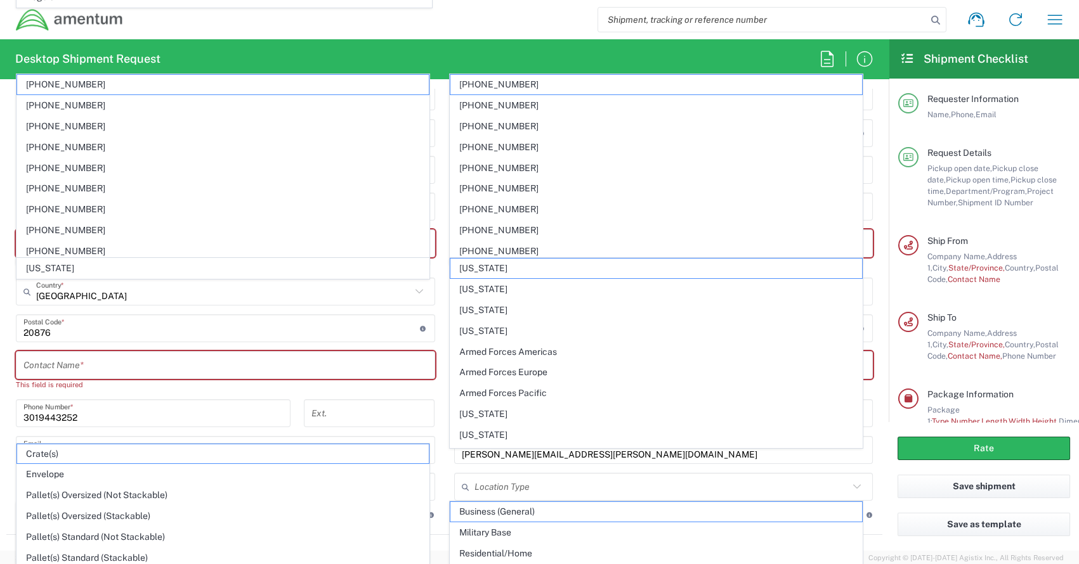
click at [107, 369] on input "text" at bounding box center [225, 366] width 404 height 22
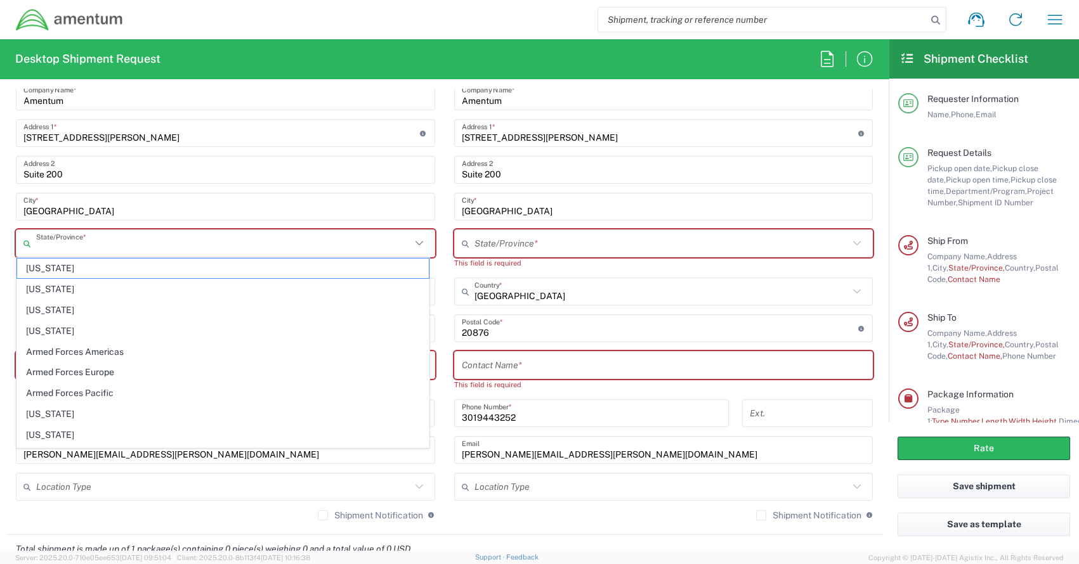
click at [107, 244] on input "text" at bounding box center [223, 244] width 375 height 22
type input "[US_STATE]"
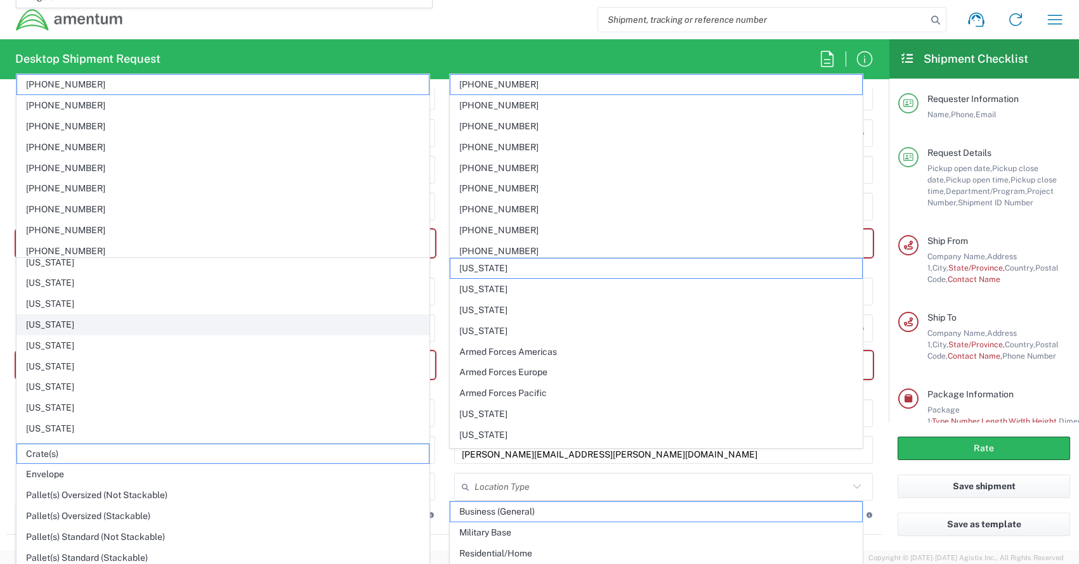
scroll to position [462, 0]
click at [58, 284] on span "[US_STATE]" at bounding box center [223, 286] width 412 height 20
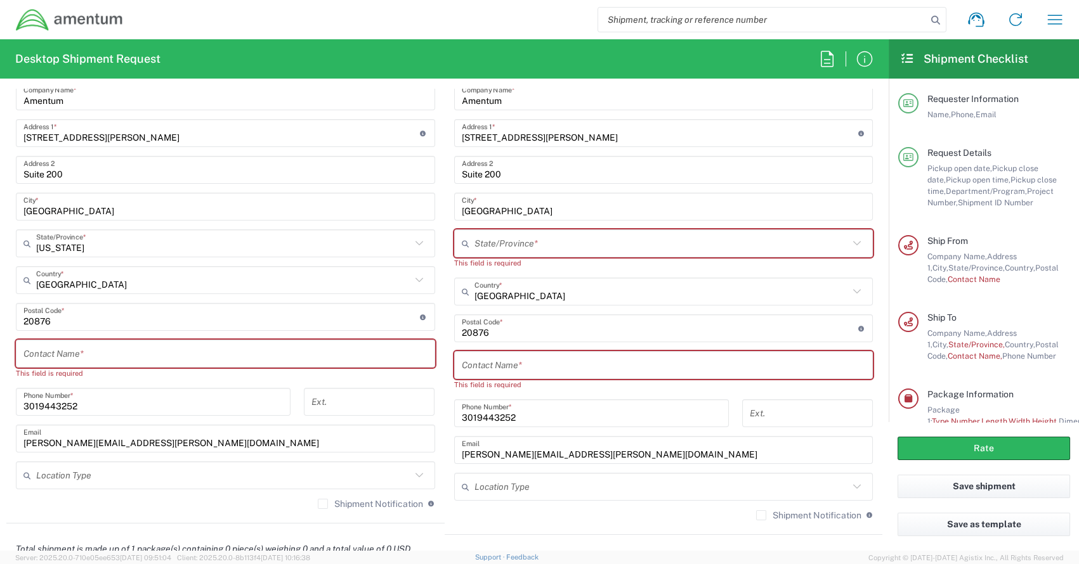
click at [103, 351] on input "text" at bounding box center [225, 354] width 404 height 22
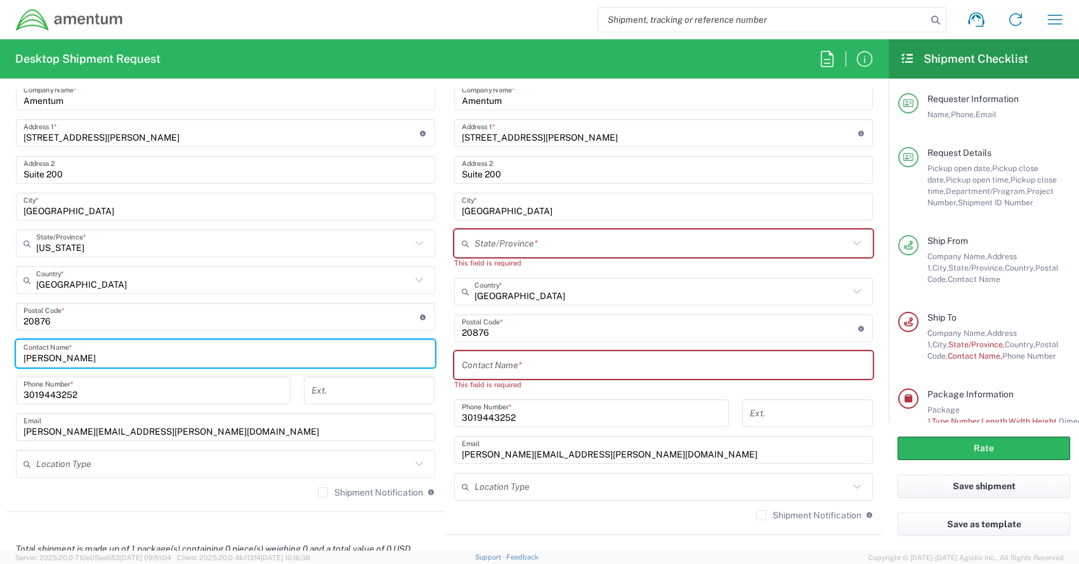
type input "[PERSON_NAME]"
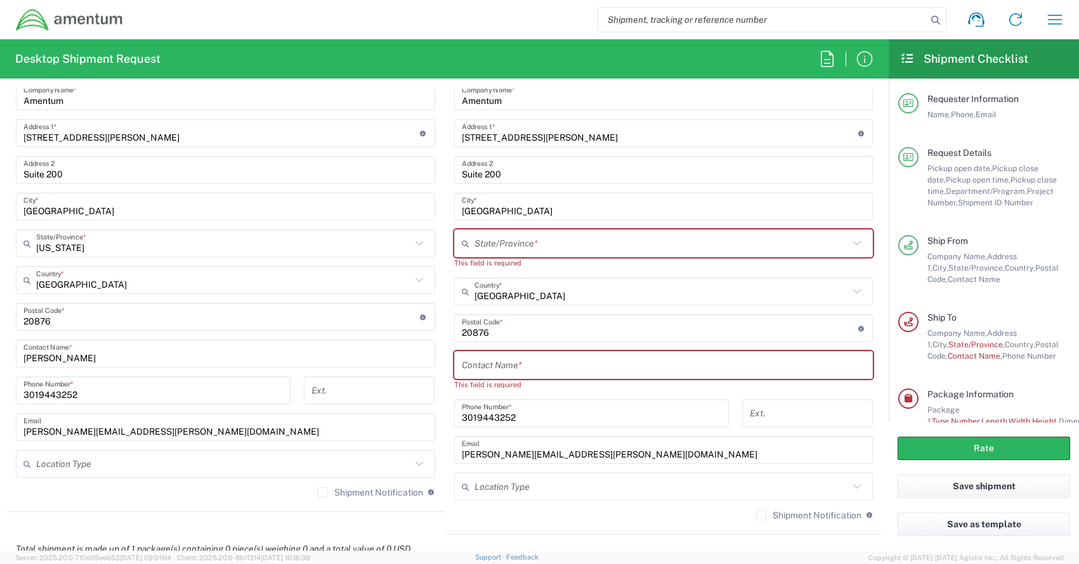
click at [174, 377] on agx-material-input "3019443252 Phone Number *" at bounding box center [153, 391] width 275 height 28
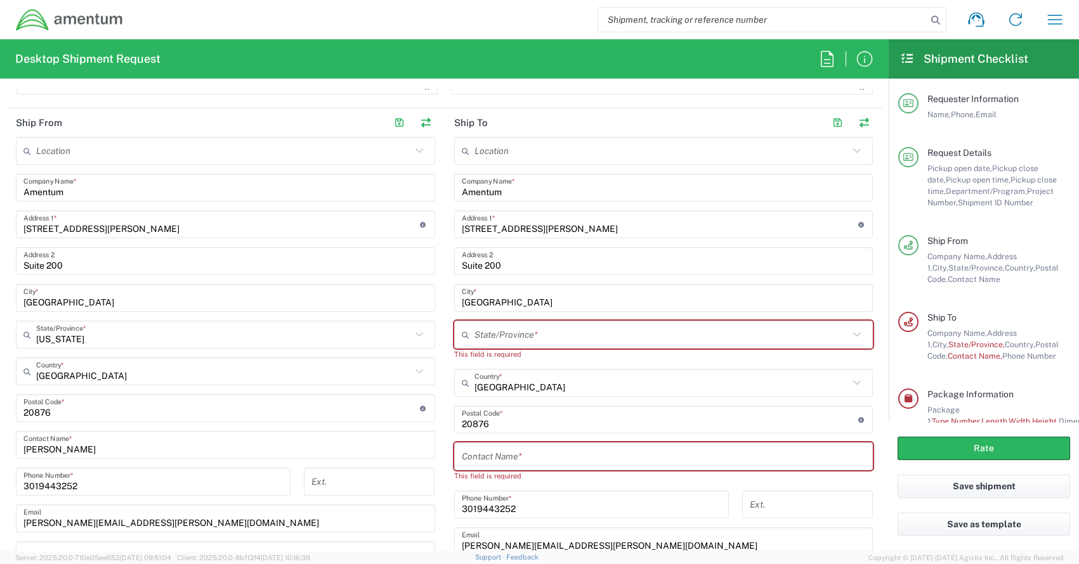
scroll to position [507, 0]
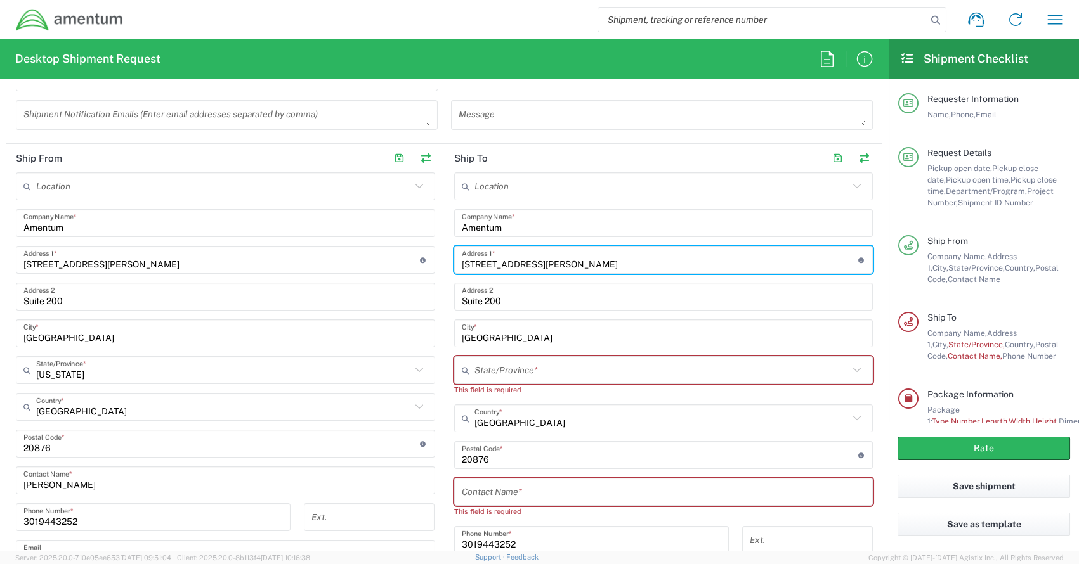
drag, startPoint x: 601, startPoint y: 261, endPoint x: 437, endPoint y: 259, distance: 164.3
click at [437, 259] on div "Ship From Location 1002-4122-6 1006-5256-0 1026-8910-0 1281-0560-3 1369-6441-0 …" at bounding box center [444, 403] width 876 height 518
paste input "551 Dulles View Drive, Suite 700"
drag, startPoint x: 560, startPoint y: 263, endPoint x: 601, endPoint y: 262, distance: 41.2
click at [602, 263] on input "2551 Dulles View Drive, Suite 700" at bounding box center [660, 260] width 396 height 22
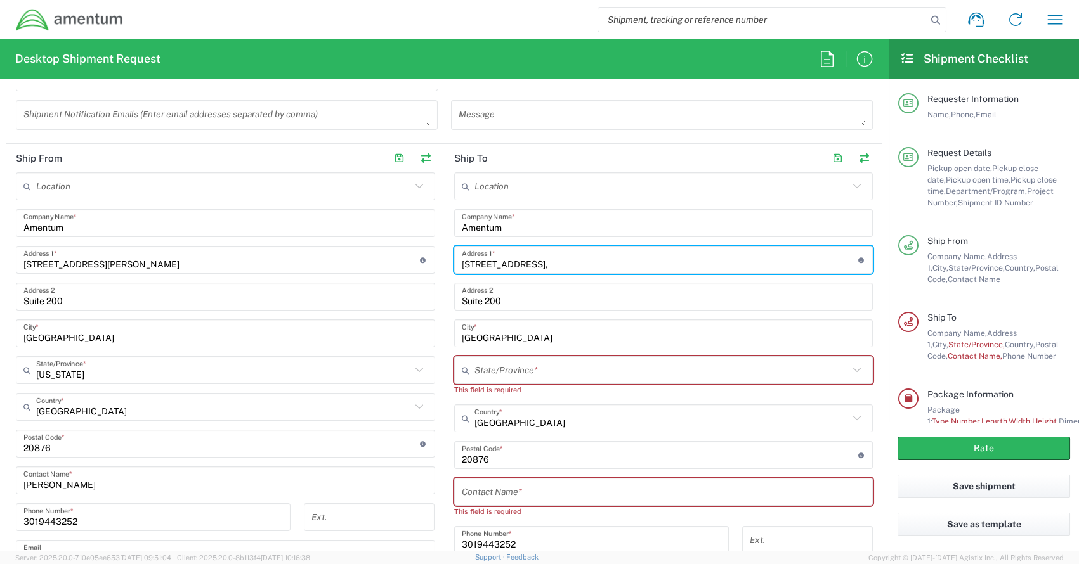
type input "2551 Dulles View Drive,"
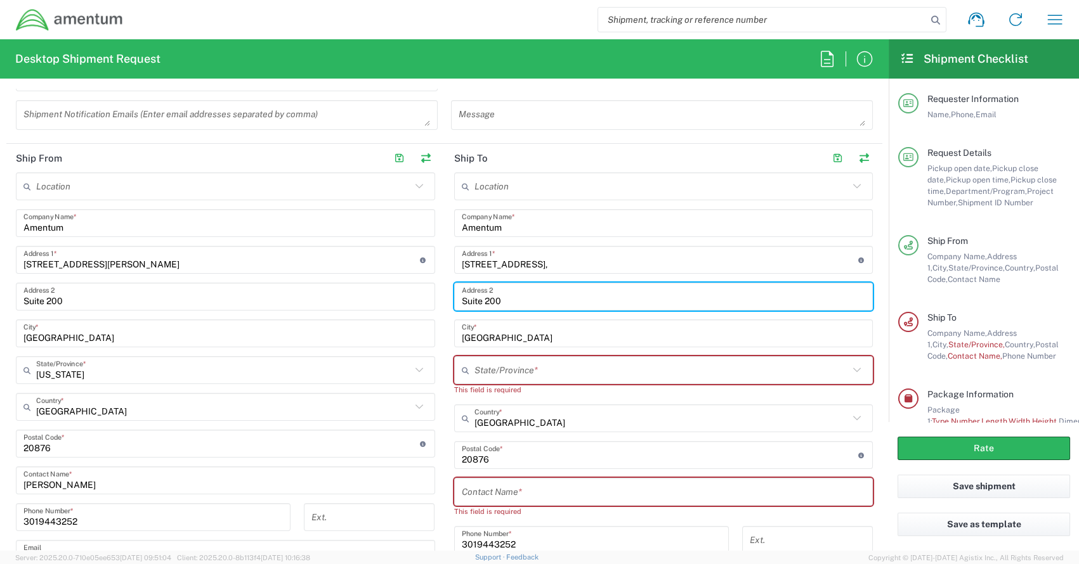
drag, startPoint x: 504, startPoint y: 297, endPoint x: 467, endPoint y: 301, distance: 36.9
click at [424, 299] on div "Ship From Location 1002-4122-6 1006-5256-0 1026-8910-0 1281-0560-3 1369-6441-0 …" at bounding box center [444, 403] width 876 height 518
paste input "7"
type input "Suite 700"
click at [563, 264] on input "2551 Dulles View Drive," at bounding box center [660, 260] width 396 height 22
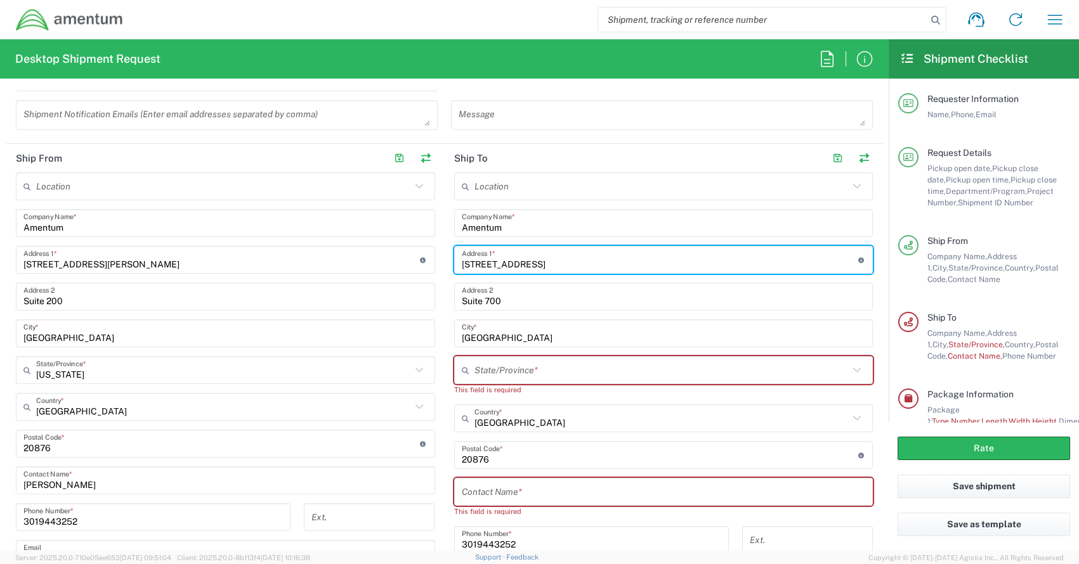
type input "2551 Dulles View Drive"
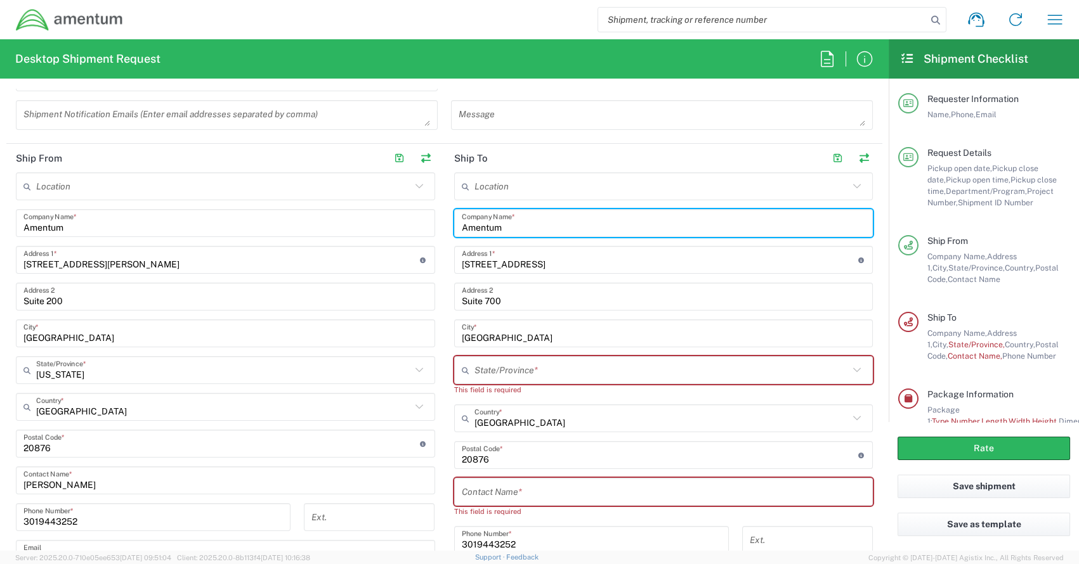
click at [520, 223] on input "Amentum" at bounding box center [664, 223] width 404 height 22
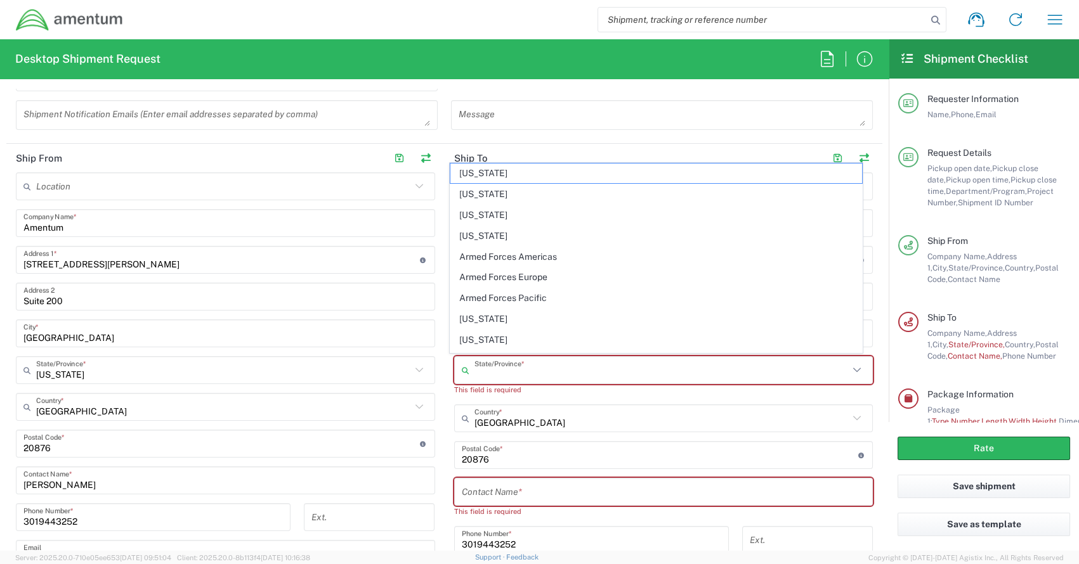
click at [490, 374] on input "text" at bounding box center [661, 371] width 375 height 22
drag, startPoint x: 731, startPoint y: 127, endPoint x: 725, endPoint y: 130, distance: 6.8
click at [731, 127] on div "Message" at bounding box center [662, 119] width 435 height 39
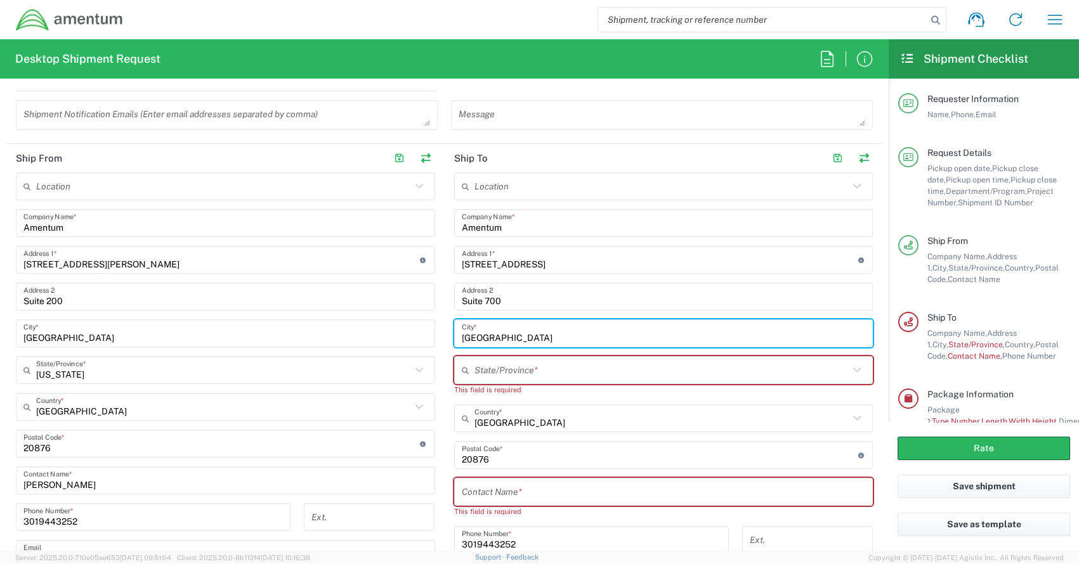
drag, startPoint x: 516, startPoint y: 337, endPoint x: 433, endPoint y: 335, distance: 83.7
click at [438, 335] on div "Ship From Location 1002-4122-6 1006-5256-0 1026-8910-0 1281-0560-3 1369-6441-0 …" at bounding box center [444, 403] width 876 height 518
type input "Herndon"
click at [518, 373] on input "text" at bounding box center [661, 371] width 375 height 22
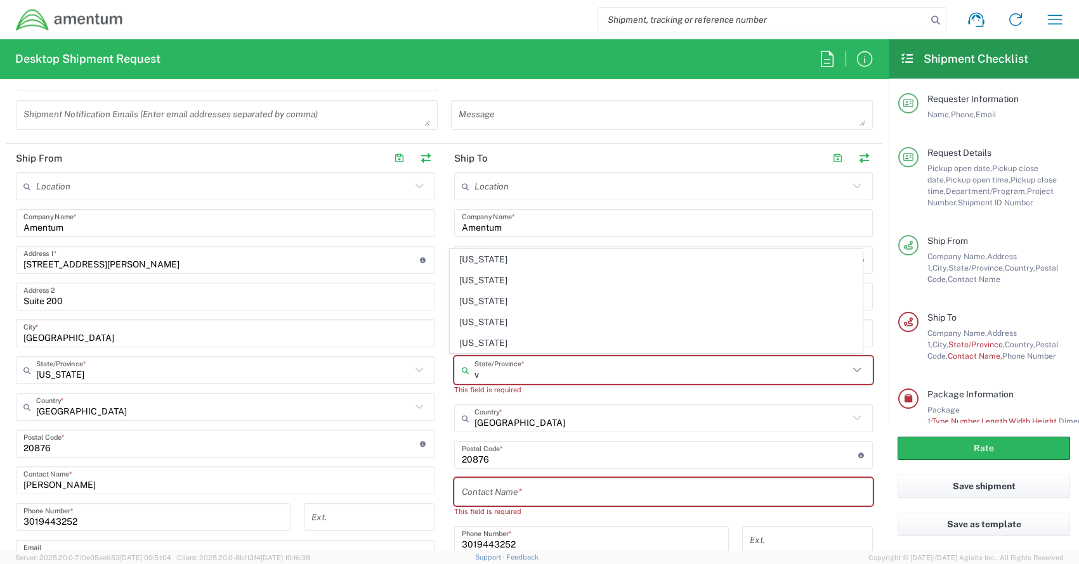
type input "[US_STATE]"
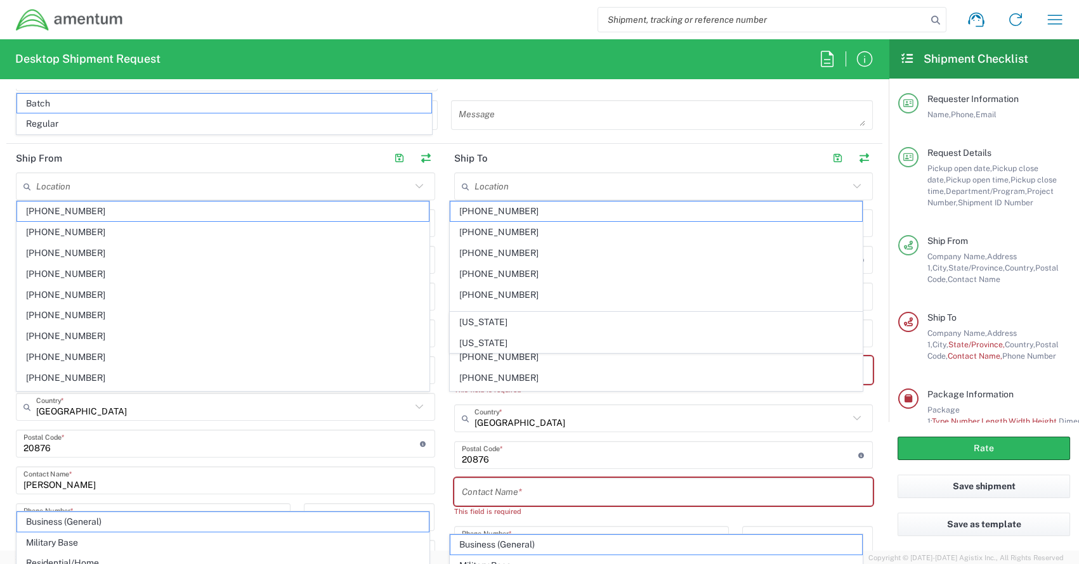
click at [481, 325] on span "[US_STATE]" at bounding box center [656, 323] width 412 height 20
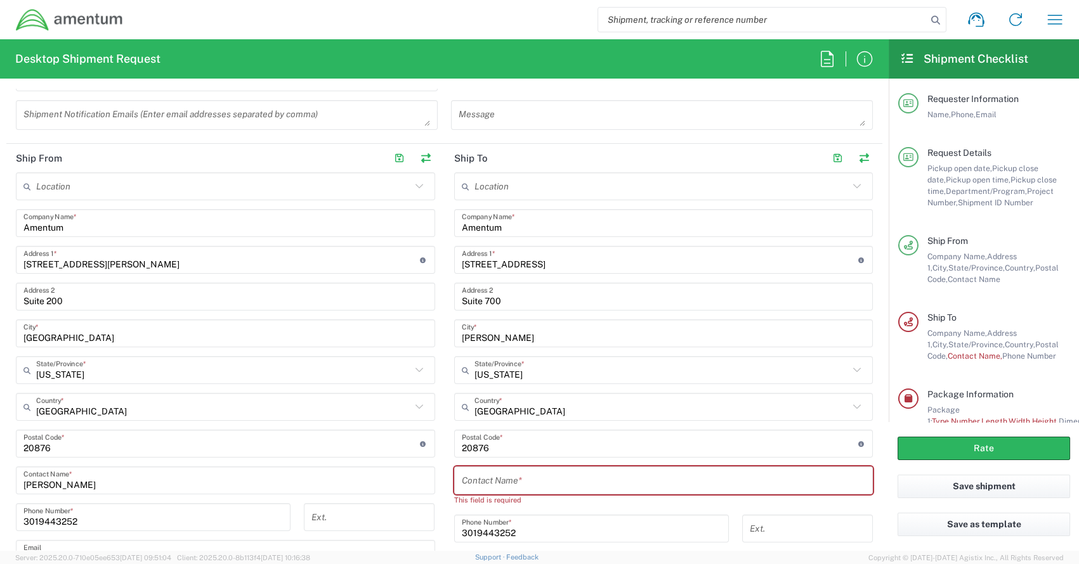
scroll to position [570, 0]
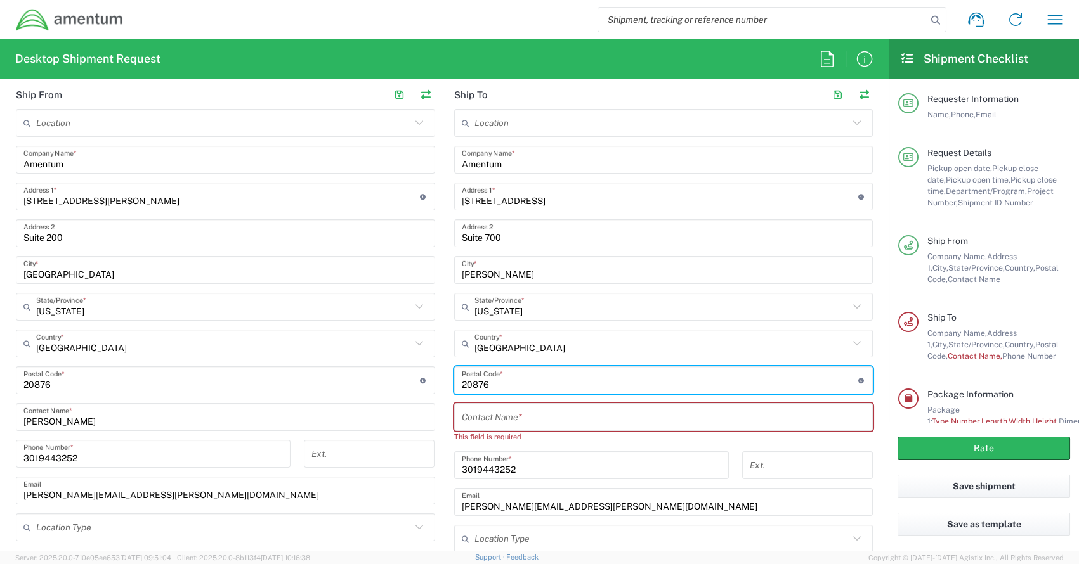
drag, startPoint x: 485, startPoint y: 377, endPoint x: 434, endPoint y: 379, distance: 50.1
click at [434, 379] on div "Ship From Location 1002-4122-6 1006-5256-0 1026-8910-0 1281-0560-3 1369-6441-0 …" at bounding box center [444, 334] width 876 height 507
paste input "20171"
type input "20171"
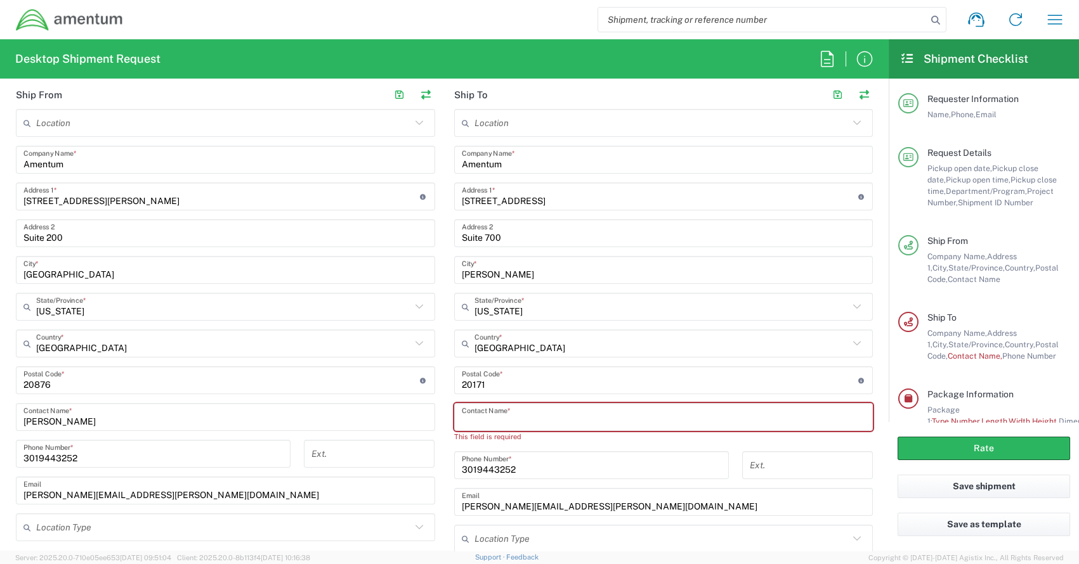
click at [478, 420] on input "text" at bounding box center [664, 418] width 404 height 22
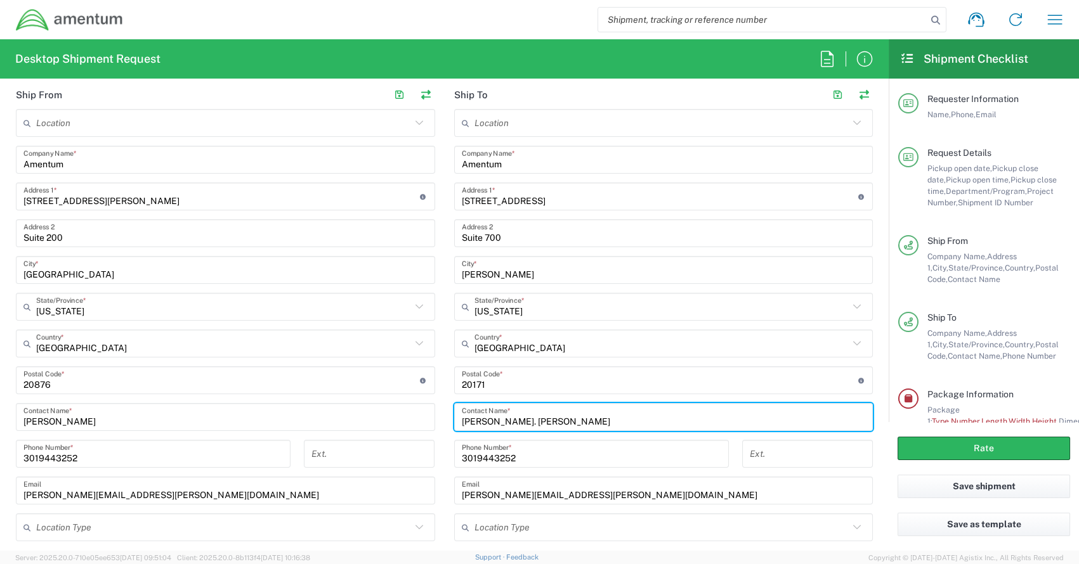
type input "Michele St. Mary"
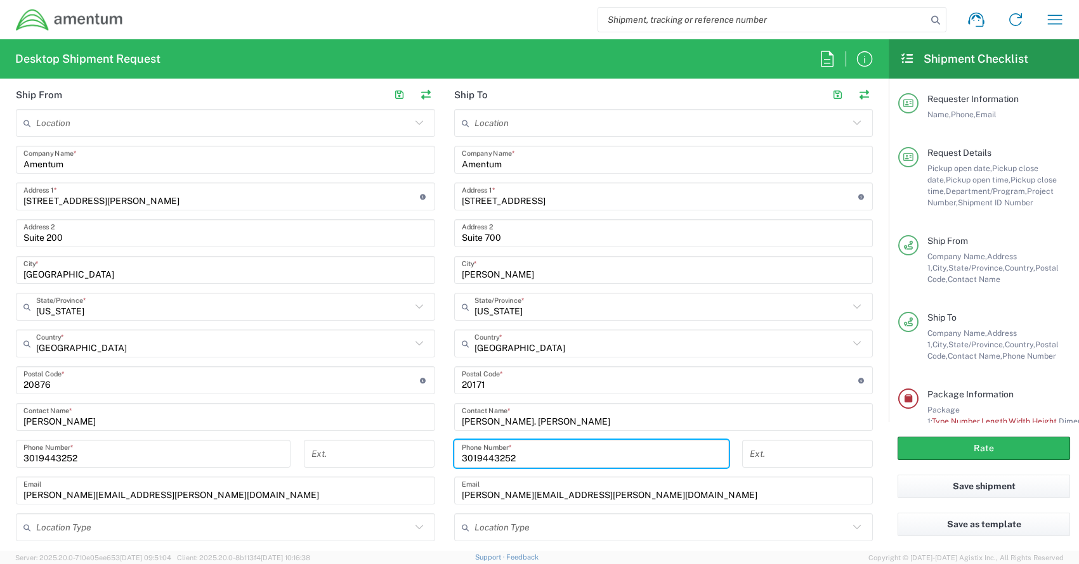
drag, startPoint x: 516, startPoint y: 456, endPoint x: 463, endPoint y: 454, distance: 52.7
click at [432, 456] on div "Ship From Location 1002-4122-6 1006-5256-0 1026-8910-0 1281-0560-3 1369-6441-0 …" at bounding box center [444, 328] width 876 height 495
paste input "571-690-0939"
type input "571-690-0939"
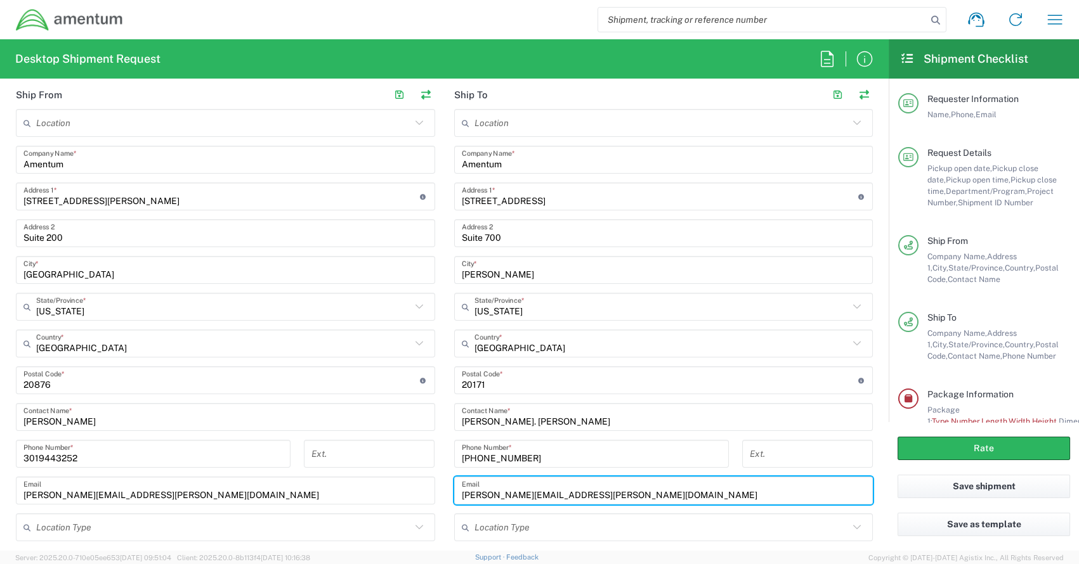
drag, startPoint x: 587, startPoint y: 489, endPoint x: 432, endPoint y: 490, distance: 154.8
click at [432, 490] on div "Ship From Location 1002-4122-6 1006-5256-0 1026-8910-0 1281-0560-3 1369-6441-0 …" at bounding box center [444, 328] width 876 height 495
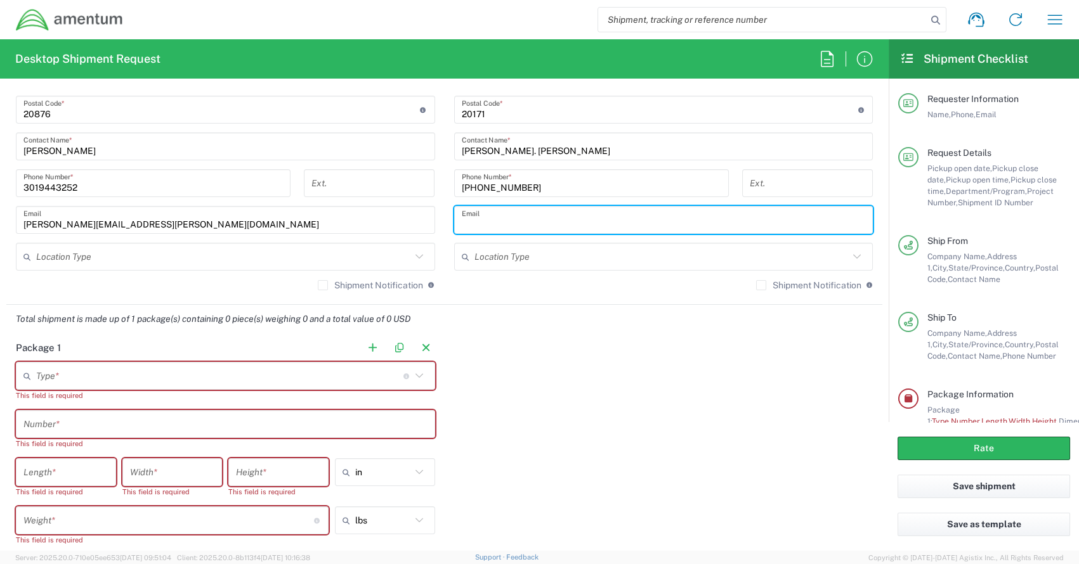
scroll to position [1014, 0]
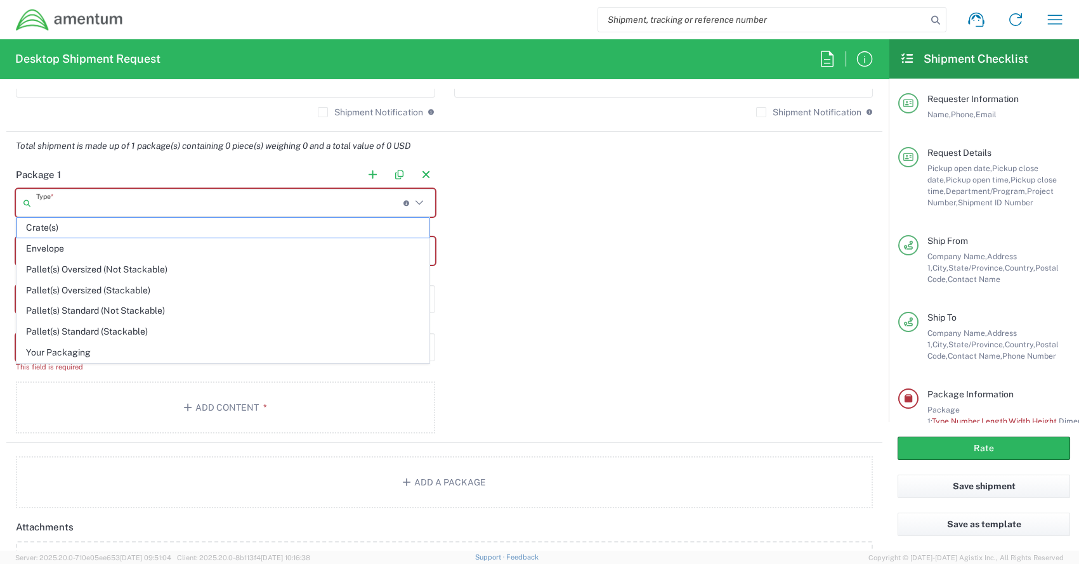
click at [117, 208] on input "text" at bounding box center [219, 203] width 367 height 22
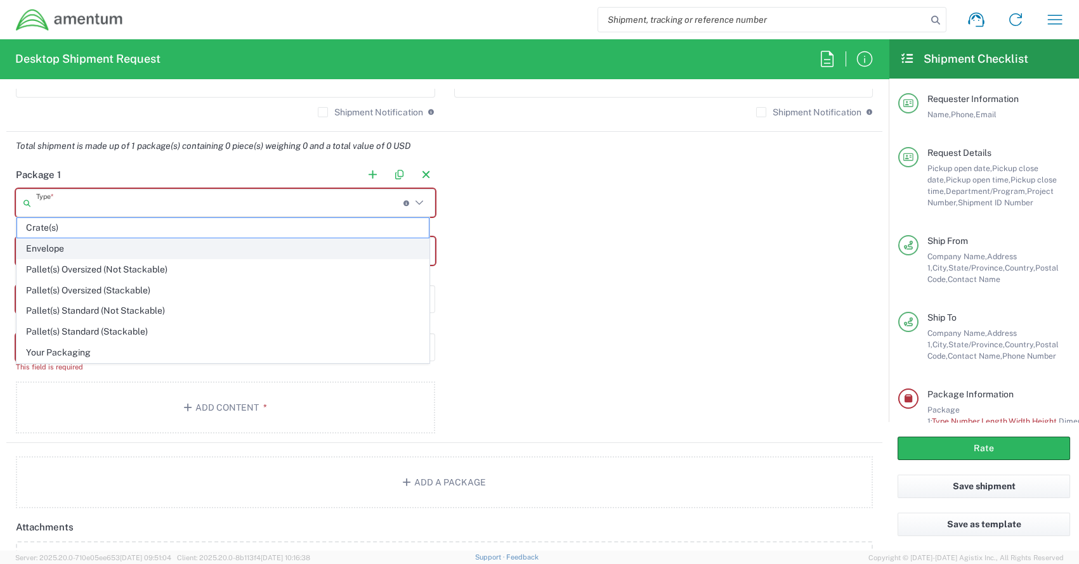
click at [65, 244] on span "Envelope" at bounding box center [223, 249] width 412 height 20
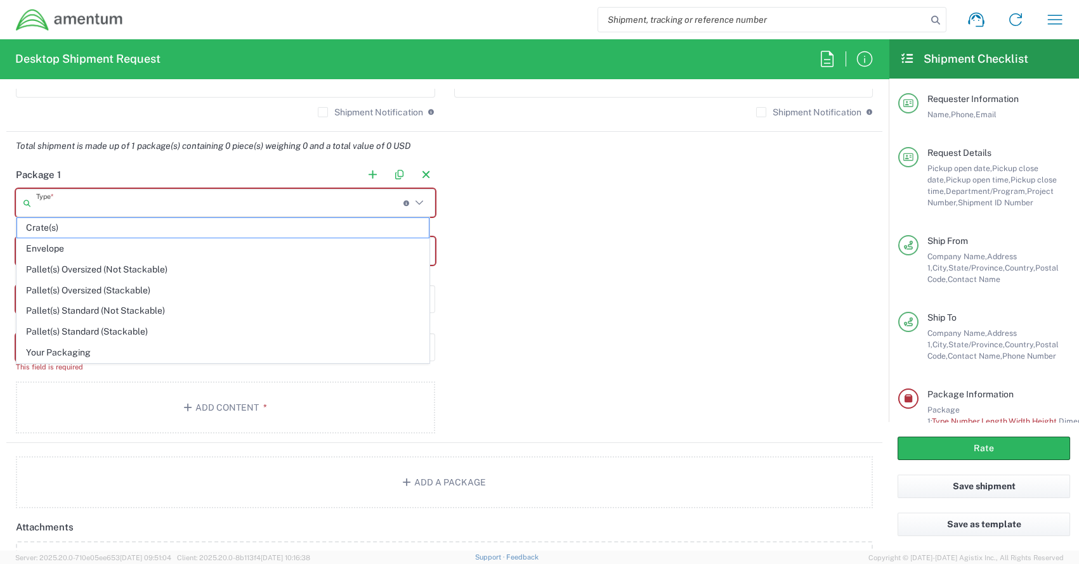
type input "Envelope"
type input "1"
type input "9.5"
type input "12.5"
type input "0.25"
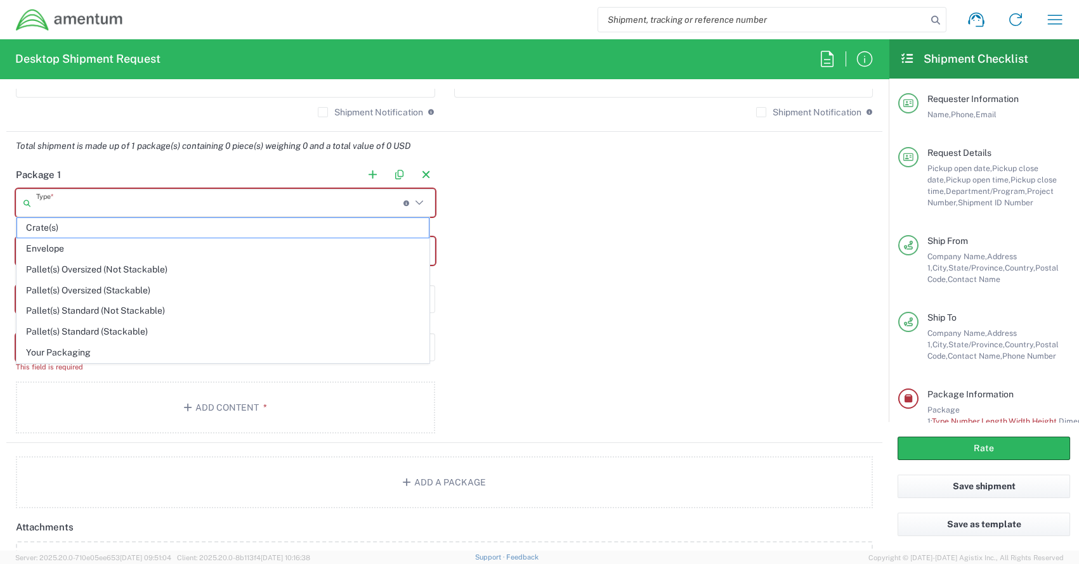
type input "1"
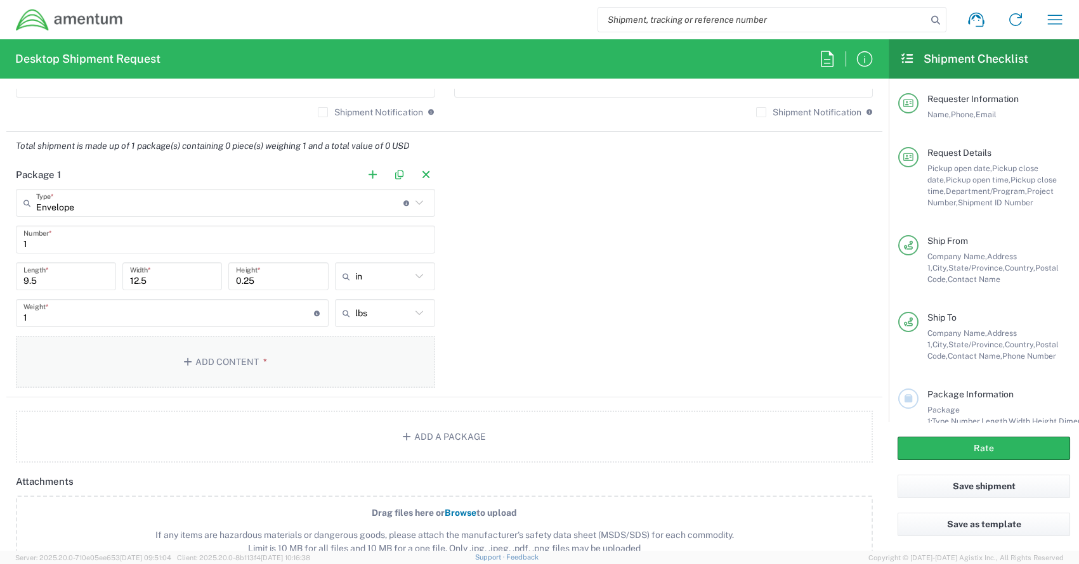
click at [212, 360] on button "Add Content *" at bounding box center [225, 362] width 419 height 52
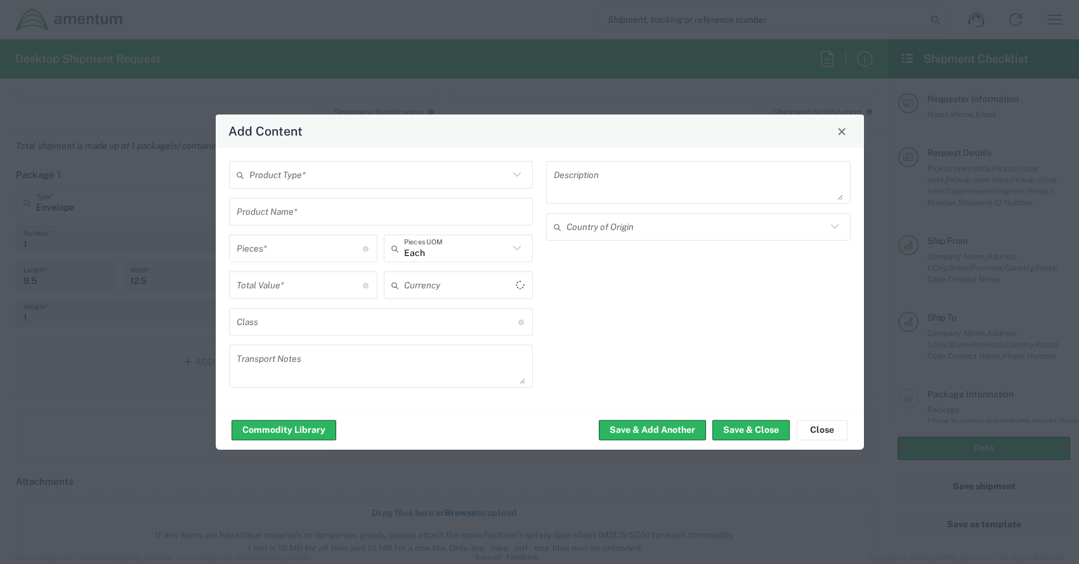
type input "US Dollar"
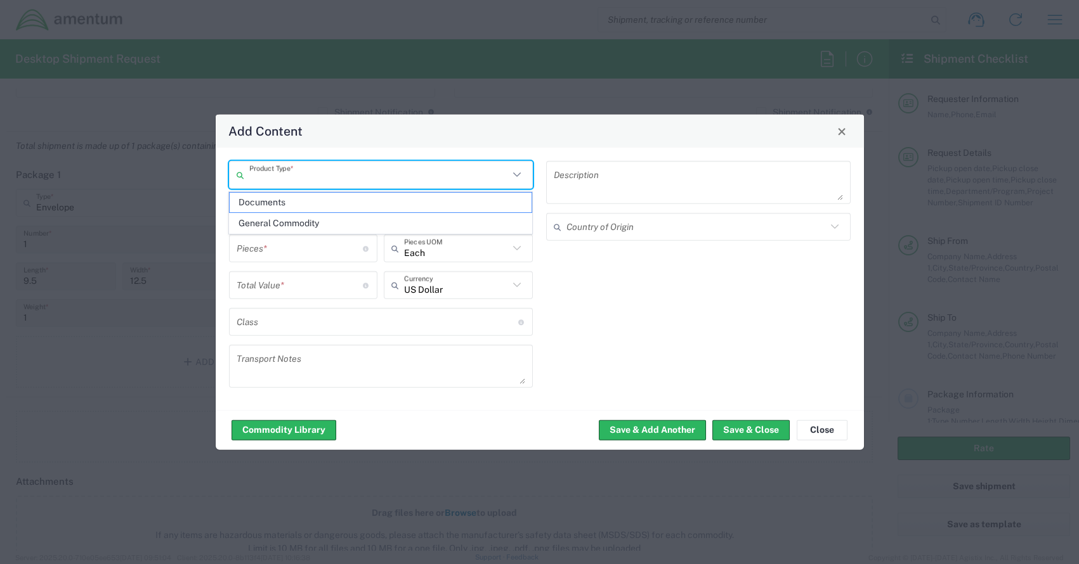
click at [291, 180] on input "text" at bounding box center [379, 175] width 260 height 22
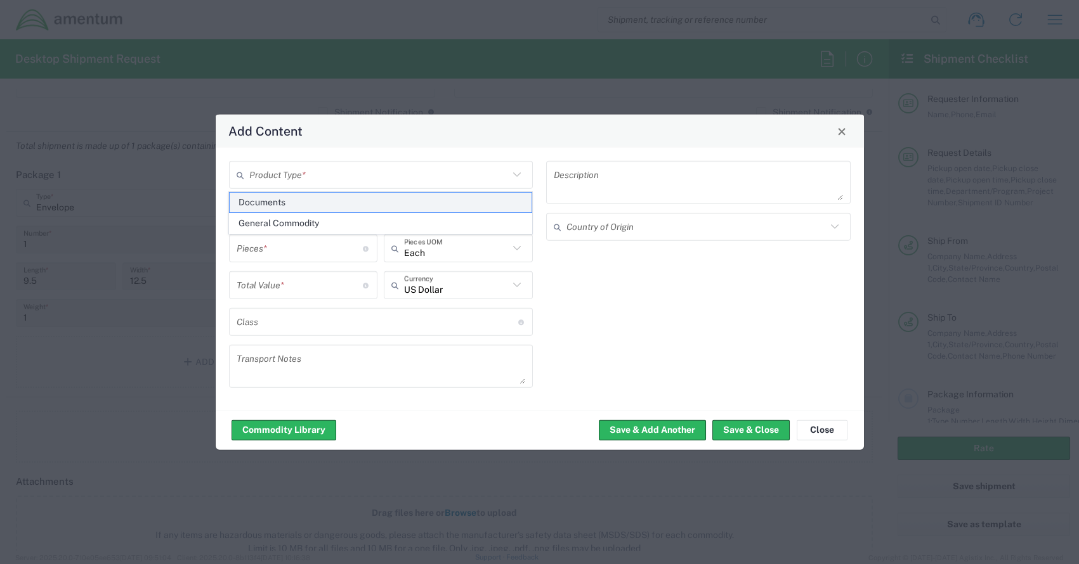
click at [274, 202] on span "Documents" at bounding box center [381, 203] width 302 height 20
type input "Documents"
type input "1"
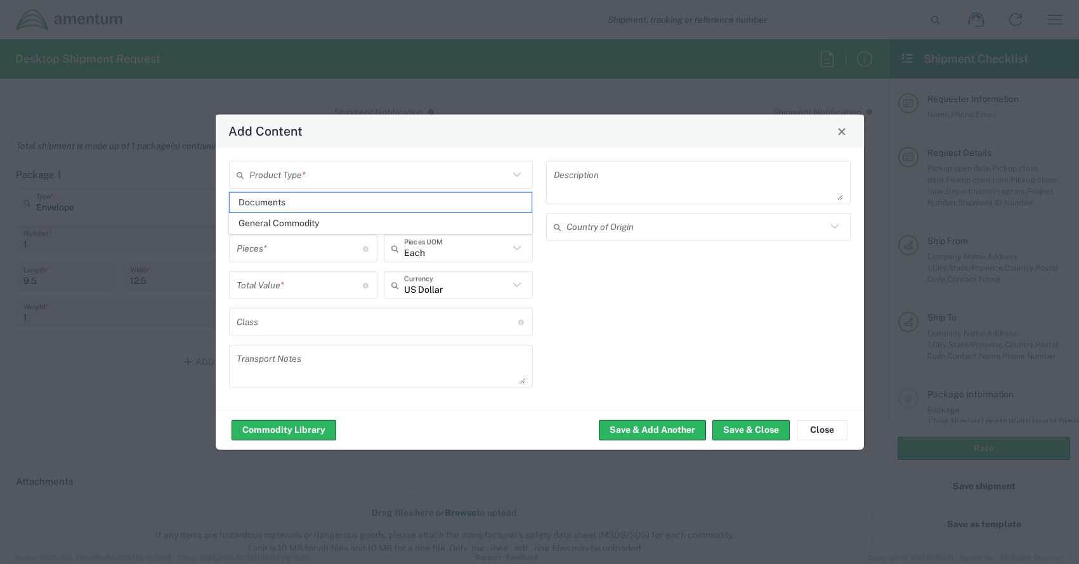
type textarea "Documents"
click at [754, 429] on button "Save & Close" at bounding box center [750, 430] width 77 height 20
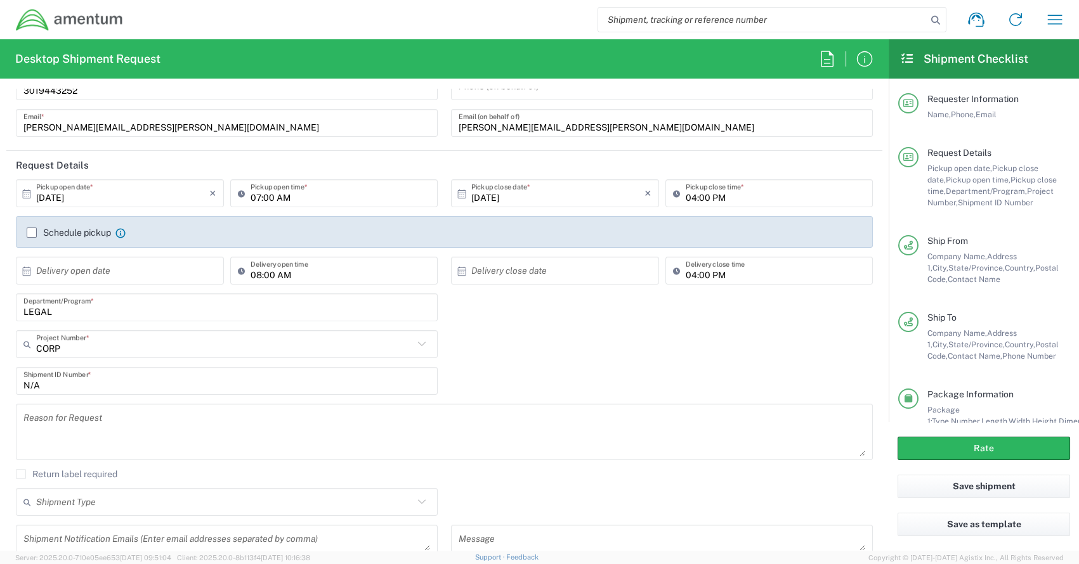
scroll to position [316, 0]
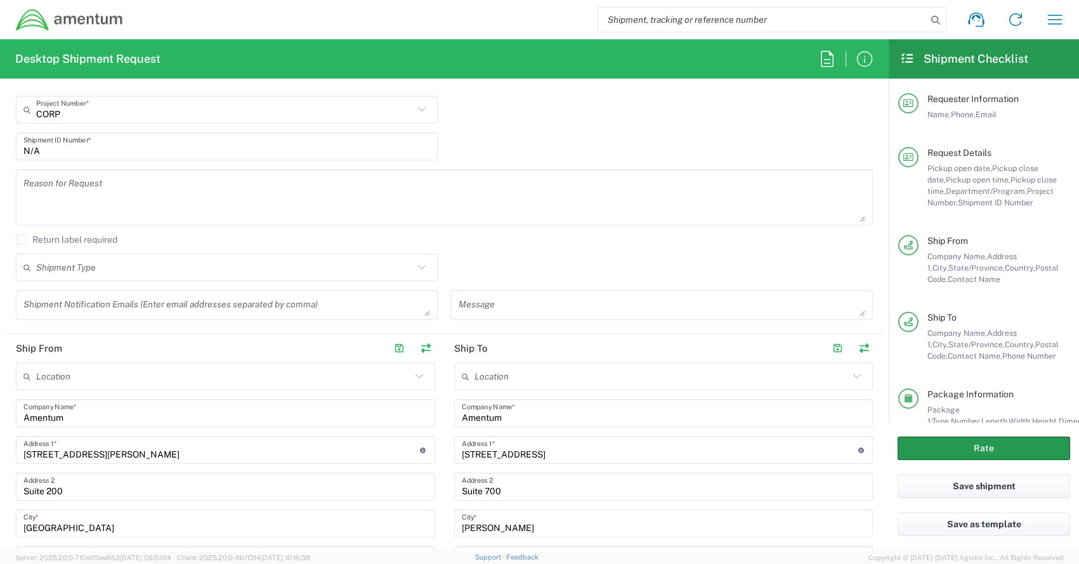
click at [991, 451] on button "Rate" at bounding box center [983, 448] width 173 height 23
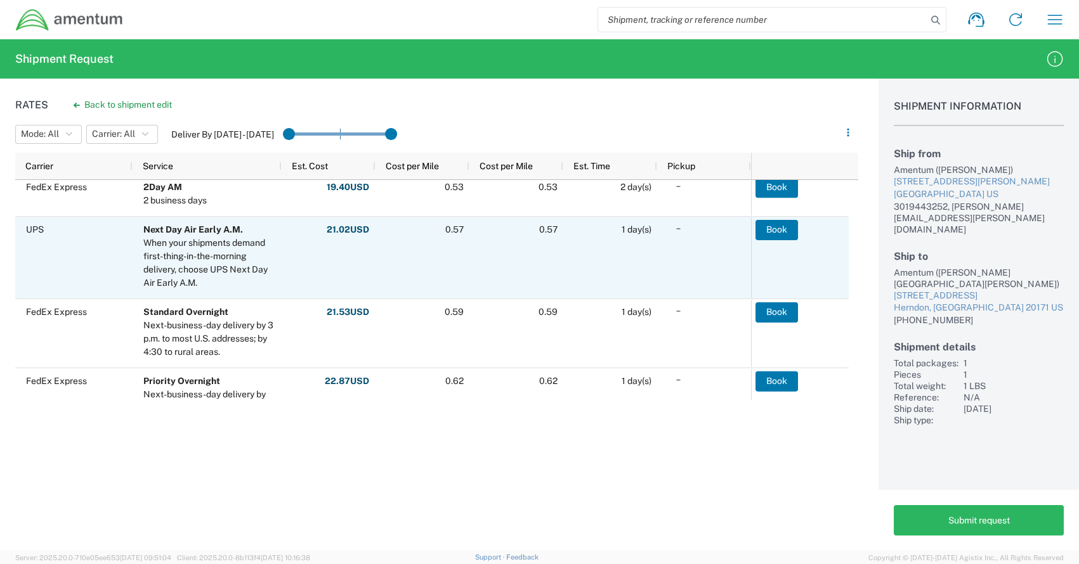
scroll to position [570, 0]
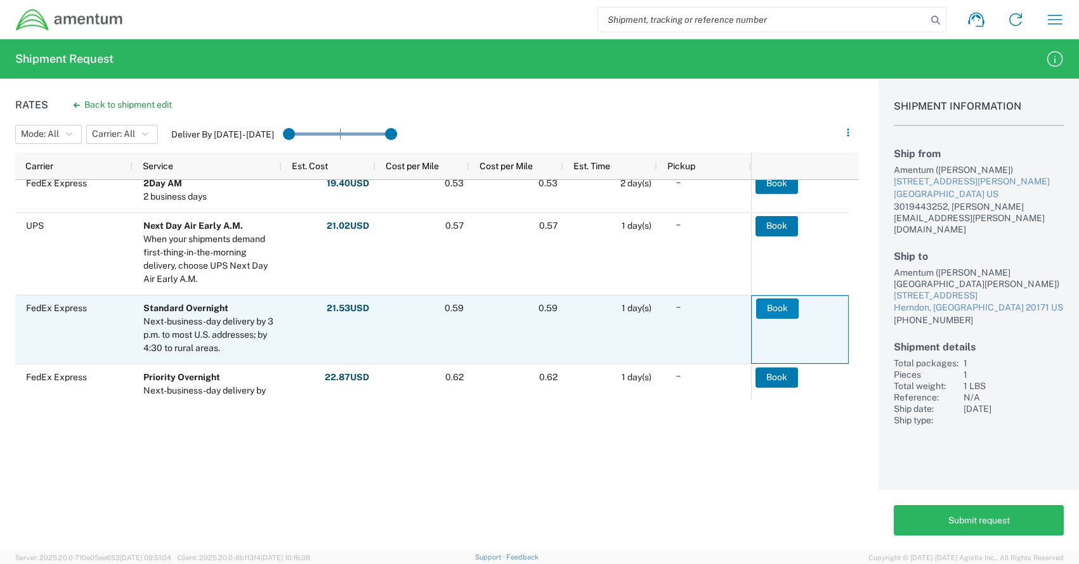
click at [776, 307] on button "Book" at bounding box center [777, 308] width 42 height 20
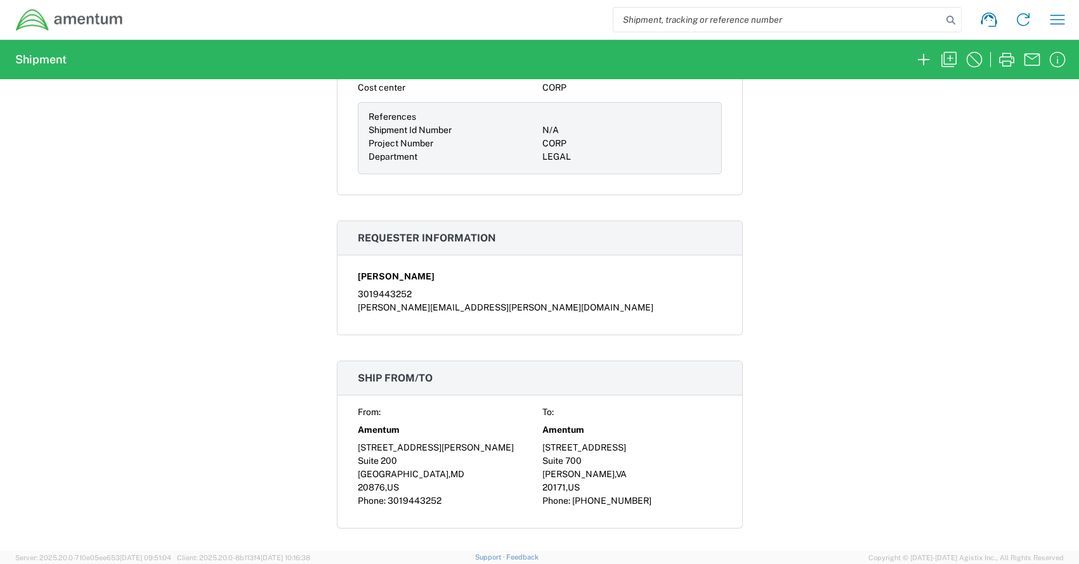
scroll to position [381, 0]
